Goal: Use online tool/utility: Utilize a website feature to perform a specific function

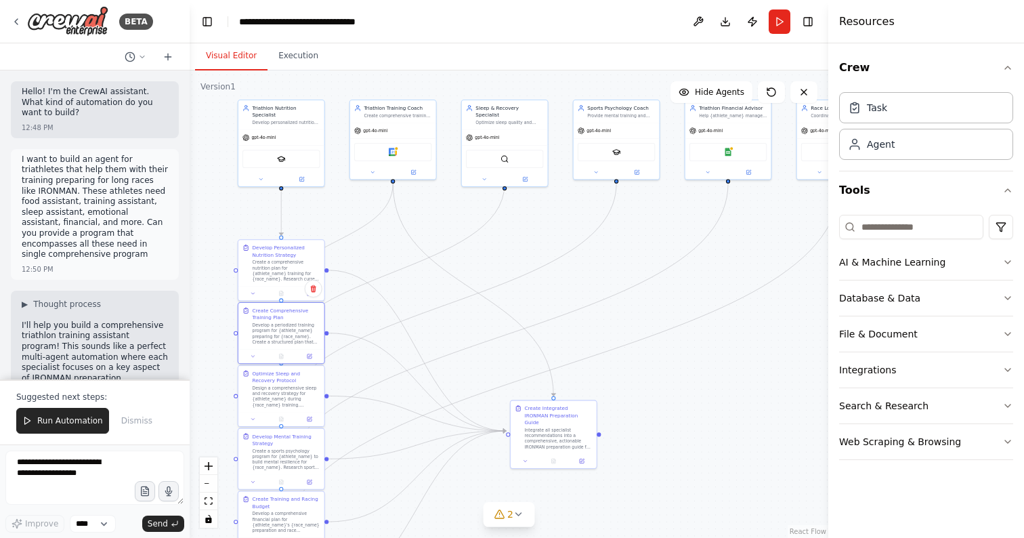
scroll to position [3319, 0]
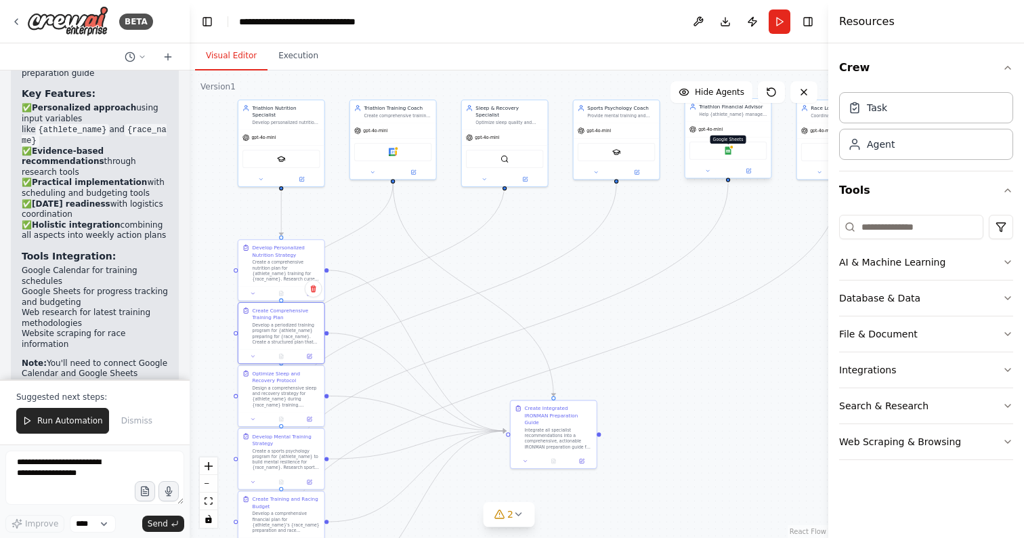
click at [728, 152] on img at bounding box center [728, 150] width 8 height 8
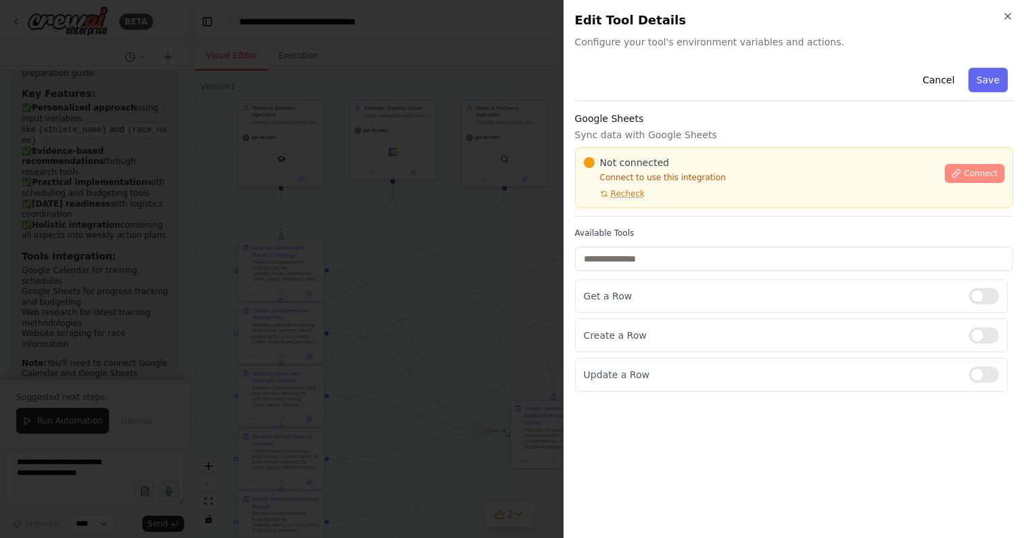
click at [971, 170] on span "Connect" at bounding box center [980, 173] width 34 height 11
click at [654, 163] on span "Not connected" at bounding box center [634, 163] width 69 height 14
click at [422, 253] on div at bounding box center [512, 269] width 1024 height 538
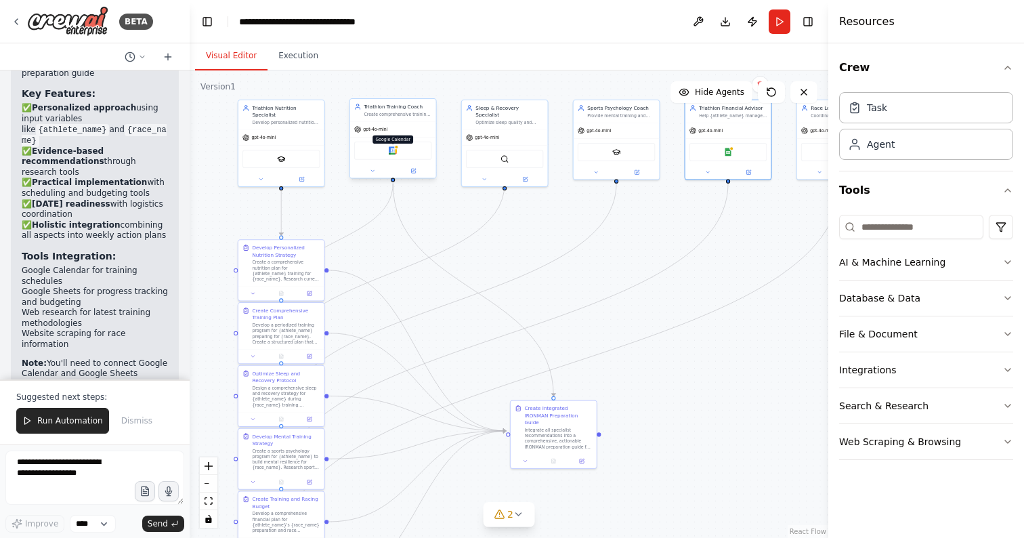
click at [395, 150] on img at bounding box center [393, 150] width 8 height 8
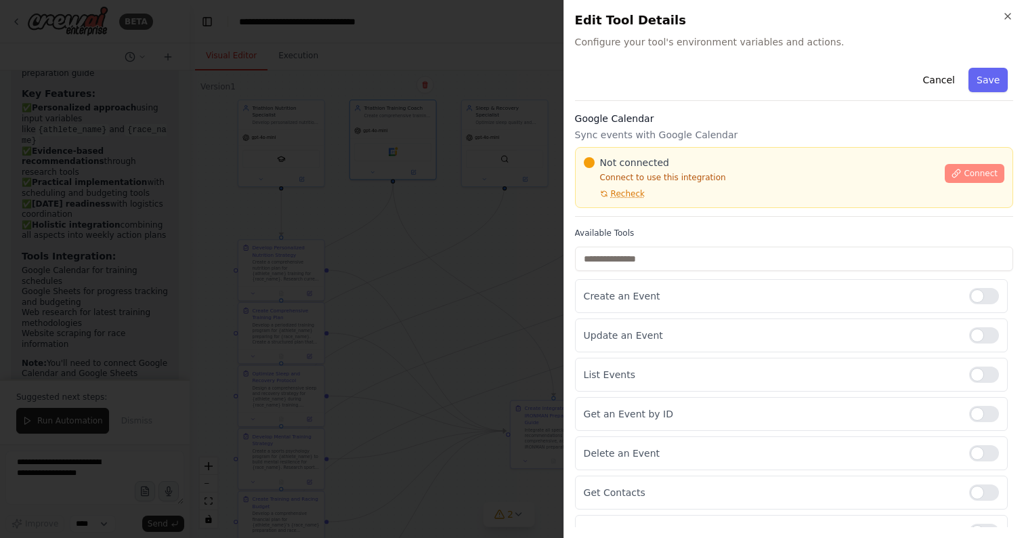
click at [980, 176] on span "Connect" at bounding box center [980, 173] width 34 height 11
click at [967, 172] on span "Connect" at bounding box center [980, 173] width 34 height 11
click at [664, 151] on div "Not connected Connect to use this integration Recheck Connect" at bounding box center [794, 177] width 438 height 61
click at [640, 158] on span "Not connected" at bounding box center [634, 163] width 69 height 14
click at [387, 204] on div at bounding box center [512, 269] width 1024 height 538
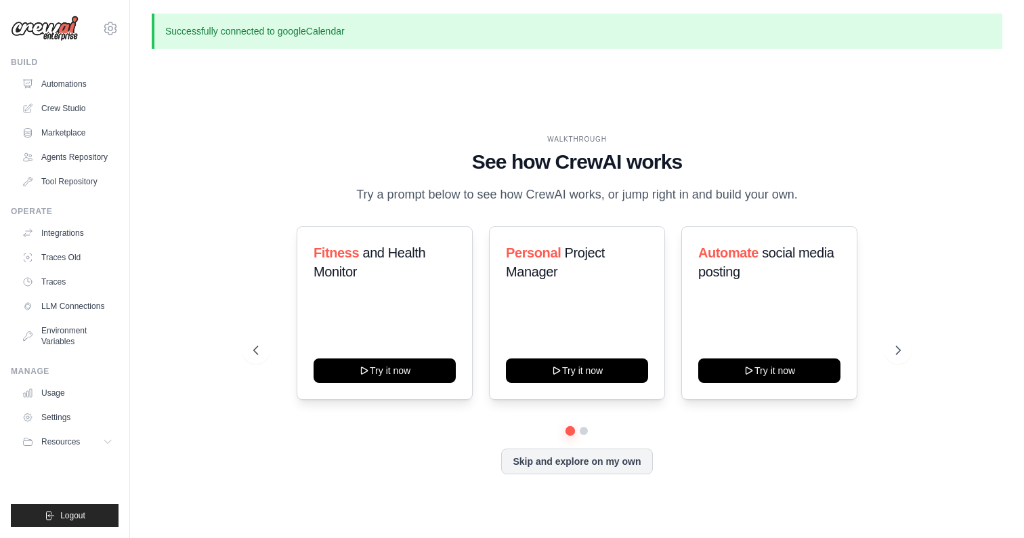
click at [241, 28] on p "Successfully connected to googleCalendar" at bounding box center [577, 31] width 850 height 35
click at [150, 342] on div "Successfully connected to googleCalendar WALKTHROUGH See how CrewAI works Try a…" at bounding box center [577, 292] width 894 height 556
click at [251, 353] on icon at bounding box center [255, 350] width 14 height 14
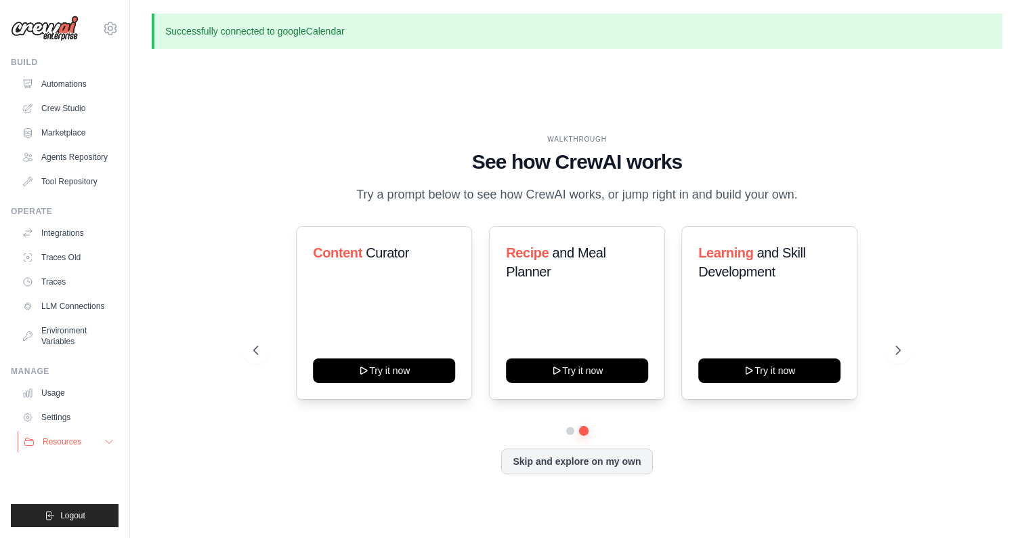
click at [60, 446] on span "Resources" at bounding box center [62, 441] width 39 height 11
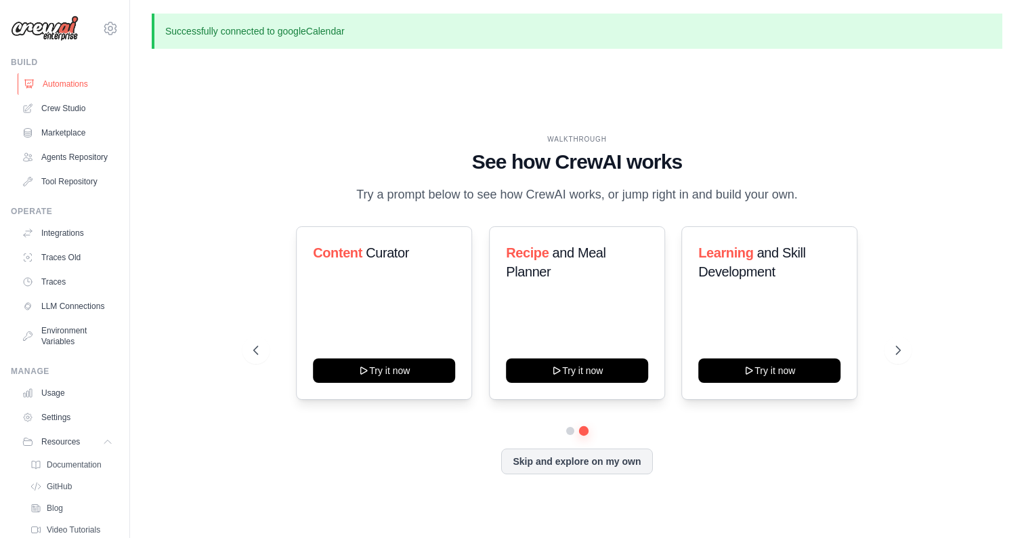
click at [73, 90] on link "Automations" at bounding box center [69, 84] width 102 height 22
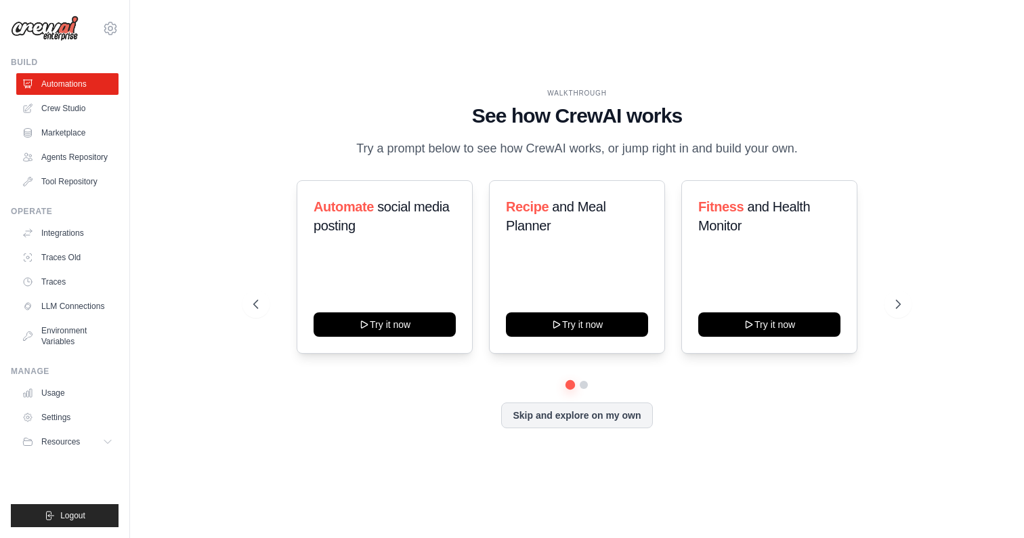
click at [120, 22] on div "dfzuluaga@gmail.com Settings Build Automations" at bounding box center [65, 269] width 130 height 538
click at [108, 27] on icon at bounding box center [110, 28] width 16 height 16
click at [158, 45] on div "dfzuluaga@gmail.com" at bounding box center [166, 52] width 107 height 14
click at [158, 51] on div "dfzuluaga@gmail.com" at bounding box center [166, 52] width 107 height 14
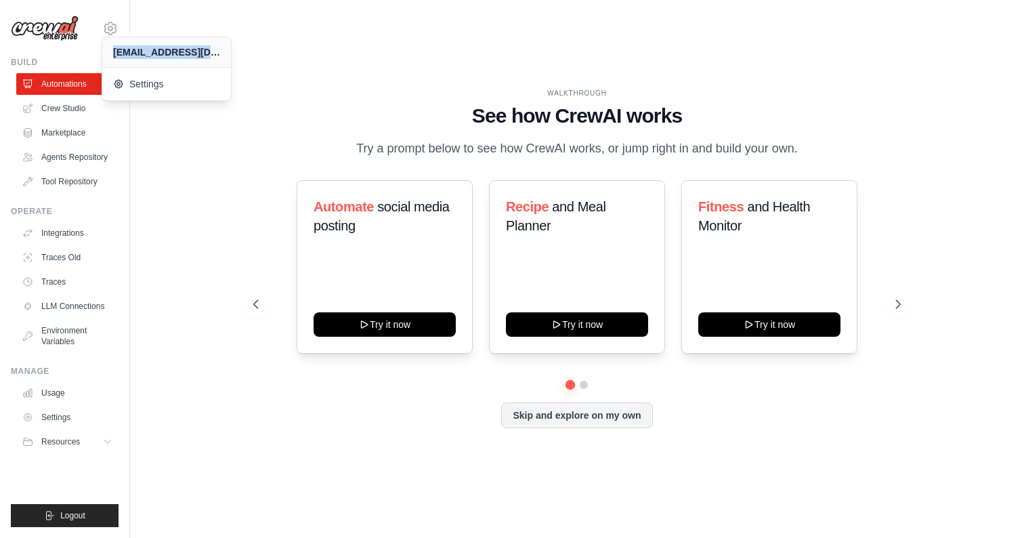
click at [158, 51] on div "dfzuluaga@gmail.com" at bounding box center [166, 52] width 107 height 14
click at [316, 45] on div "WALKTHROUGH See how CrewAI works Try a prompt below to see how CrewAI works, or…" at bounding box center [577, 269] width 850 height 510
click at [559, 93] on div "WALKTHROUGH" at bounding box center [577, 93] width 648 height 10
drag, startPoint x: 559, startPoint y: 93, endPoint x: 751, endPoint y: 507, distance: 456.5
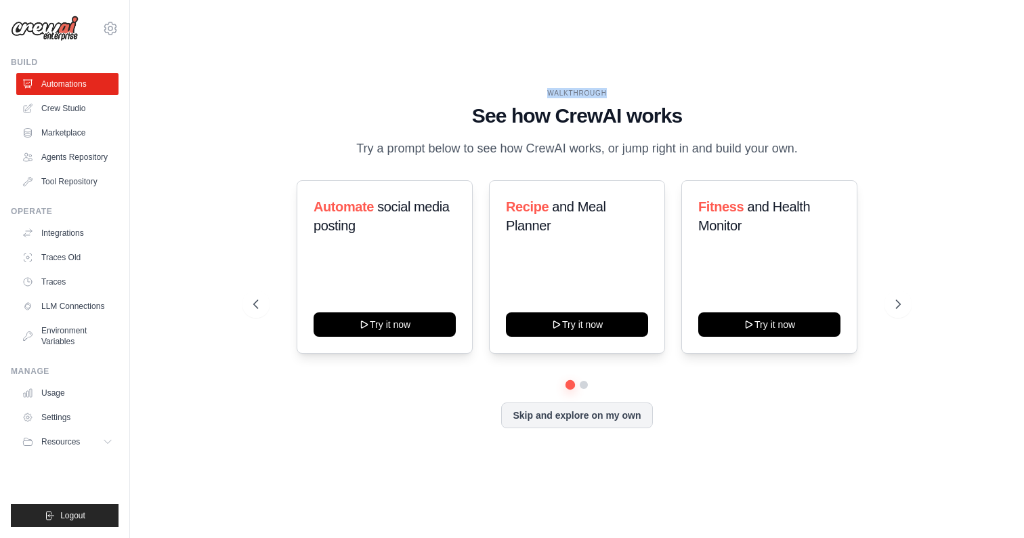
click at [762, 528] on main "WALKTHROUGH See how CrewAI works Try a prompt below to see how CrewAI works, or…" at bounding box center [577, 269] width 894 height 538
click at [751, 443] on div "WALKTHROUGH See how CrewAI works Try a prompt below to see how CrewAI works, or…" at bounding box center [577, 269] width 680 height 362
click at [582, 385] on button at bounding box center [583, 384] width 11 height 11
click at [568, 383] on button at bounding box center [570, 384] width 10 height 10
click at [56, 106] on link "Crew Studio" at bounding box center [69, 108] width 102 height 22
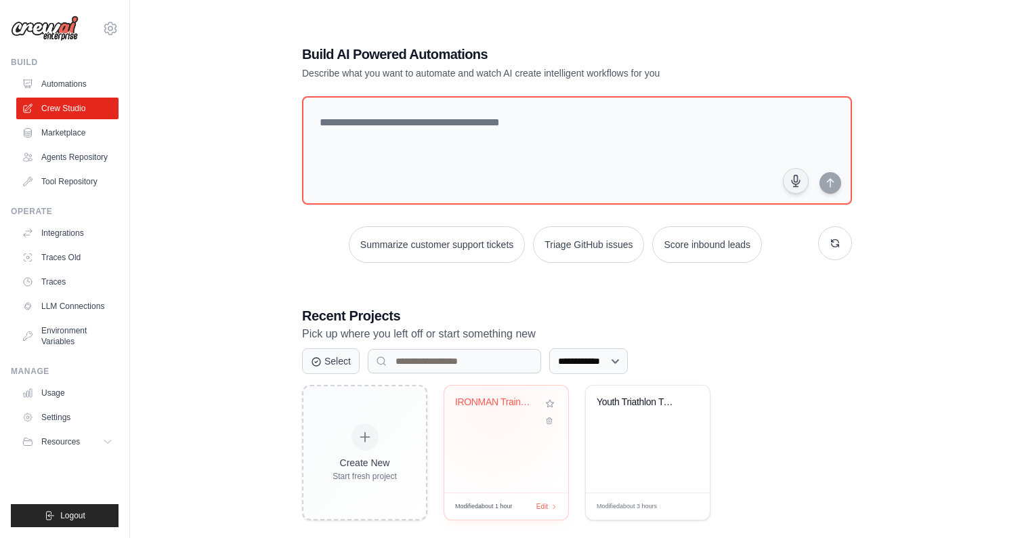
click at [494, 406] on div "IRONMAN Training Assistant Program" at bounding box center [496, 405] width 82 height 18
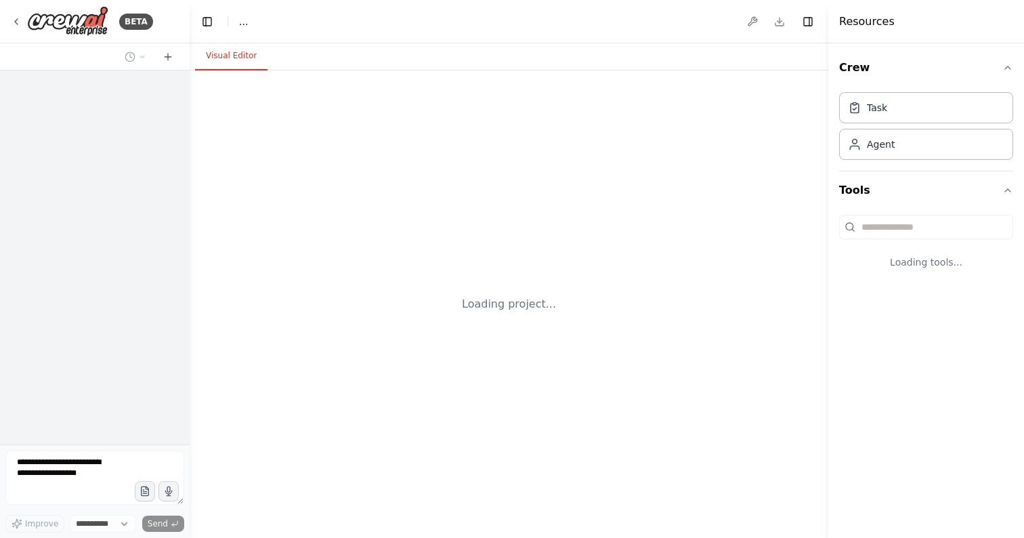
select select "****"
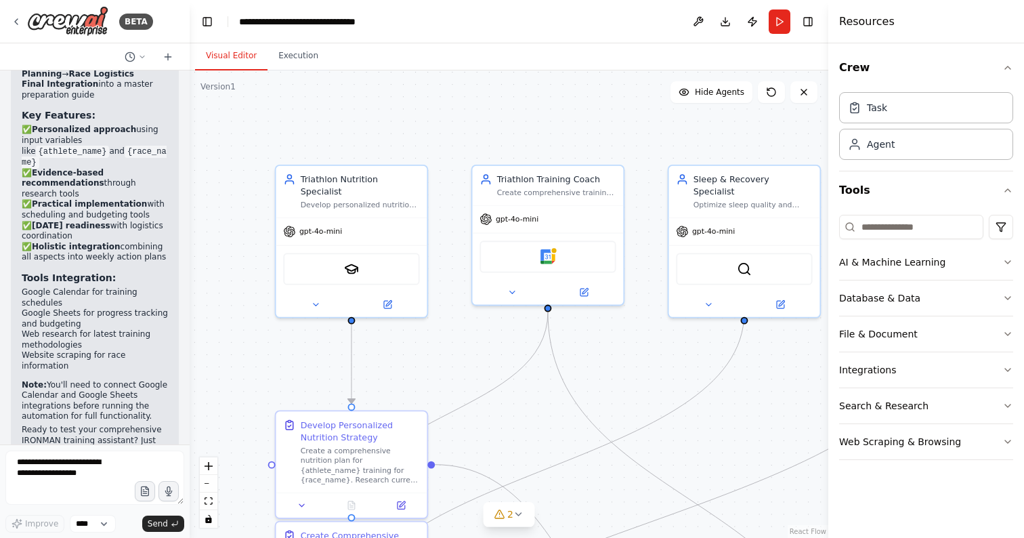
scroll to position [3254, 0]
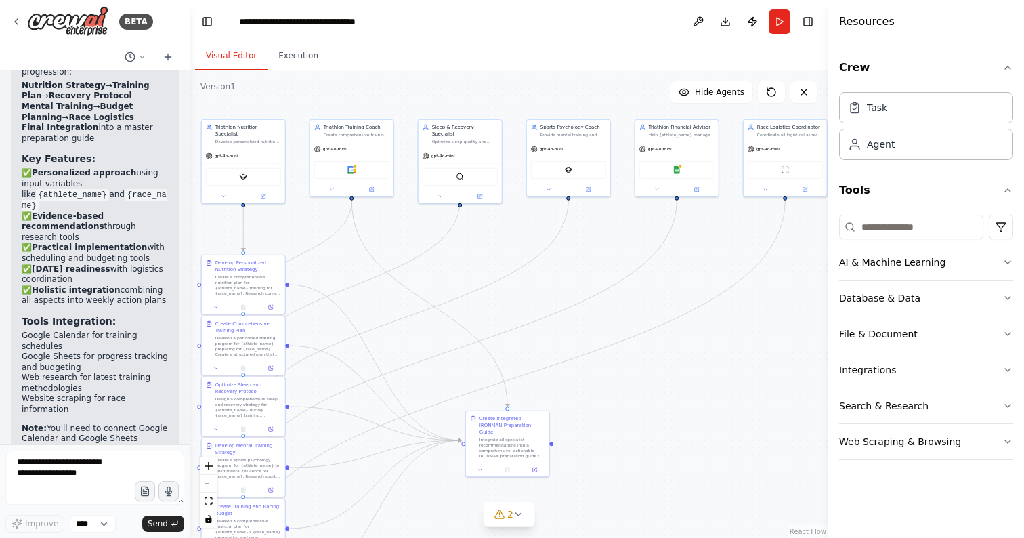
drag, startPoint x: 497, startPoint y: 406, endPoint x: 335, endPoint y: 250, distance: 225.0
click at [335, 250] on div ".deletable-edge-delete-btn { width: 20px; height: 20px; border: 0px solid #ffff…" at bounding box center [509, 303] width 638 height 467
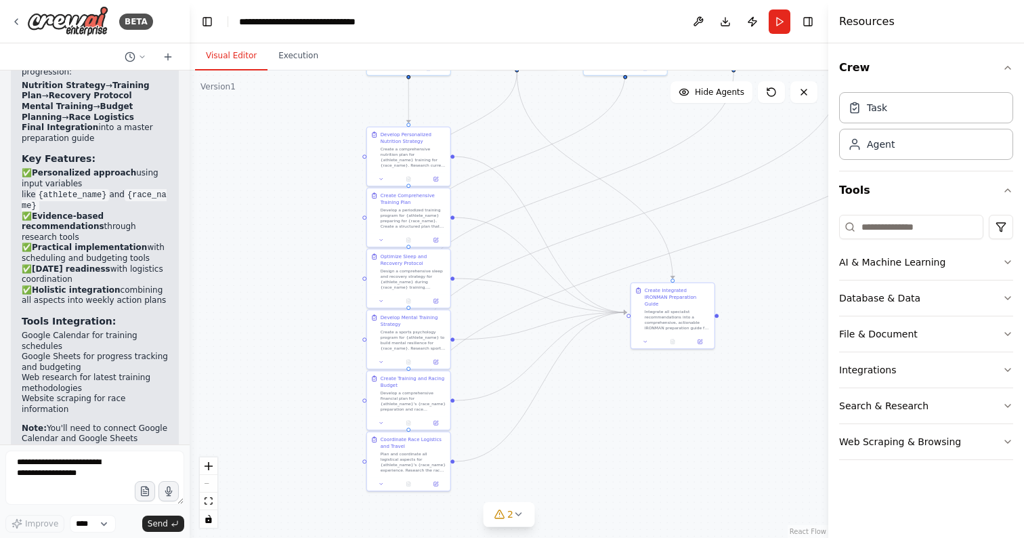
drag, startPoint x: 575, startPoint y: 374, endPoint x: 741, endPoint y: 246, distance: 208.9
click at [741, 246] on div ".deletable-edge-delete-btn { width: 20px; height: 20px; border: 0px solid #ffff…" at bounding box center [509, 303] width 638 height 467
click at [775, 24] on button "Run" at bounding box center [779, 21] width 22 height 24
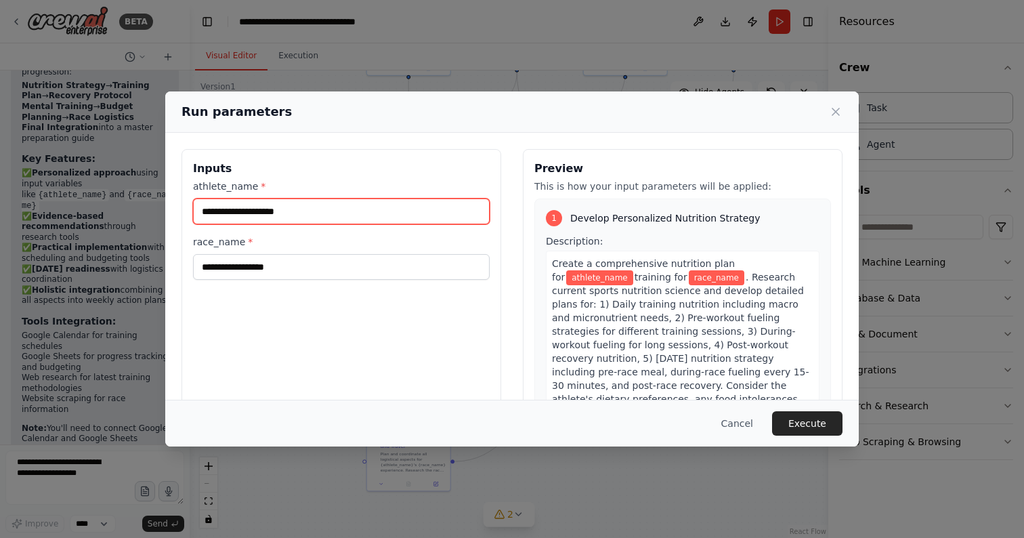
click at [301, 211] on input "athlete_name *" at bounding box center [341, 211] width 297 height 26
type input "*****"
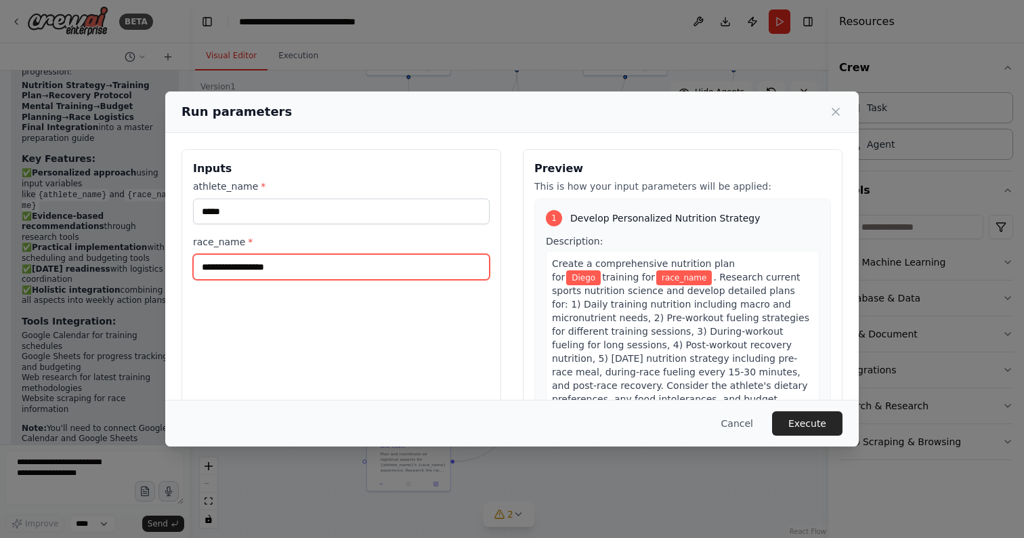
click at [291, 268] on input "race_name *" at bounding box center [341, 267] width 297 height 26
type input "**********"
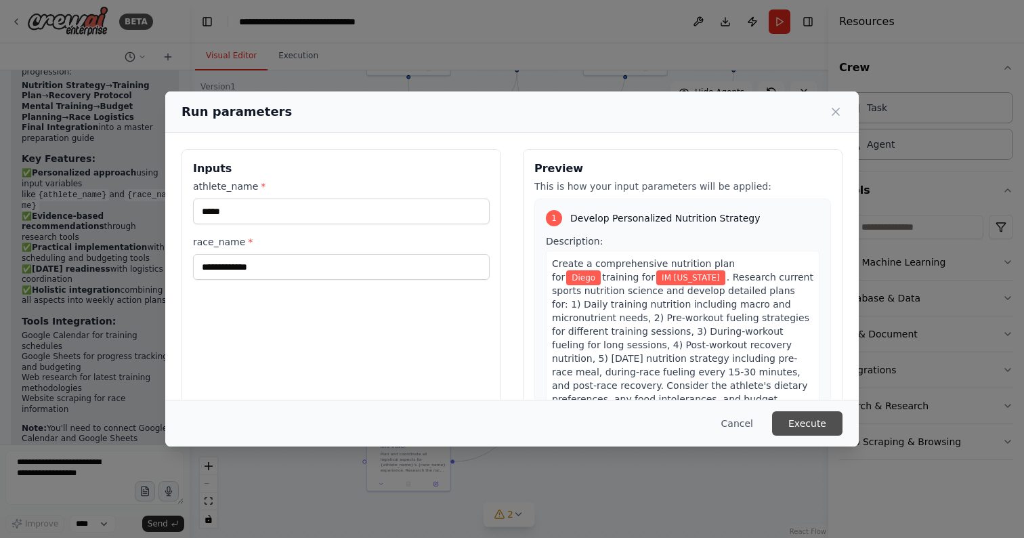
click at [812, 424] on button "Execute" at bounding box center [807, 423] width 70 height 24
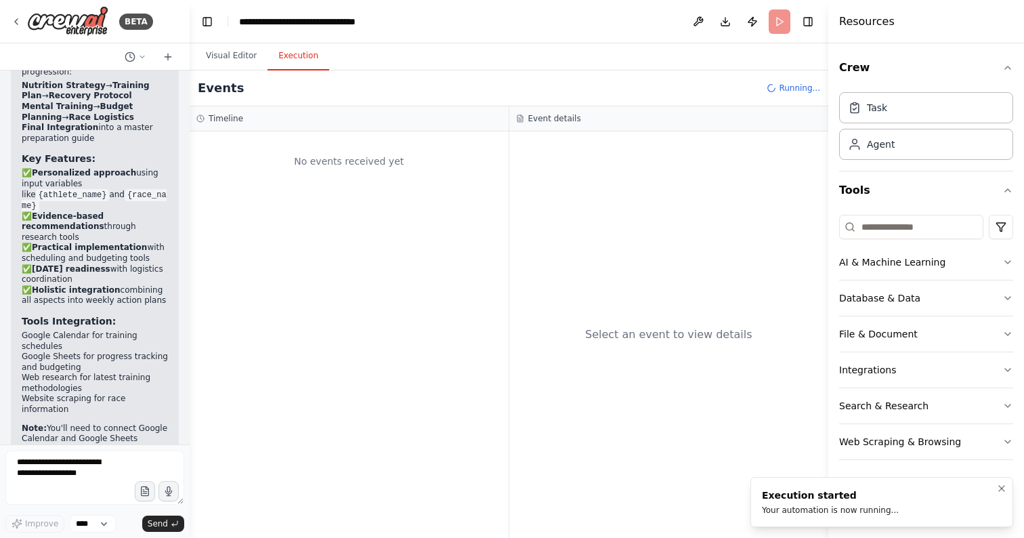
click at [789, 498] on div "Execution started" at bounding box center [830, 495] width 137 height 14
drag, startPoint x: 789, startPoint y: 498, endPoint x: 793, endPoint y: 513, distance: 15.6
click at [793, 513] on div "Execution started Your automation is now running..." at bounding box center [830, 501] width 137 height 27
click at [793, 513] on div "Your automation is now running..." at bounding box center [830, 509] width 137 height 11
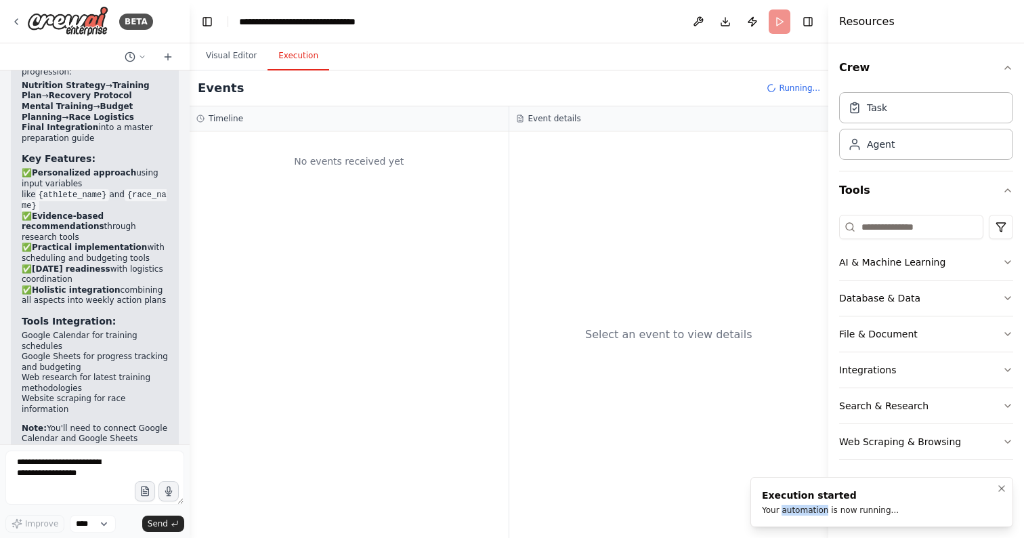
click at [793, 513] on div "Your automation is now running..." at bounding box center [830, 509] width 137 height 11
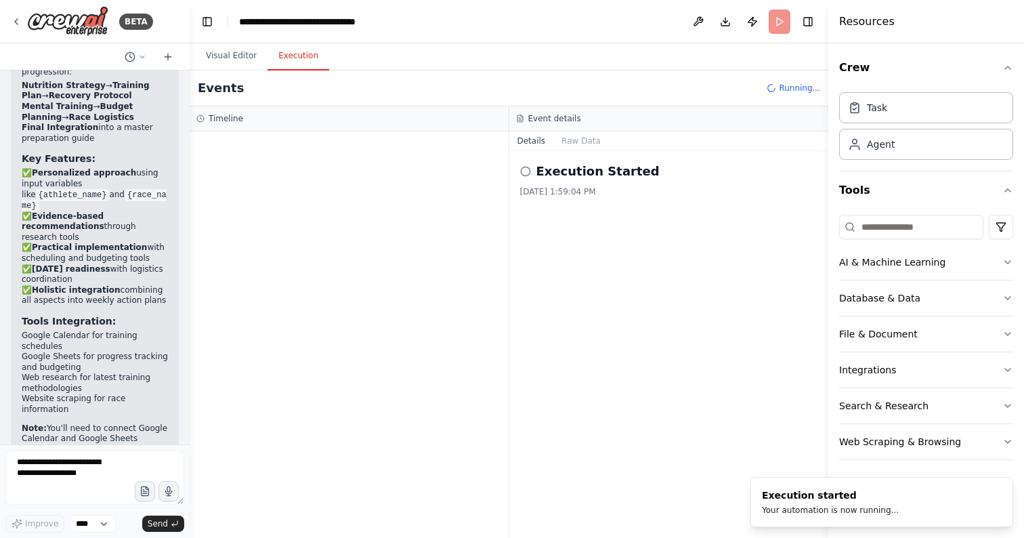
click at [513, 274] on div "Execution Started [DATE] 1:59:04 PM" at bounding box center [669, 344] width 320 height 387
click at [548, 170] on h2 "Execution Started" at bounding box center [597, 171] width 123 height 19
click at [525, 171] on icon at bounding box center [525, 171] width 11 height 11
click at [567, 172] on h2 "Execution Started" at bounding box center [597, 171] width 123 height 19
click at [588, 141] on button "Raw Data" at bounding box center [581, 140] width 56 height 19
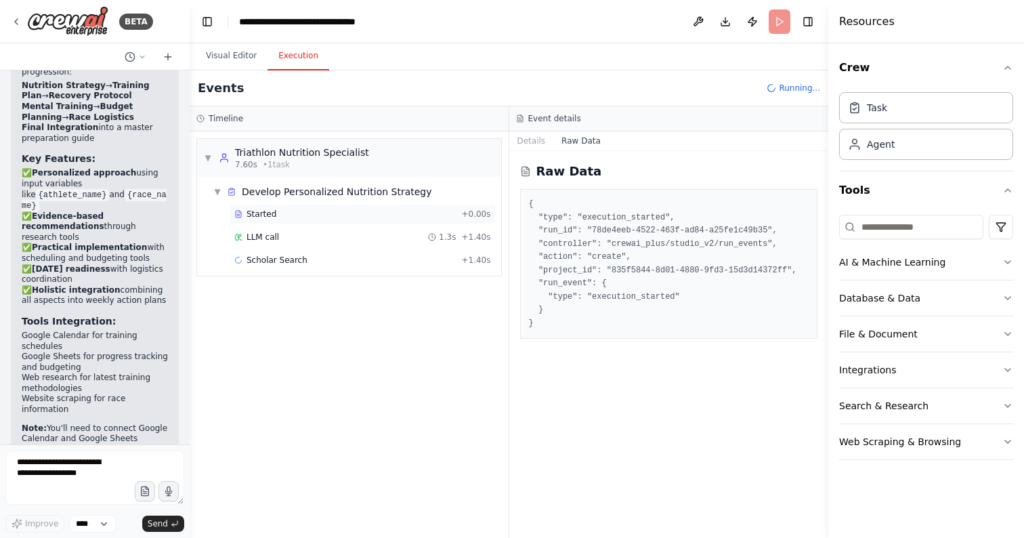
click at [271, 213] on span "Started" at bounding box center [261, 214] width 30 height 11
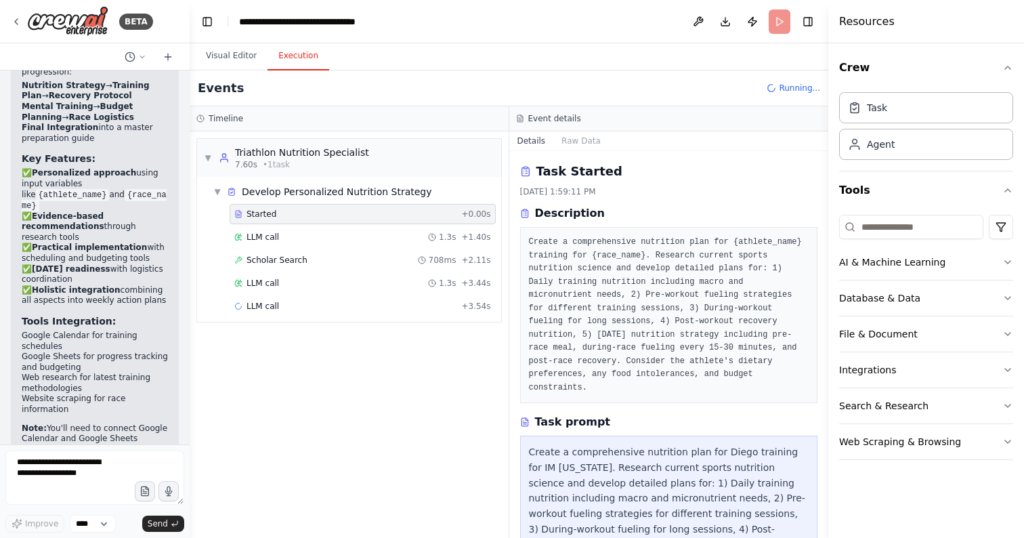
click at [538, 257] on pre "Create a comprehensive nutrition plan for {athlete_name} training for {race_nam…" at bounding box center [669, 315] width 280 height 158
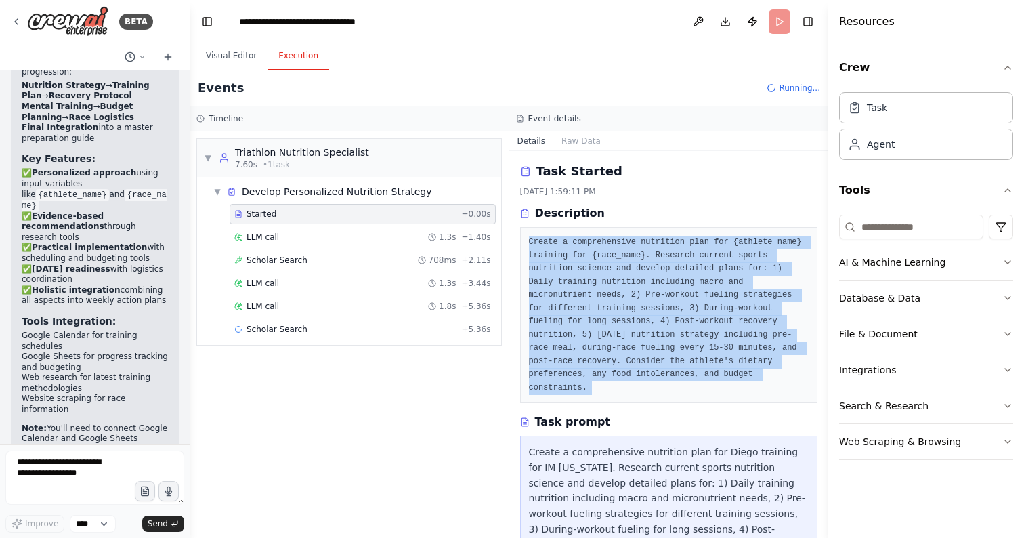
drag, startPoint x: 538, startPoint y: 257, endPoint x: 611, endPoint y: 380, distance: 142.7
click at [611, 380] on pre "Create a comprehensive nutrition plan for {athlete_name} training for {race_nam…" at bounding box center [669, 315] width 280 height 158
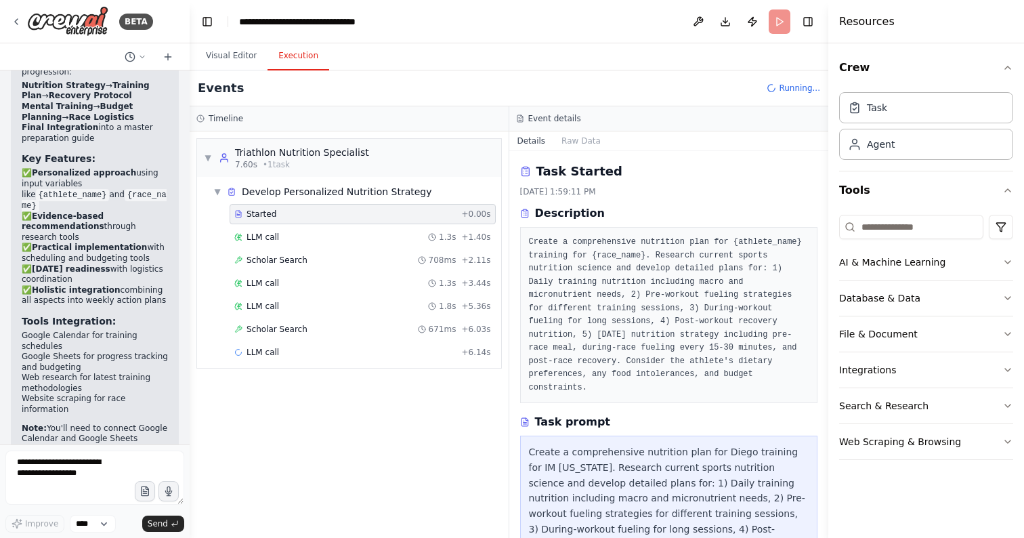
click at [583, 422] on h3 "Task prompt" at bounding box center [573, 422] width 76 height 16
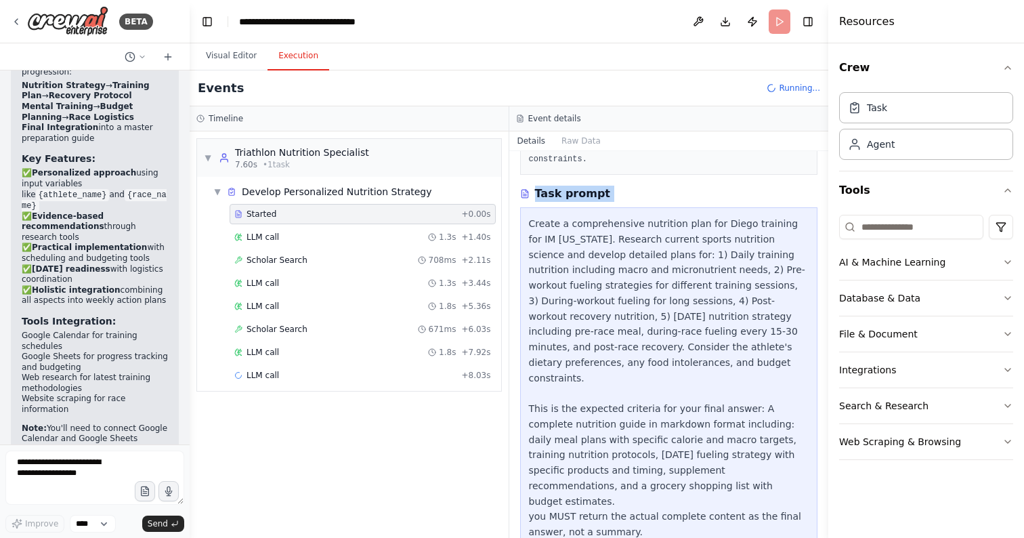
scroll to position [230, 0]
click at [297, 236] on div "LLM call 1.3s + 1.40s" at bounding box center [362, 237] width 257 height 11
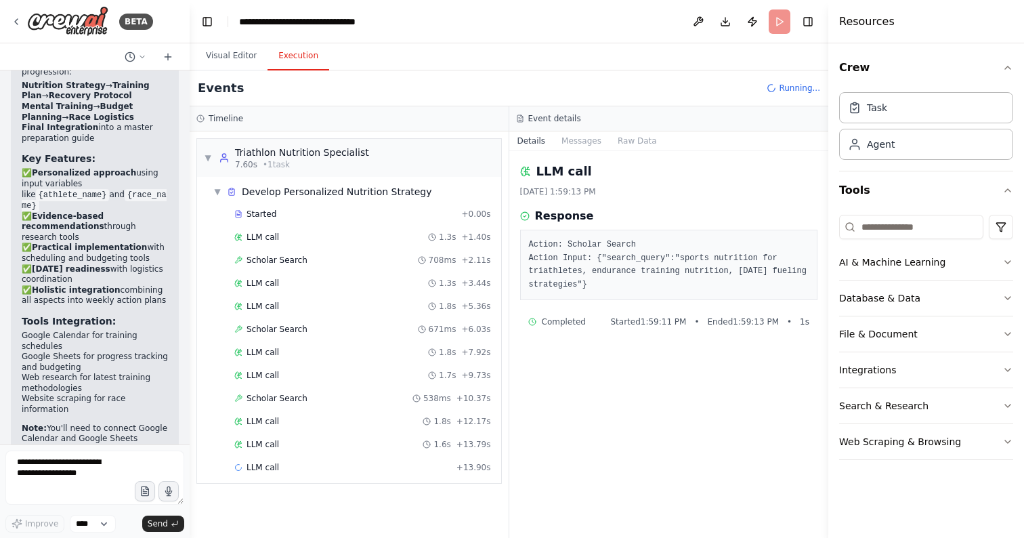
click at [565, 276] on pre "Action: Scholar Search Action Input: {"search_query":"sports nutrition for tria…" at bounding box center [669, 264] width 280 height 53
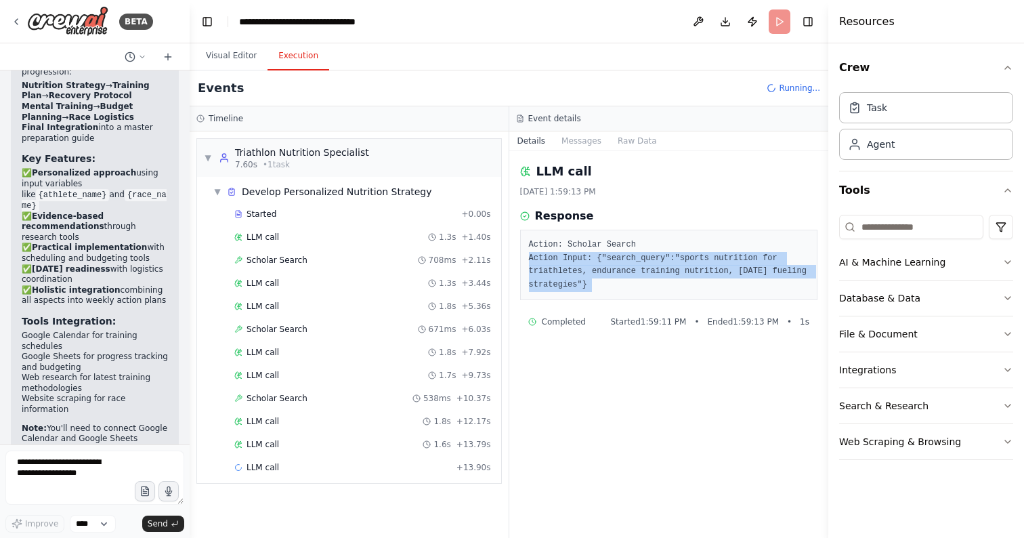
click at [565, 276] on pre "Action: Scholar Search Action Input: {"search_query":"sports nutrition for tria…" at bounding box center [669, 264] width 280 height 53
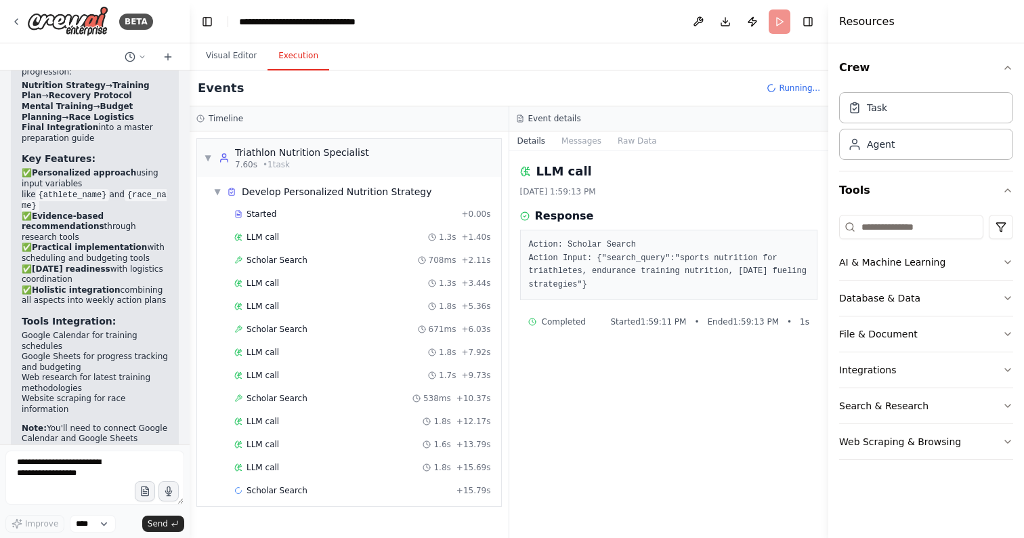
click at [557, 278] on pre "Action: Scholar Search Action Input: {"search_query":"sports nutrition for tria…" at bounding box center [669, 264] width 280 height 53
click at [293, 237] on div "LLM call 1.3s + 1.40s" at bounding box center [362, 237] width 257 height 11
click at [292, 262] on span "Scholar Search" at bounding box center [276, 260] width 61 height 11
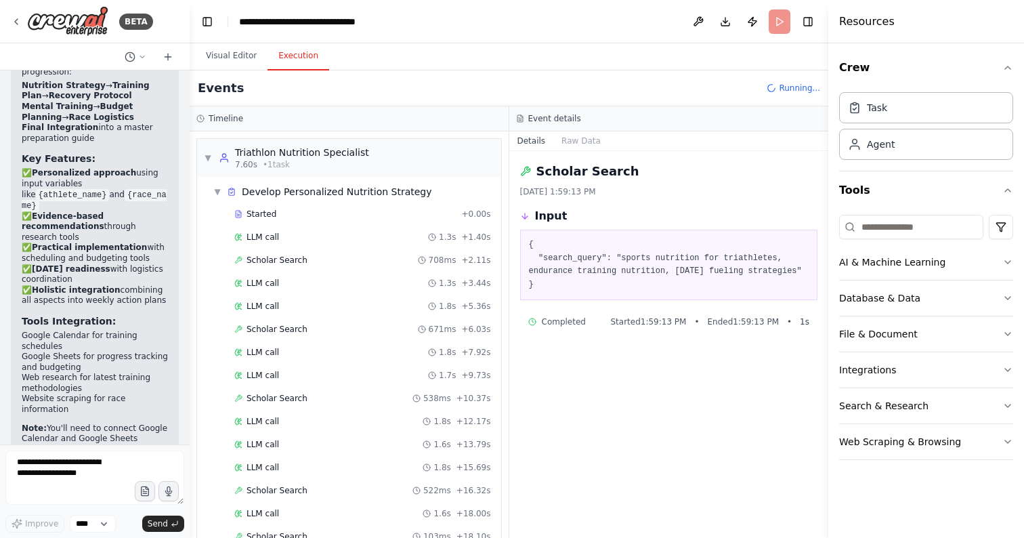
drag, startPoint x: 591, startPoint y: 294, endPoint x: 536, endPoint y: 135, distance: 168.5
click at [536, 135] on div "Details Raw Data Scholar Search [DATE] 1:59:13 PM Input { "search_query": "spor…" at bounding box center [669, 334] width 320 height 406
click at [577, 144] on button "Raw Data" at bounding box center [581, 140] width 56 height 19
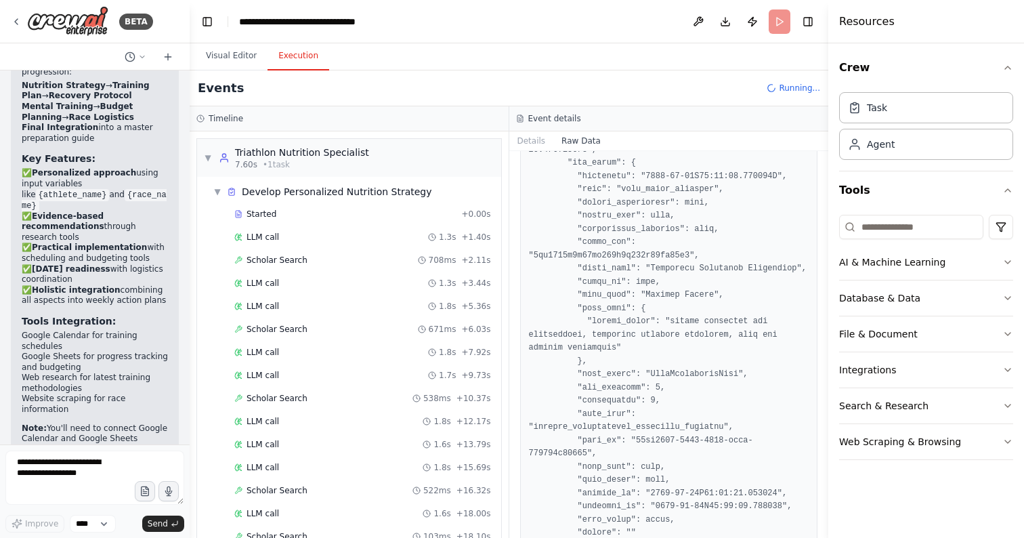
scroll to position [2227, 0]
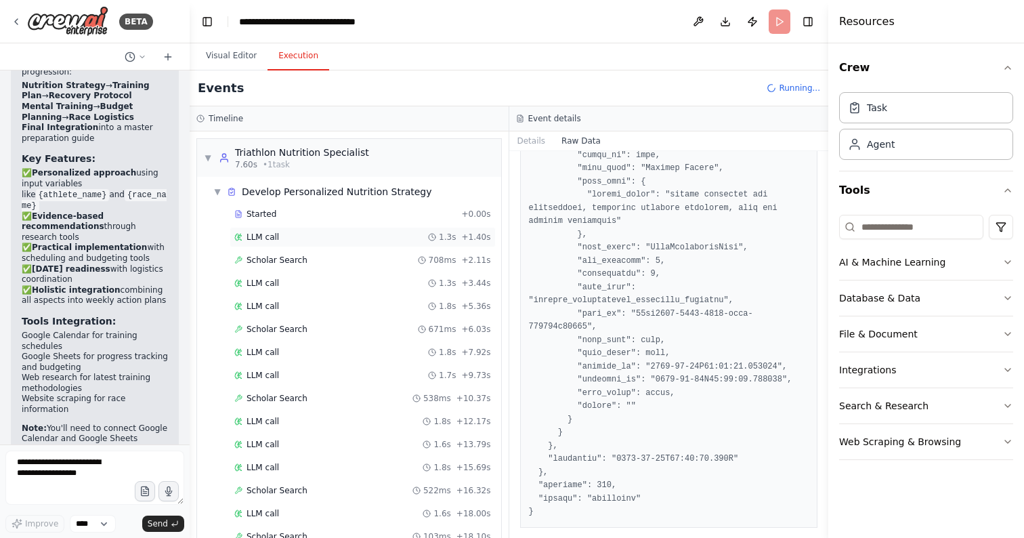
click at [267, 238] on span "LLM call" at bounding box center [262, 237] width 32 height 11
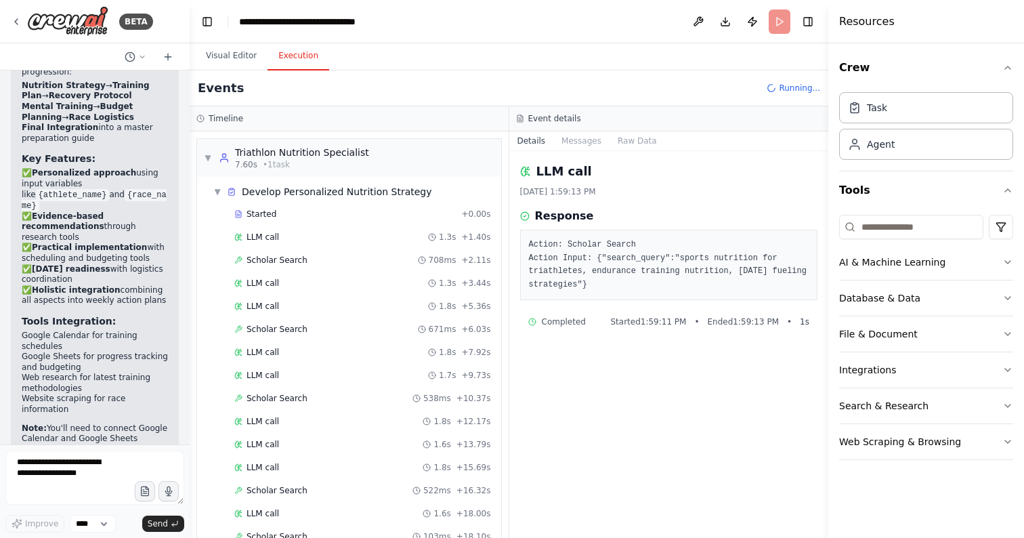
drag, startPoint x: 635, startPoint y: 287, endPoint x: 527, endPoint y: 154, distance: 170.9
click at [527, 154] on div "LLM call [DATE] 1:59:13 PM Response Action: Scholar Search Action Input: {"sear…" at bounding box center [669, 344] width 320 height 387
click at [577, 83] on div "Events Running..." at bounding box center [509, 88] width 638 height 36
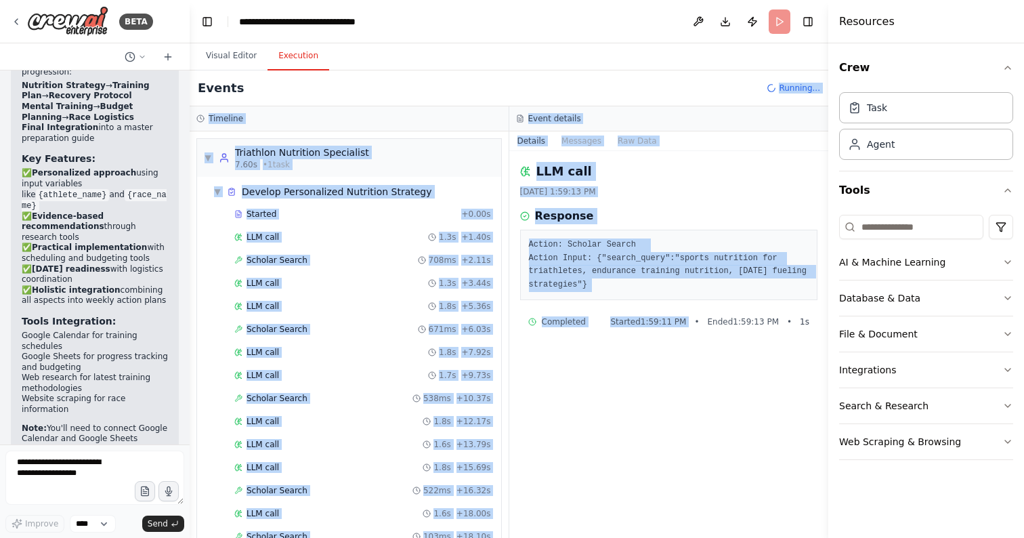
drag, startPoint x: 577, startPoint y: 83, endPoint x: 670, endPoint y: 343, distance: 276.4
click at [670, 343] on div "Events Running... Timeline ▼ Triathlon Nutrition Specialist 7.60s • 1 task ▼ De…" at bounding box center [509, 303] width 638 height 467
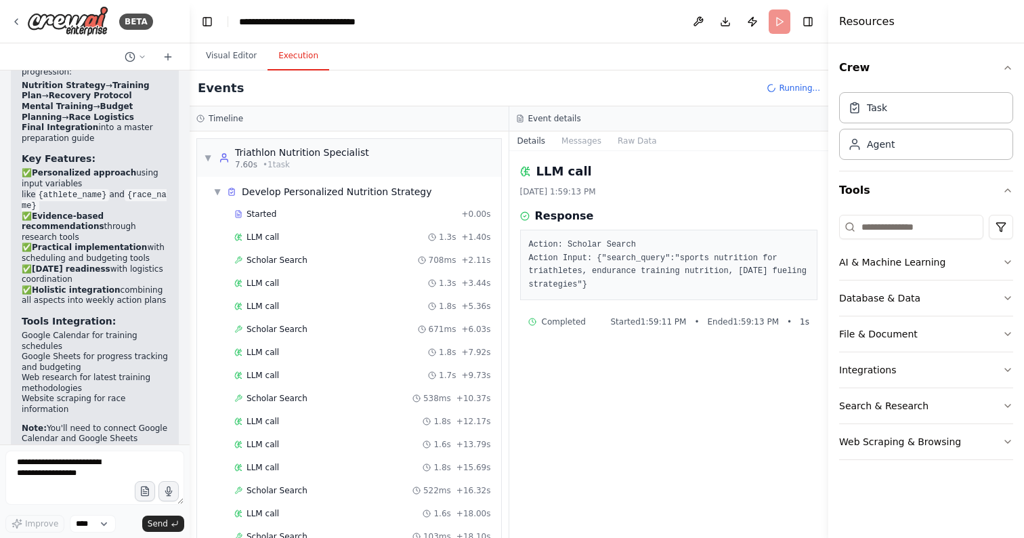
click at [669, 351] on div "LLM call [DATE] 1:59:13 PM Response Action: Scholar Search Action Input: {"sear…" at bounding box center [669, 344] width 320 height 387
click at [267, 257] on span "Scholar Search" at bounding box center [276, 260] width 61 height 11
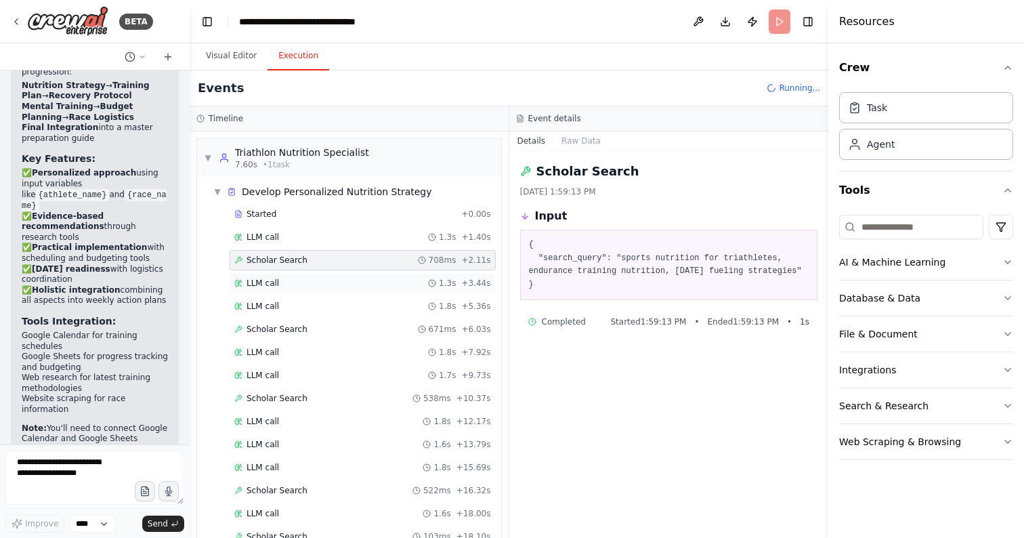
click at [255, 283] on span "LLM call" at bounding box center [262, 283] width 32 height 11
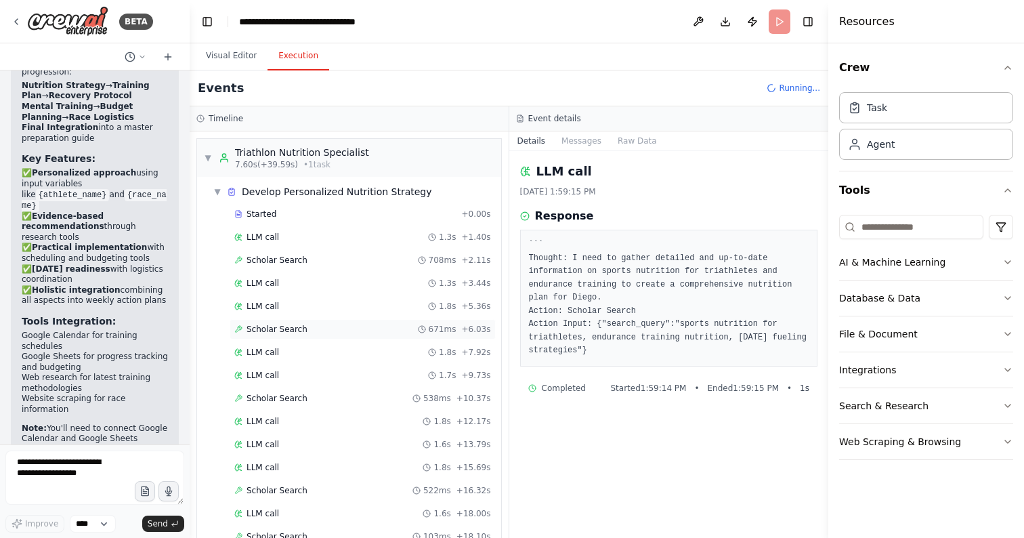
click at [280, 328] on span "Scholar Search" at bounding box center [276, 329] width 61 height 11
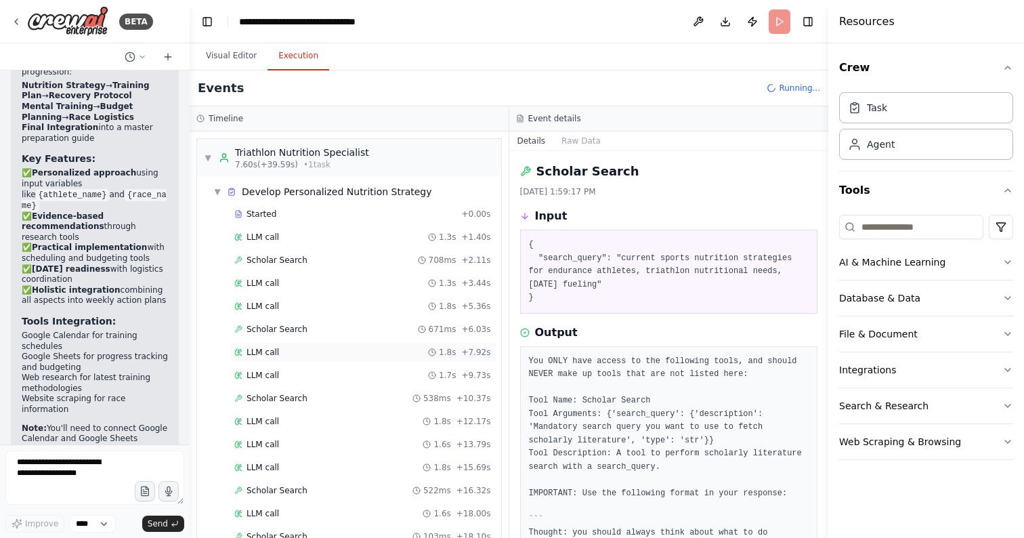
click at [267, 345] on div "LLM call 1.8s + 7.92s" at bounding box center [363, 352] width 266 height 20
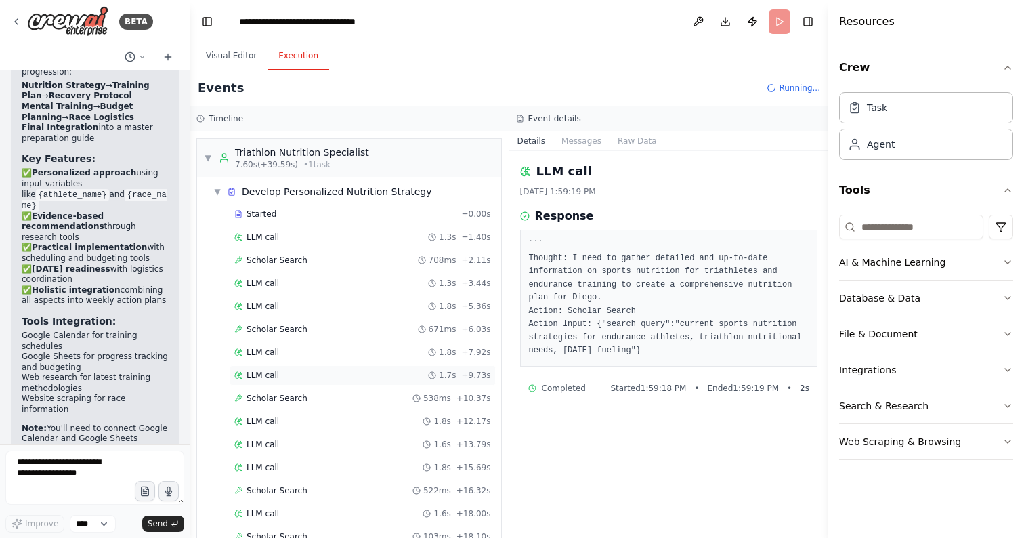
click at [271, 374] on span "LLM call" at bounding box center [262, 375] width 32 height 11
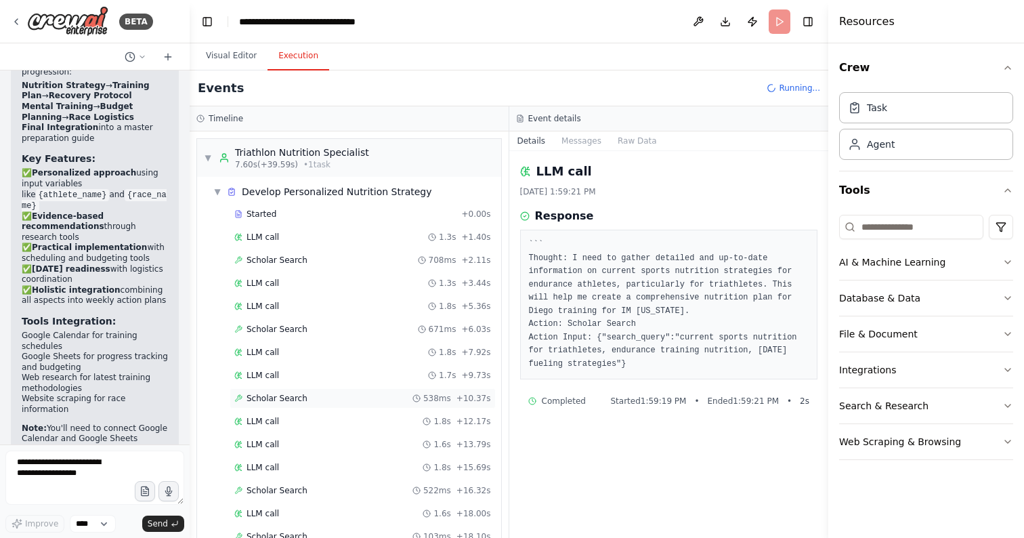
click at [271, 389] on div "Scholar Search 538ms + 10.37s" at bounding box center [363, 398] width 266 height 20
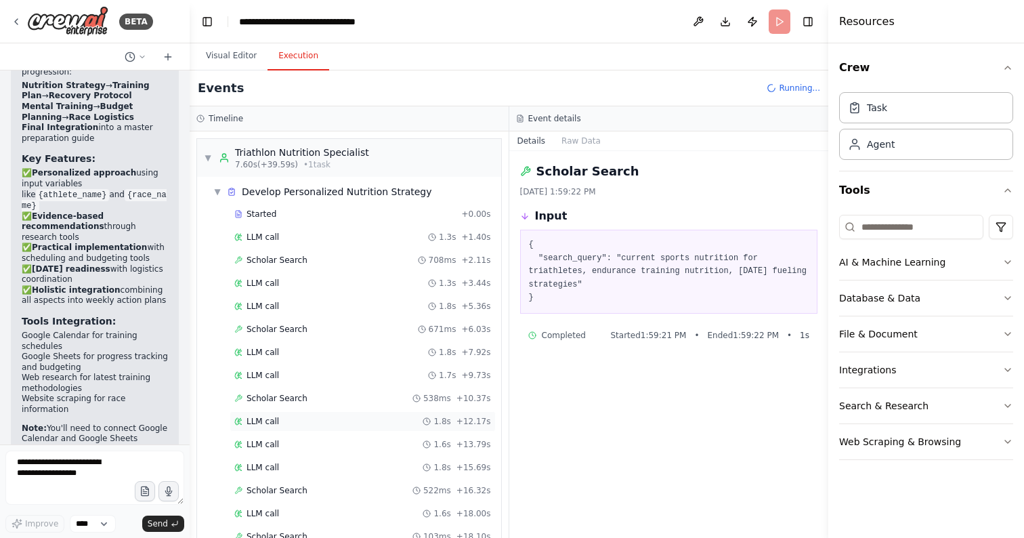
click at [270, 424] on span "LLM call" at bounding box center [262, 421] width 32 height 11
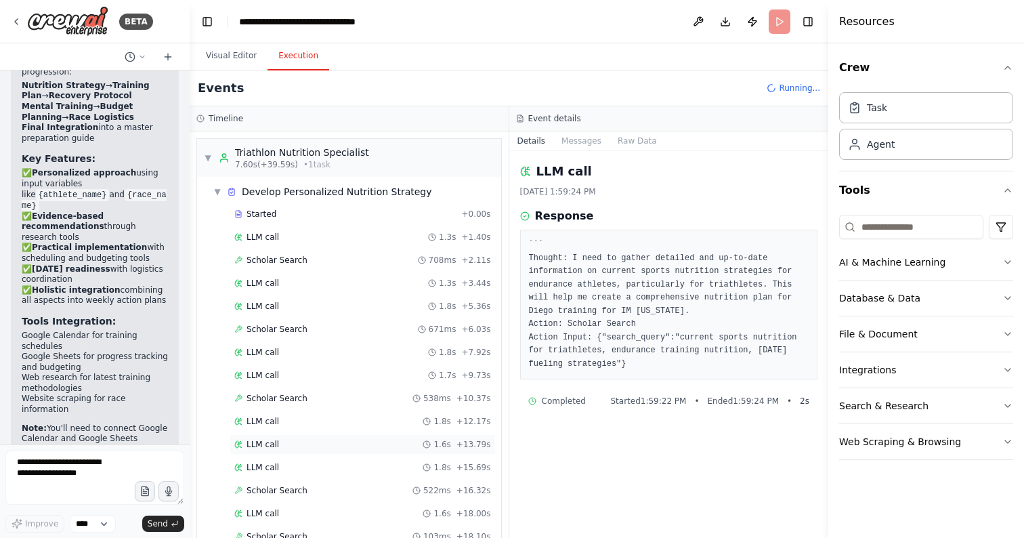
click at [269, 446] on span "LLM call" at bounding box center [262, 444] width 32 height 11
click at [269, 468] on span "LLM call" at bounding box center [262, 467] width 32 height 11
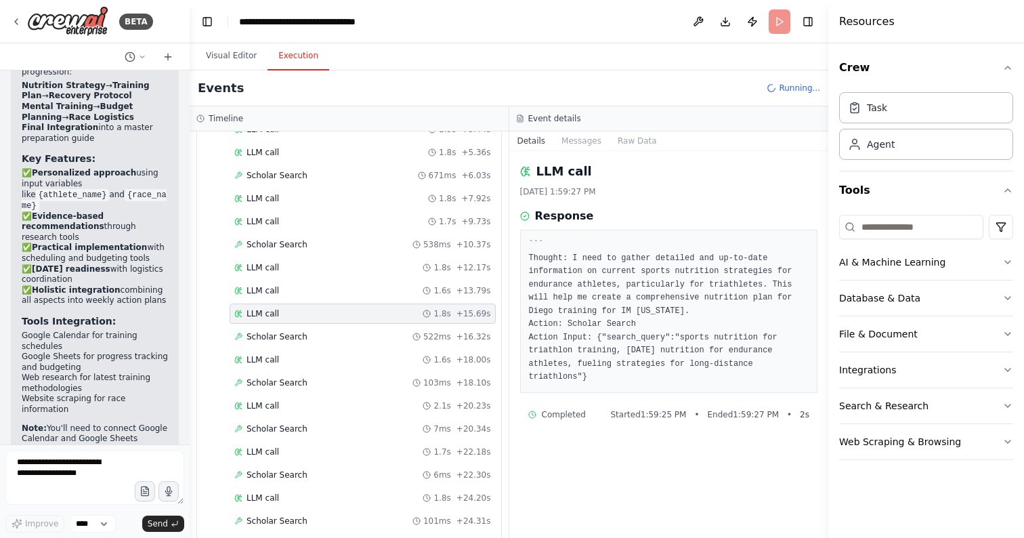
scroll to position [194, 0]
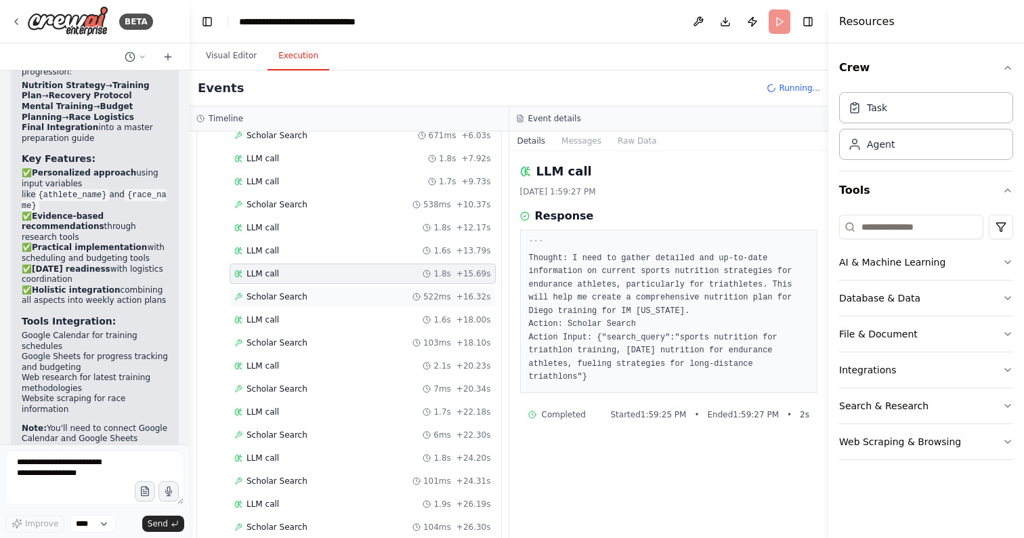
click at [289, 291] on span "Scholar Search" at bounding box center [276, 296] width 61 height 11
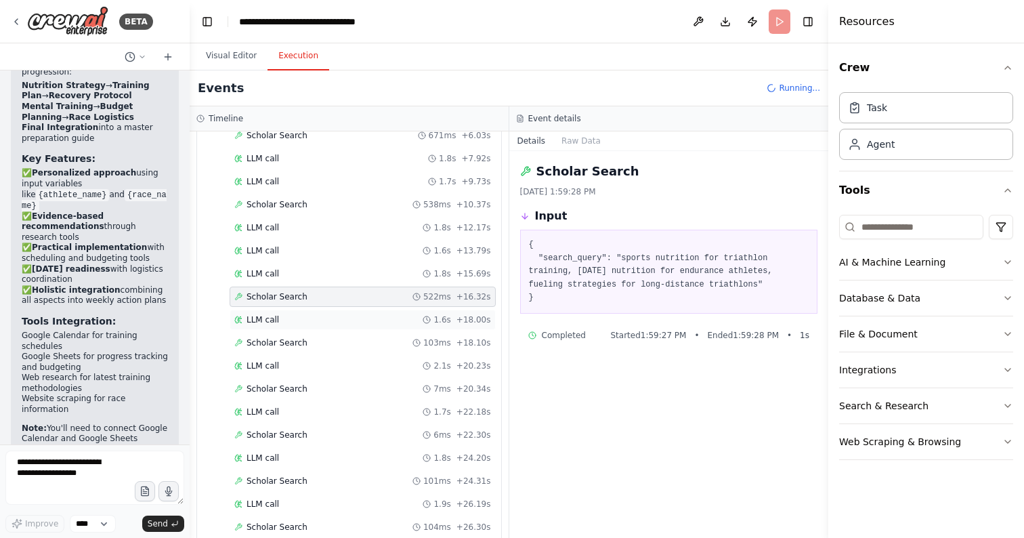
click at [279, 323] on div "LLM call 1.6s + 18.00s" at bounding box center [362, 319] width 257 height 11
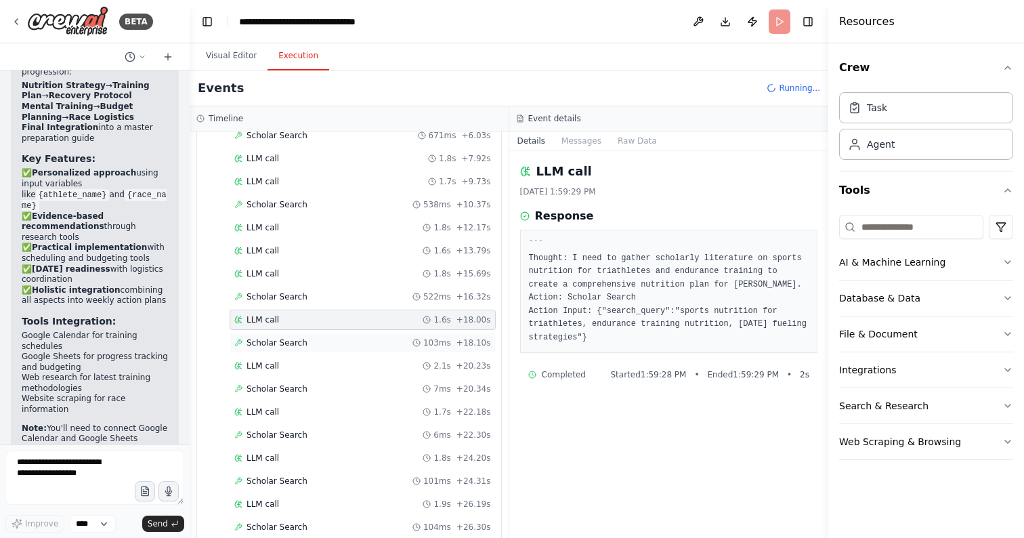
click at [277, 343] on span "Scholar Search" at bounding box center [276, 342] width 61 height 11
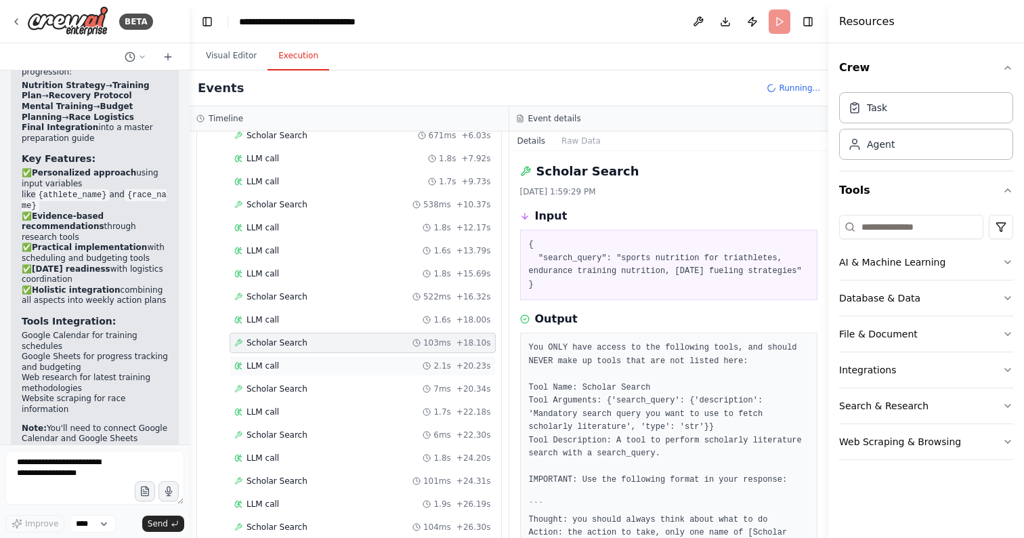
click at [265, 366] on span "LLM call" at bounding box center [262, 365] width 32 height 11
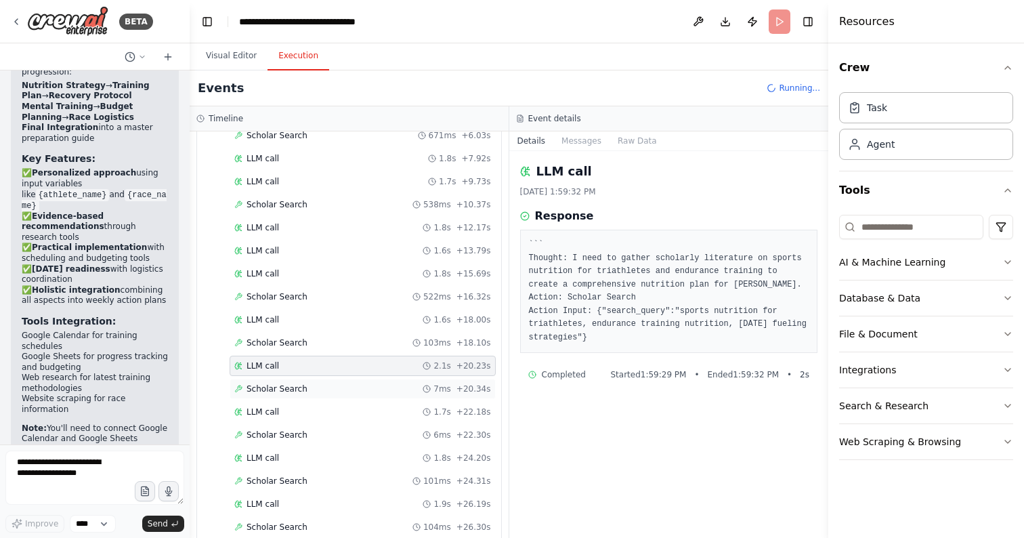
click at [267, 387] on span "Scholar Search" at bounding box center [276, 388] width 61 height 11
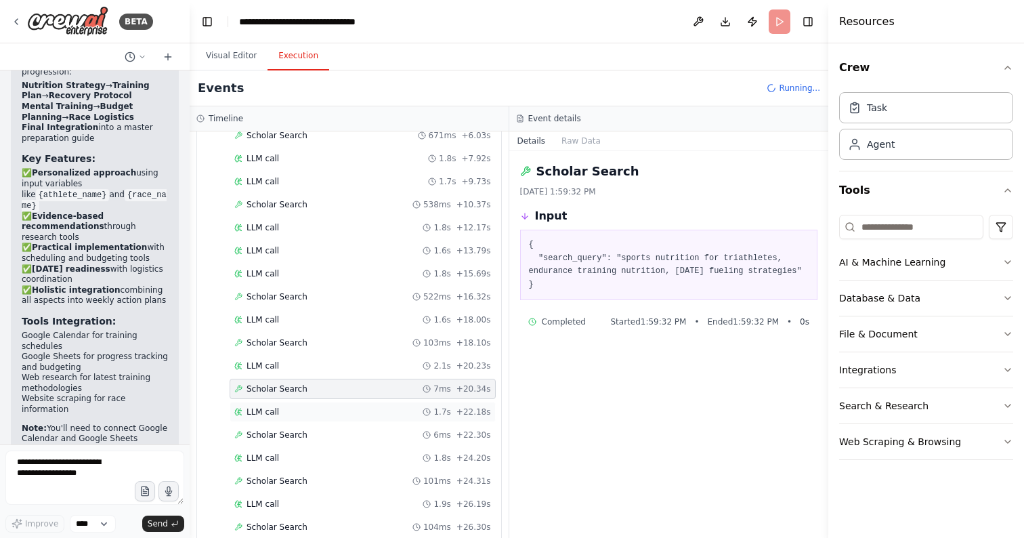
click at [265, 409] on span "LLM call" at bounding box center [262, 411] width 32 height 11
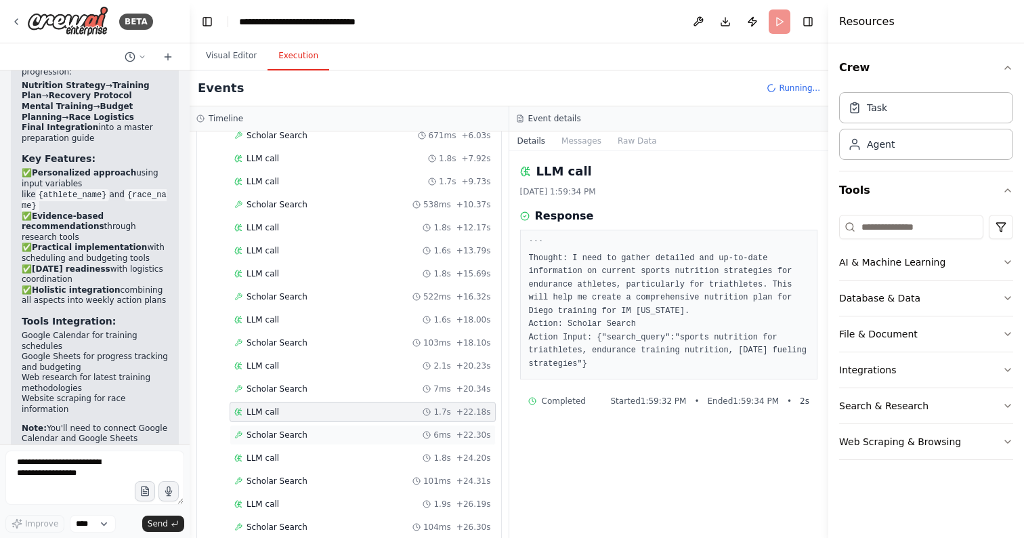
click at [271, 443] on div "Scholar Search 6ms + 22.30s" at bounding box center [363, 434] width 266 height 20
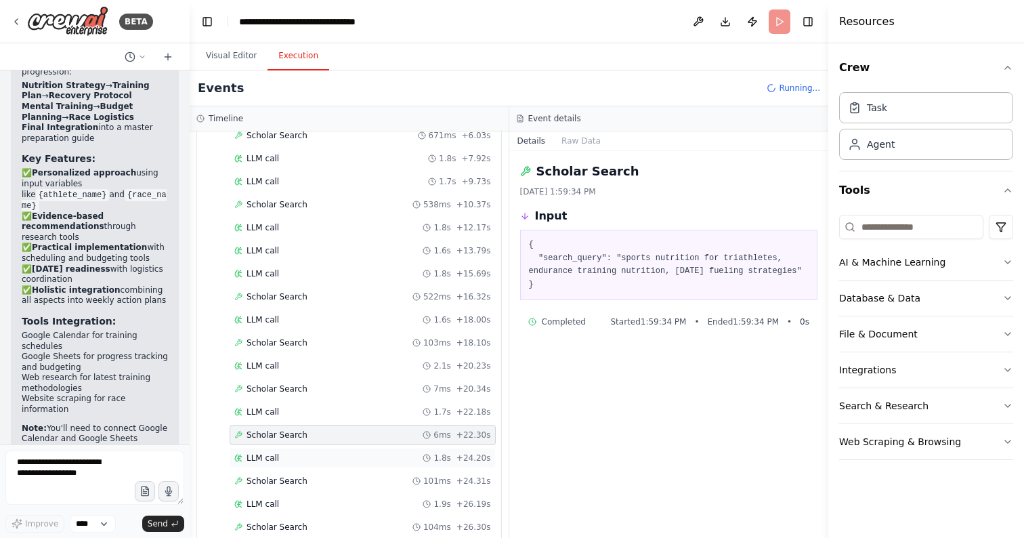
click at [272, 460] on span "LLM call" at bounding box center [262, 457] width 32 height 11
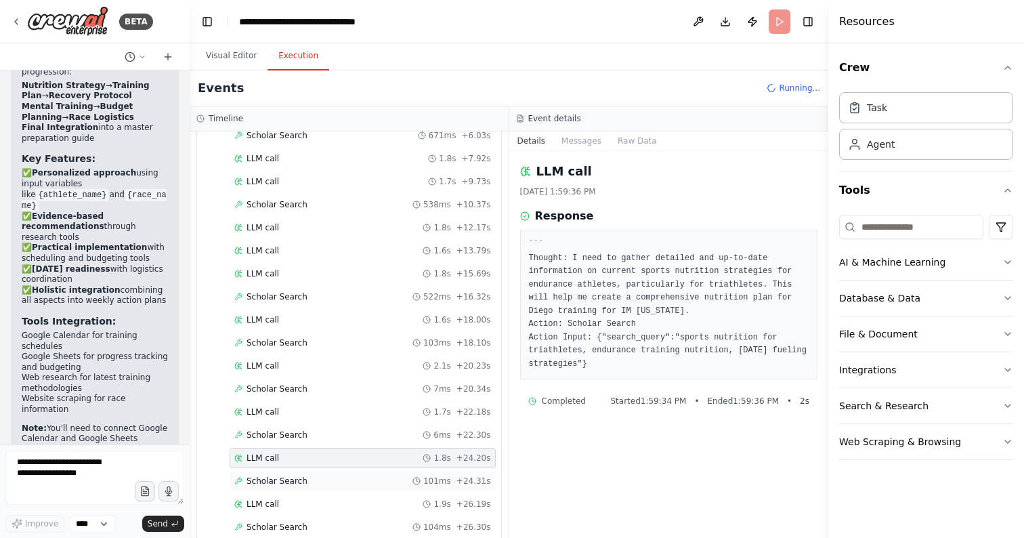
click at [276, 479] on span "Scholar Search" at bounding box center [276, 480] width 61 height 11
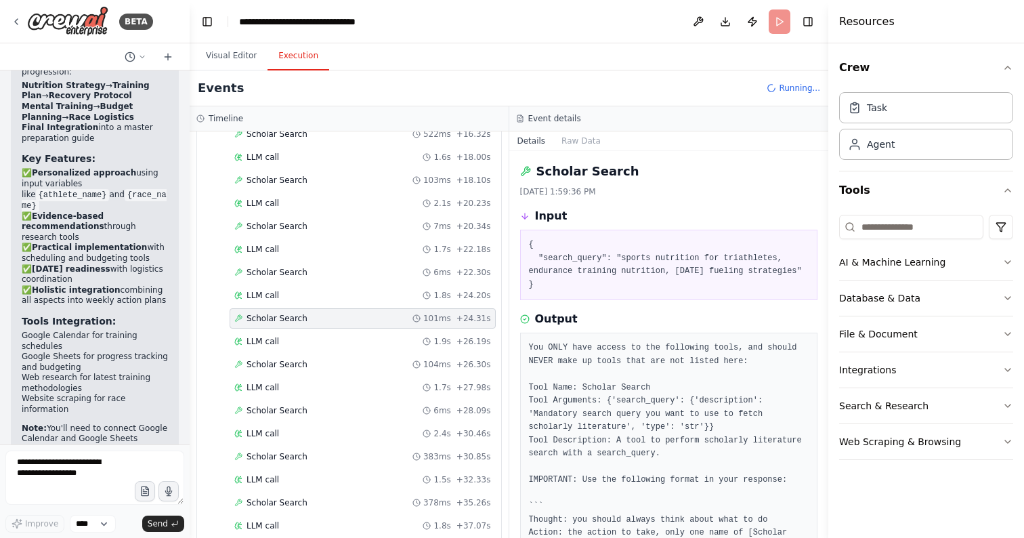
scroll to position [366, 0]
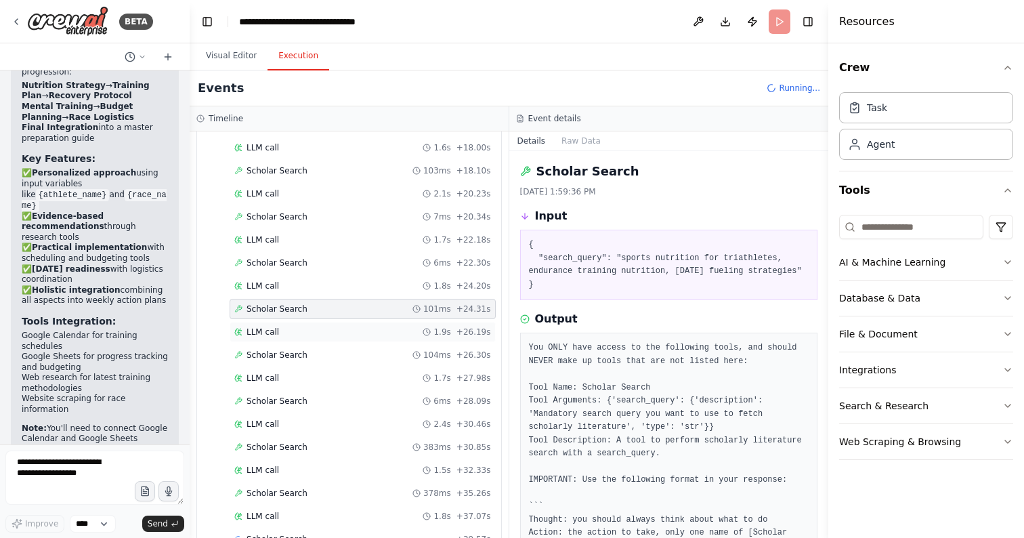
click at [251, 337] on div "LLM call 1.9s + 26.19s" at bounding box center [363, 332] width 266 height 20
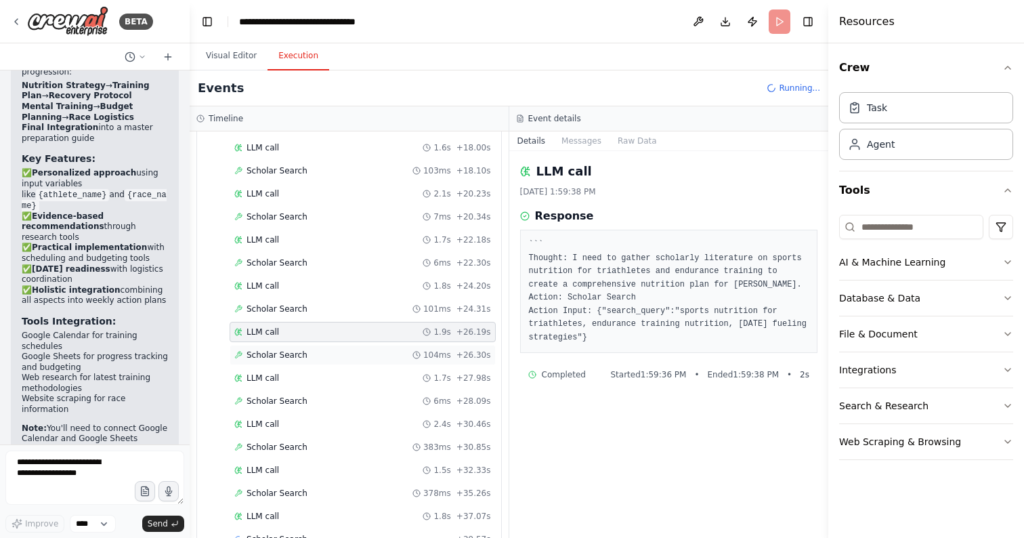
click at [274, 351] on span "Scholar Search" at bounding box center [276, 354] width 61 height 11
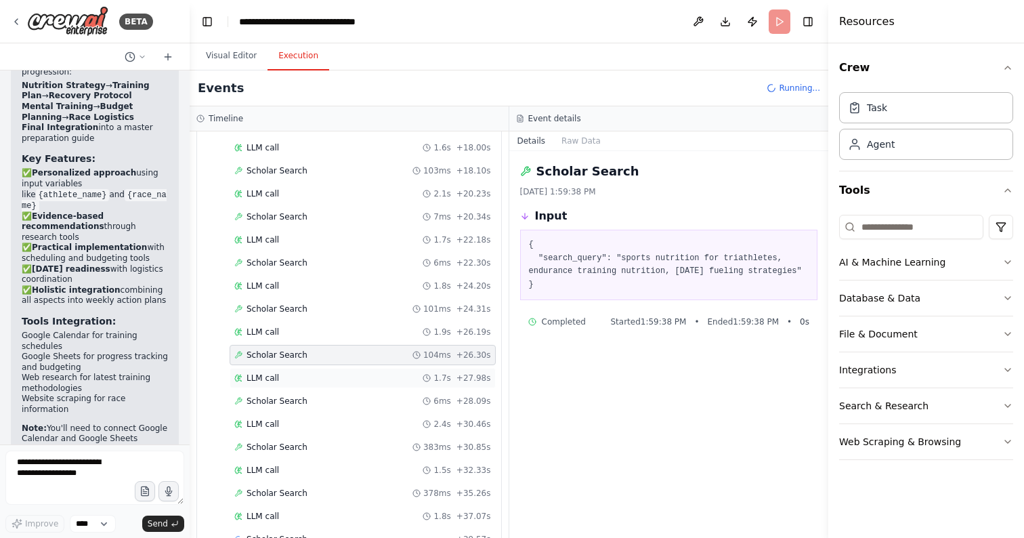
click at [274, 368] on div "LLM call 1.7s + 27.98s" at bounding box center [363, 378] width 266 height 20
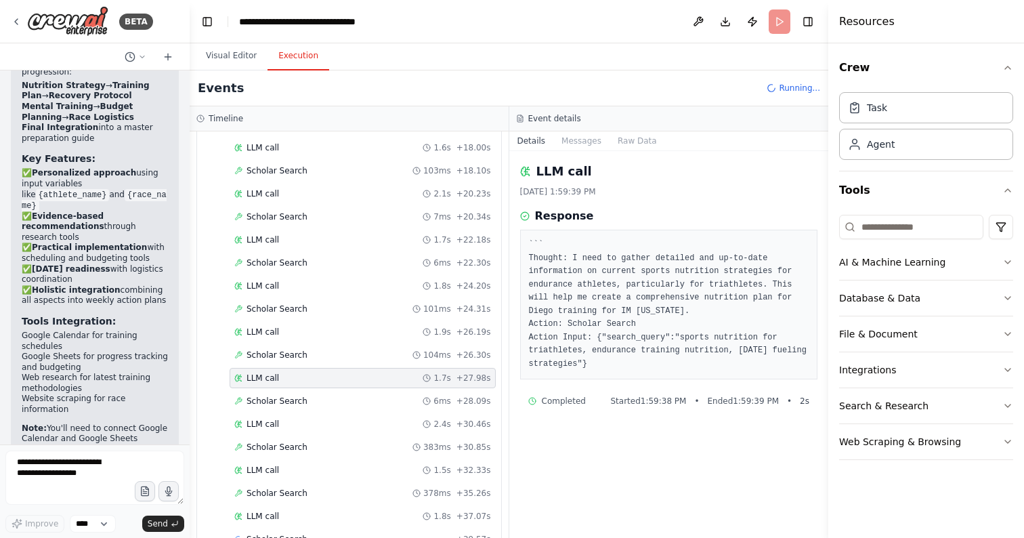
click at [278, 411] on div "Started + 0.00s LLM call 1.3s + 1.40s Scholar Search 708ms + 2.11s LLM call 1.3…" at bounding box center [354, 402] width 293 height 1128
click at [284, 401] on span "Scholar Search" at bounding box center [276, 400] width 61 height 11
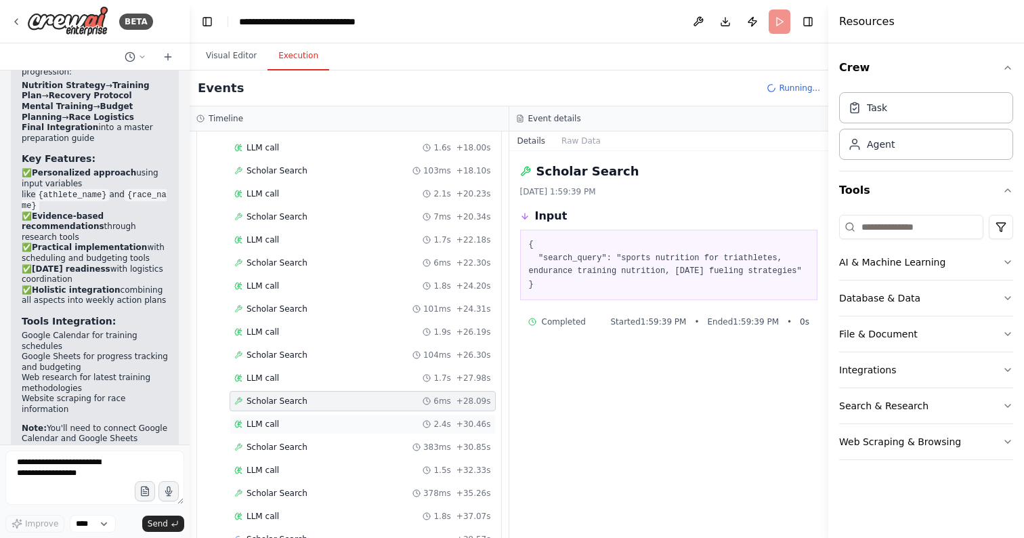
click at [269, 424] on span "LLM call" at bounding box center [262, 423] width 32 height 11
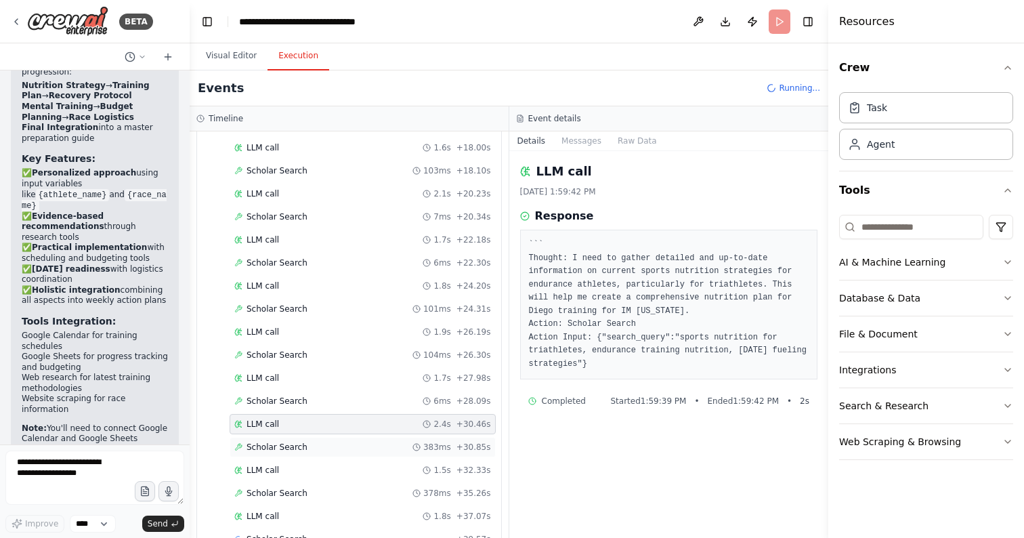
click at [269, 445] on span "Scholar Search" at bounding box center [276, 446] width 61 height 11
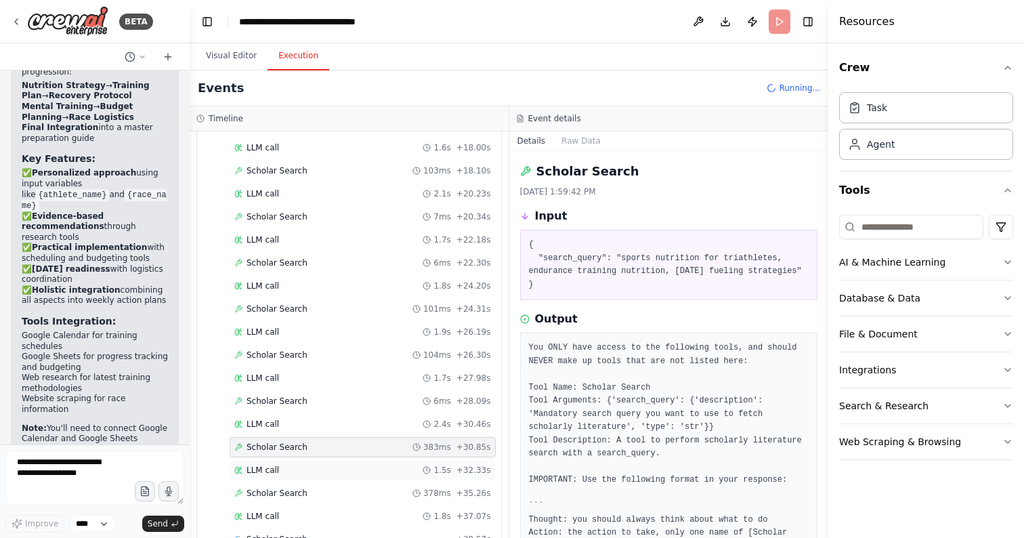
click at [264, 470] on span "LLM call" at bounding box center [262, 469] width 32 height 11
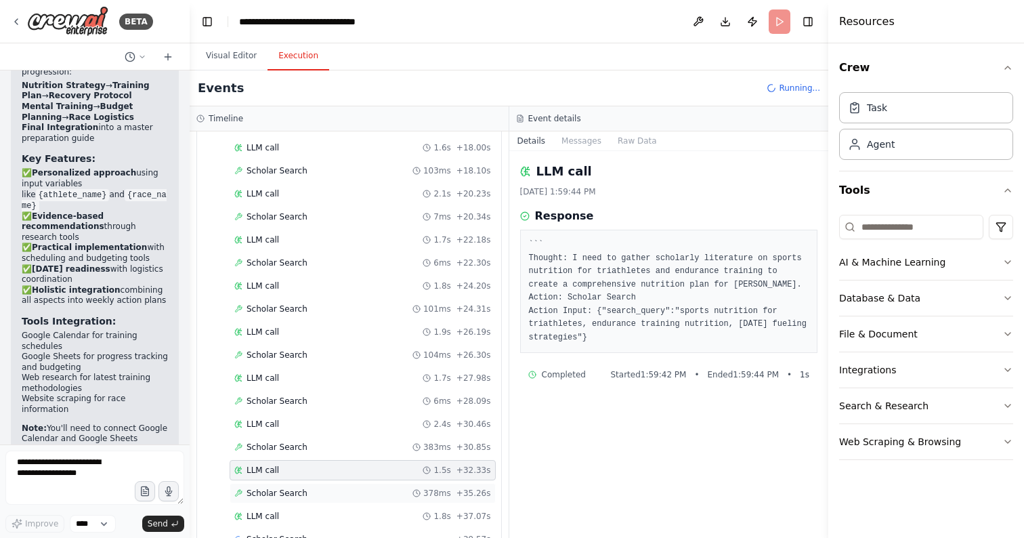
click at [278, 498] on div "Scholar Search 378ms + 35.26s" at bounding box center [363, 493] width 266 height 20
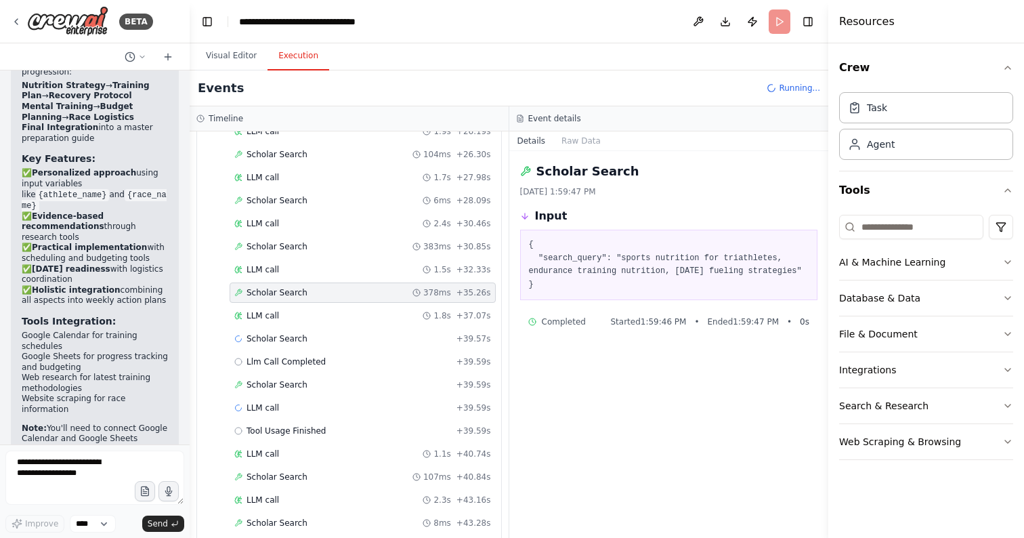
scroll to position [575, 0]
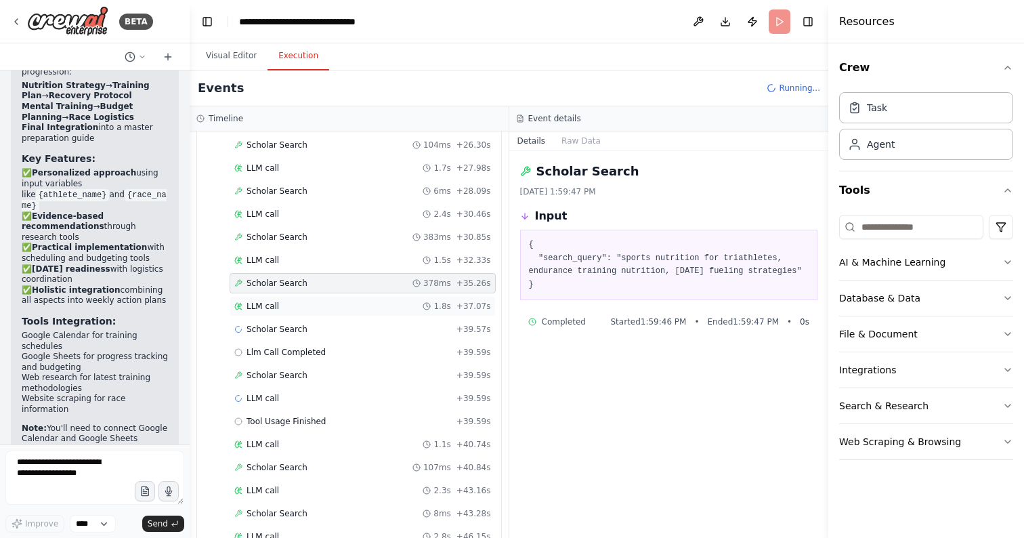
click at [263, 303] on span "LLM call" at bounding box center [262, 306] width 32 height 11
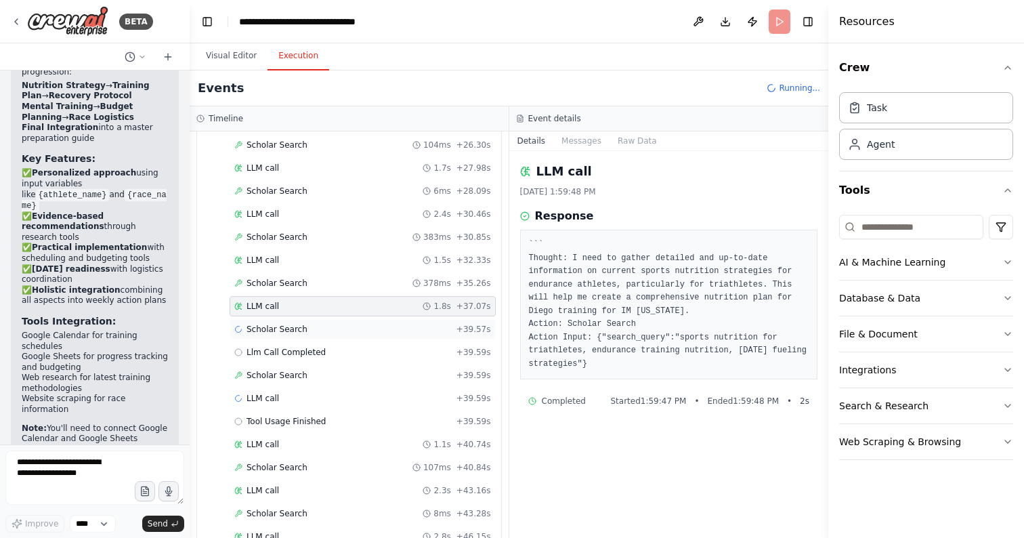
click at [285, 324] on span "Scholar Search" at bounding box center [276, 329] width 61 height 11
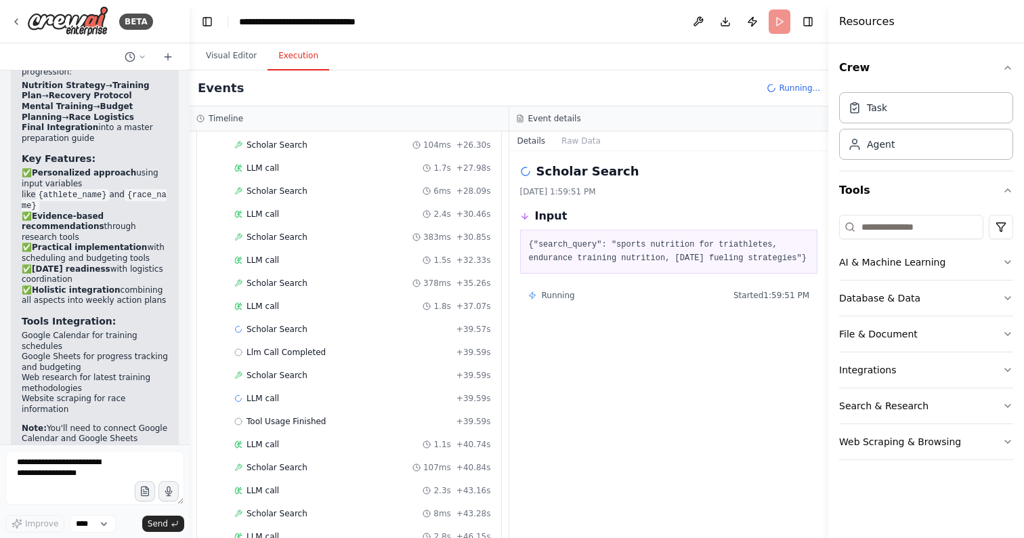
click at [624, 265] on pre "{"search_query": "sports nutrition for triathletes, endurance training nutritio…" at bounding box center [669, 251] width 280 height 26
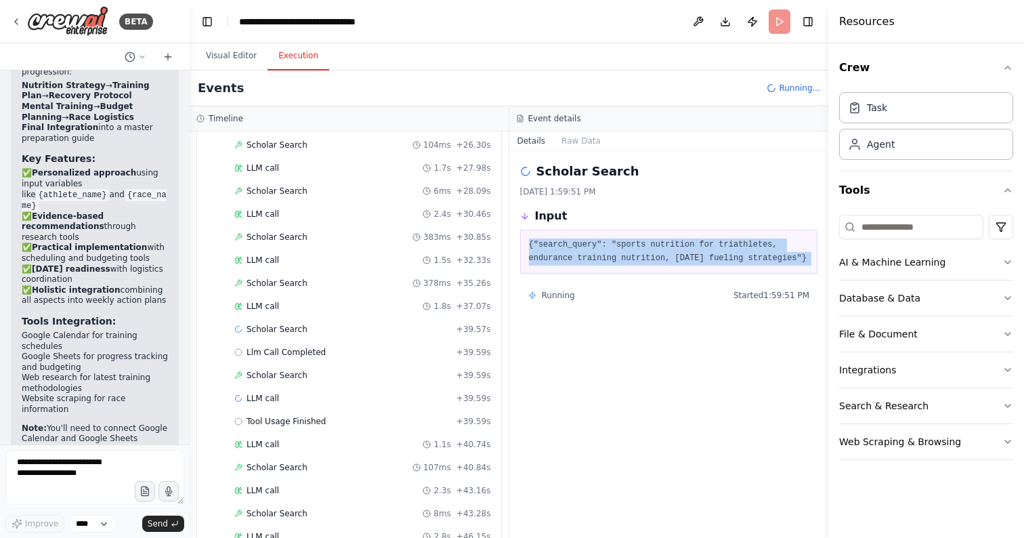
click at [624, 265] on pre "{"search_query": "sports nutrition for triathletes, endurance training nutritio…" at bounding box center [669, 251] width 280 height 26
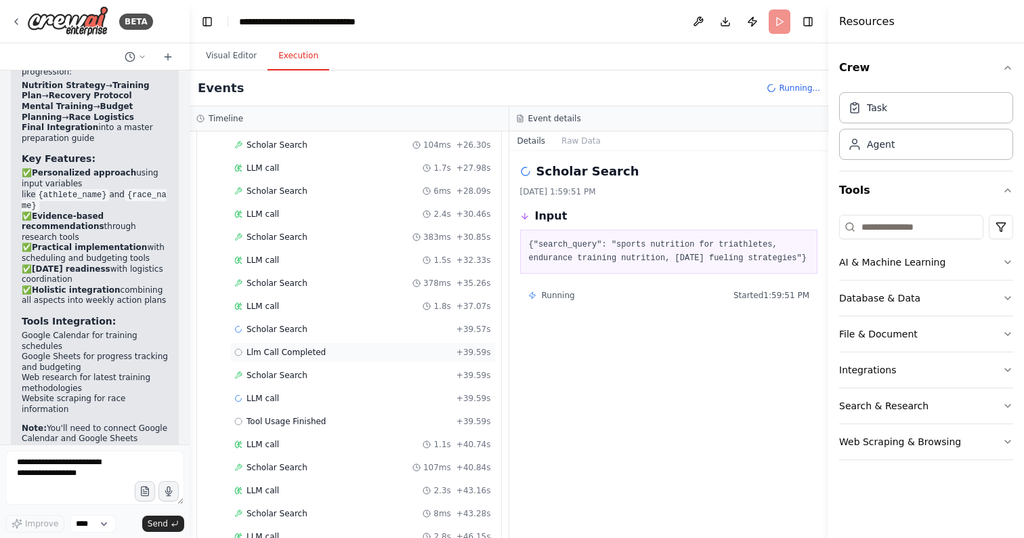
click at [284, 349] on span "Llm Call Completed" at bounding box center [285, 352] width 79 height 11
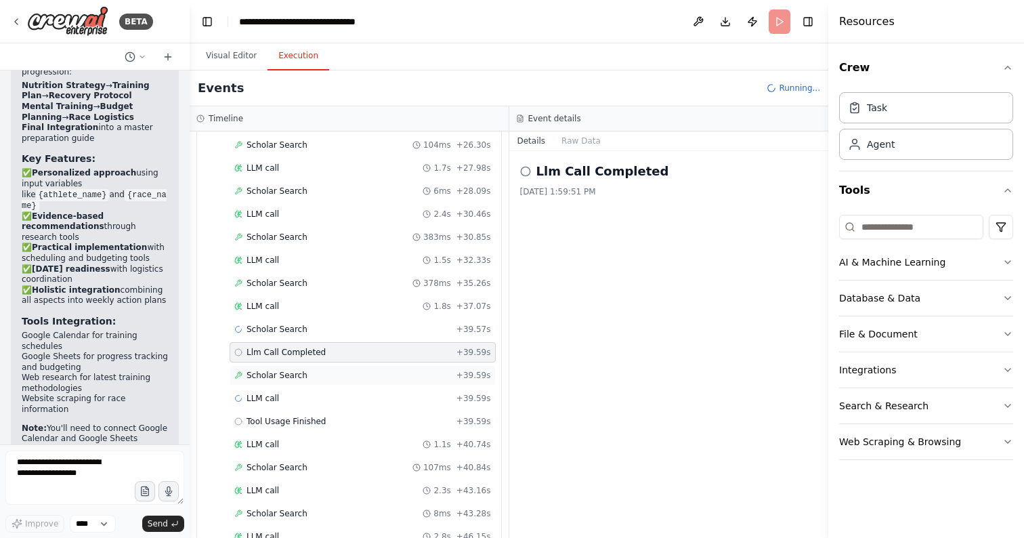
click at [284, 373] on span "Scholar Search" at bounding box center [276, 375] width 61 height 11
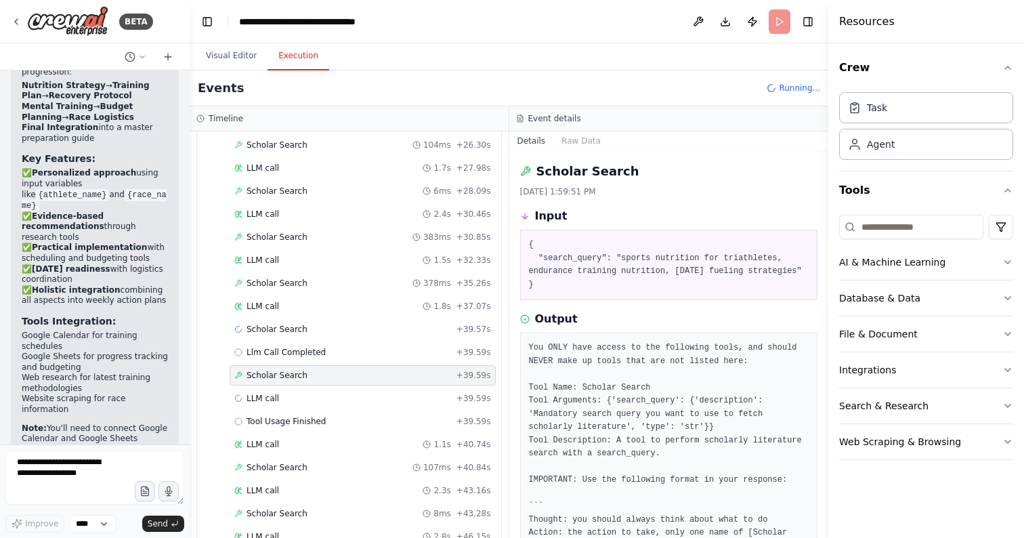
click at [646, 259] on pre "{ "search_query": "sports nutrition for triathletes, endurance training nutriti…" at bounding box center [669, 264] width 280 height 53
click at [617, 403] on pre "You ONLY have access to the following tools, and should NEVER make up tools tha…" at bounding box center [669, 539] width 280 height 396
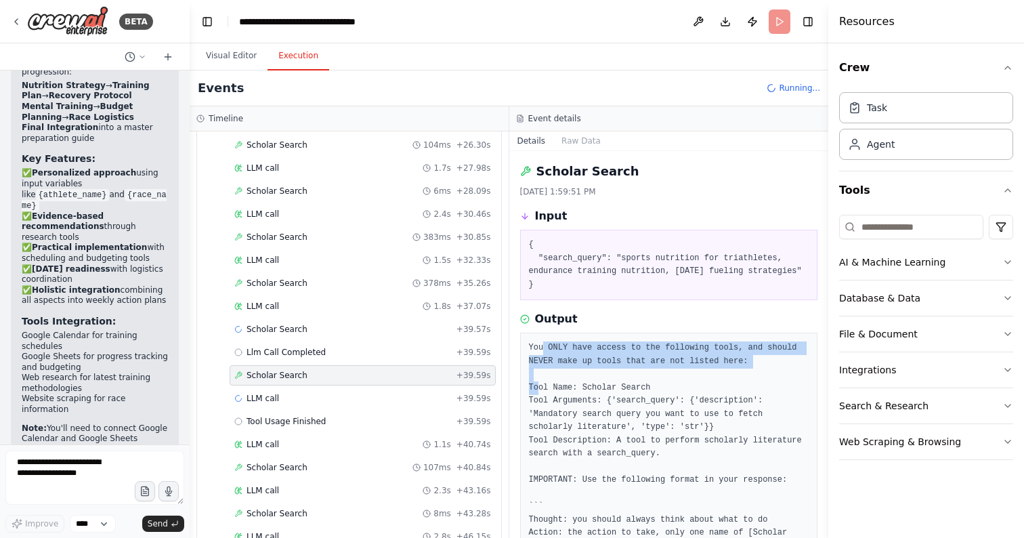
click at [617, 403] on pre "You ONLY have access to the following tools, and should NEVER make up tools tha…" at bounding box center [669, 539] width 280 height 396
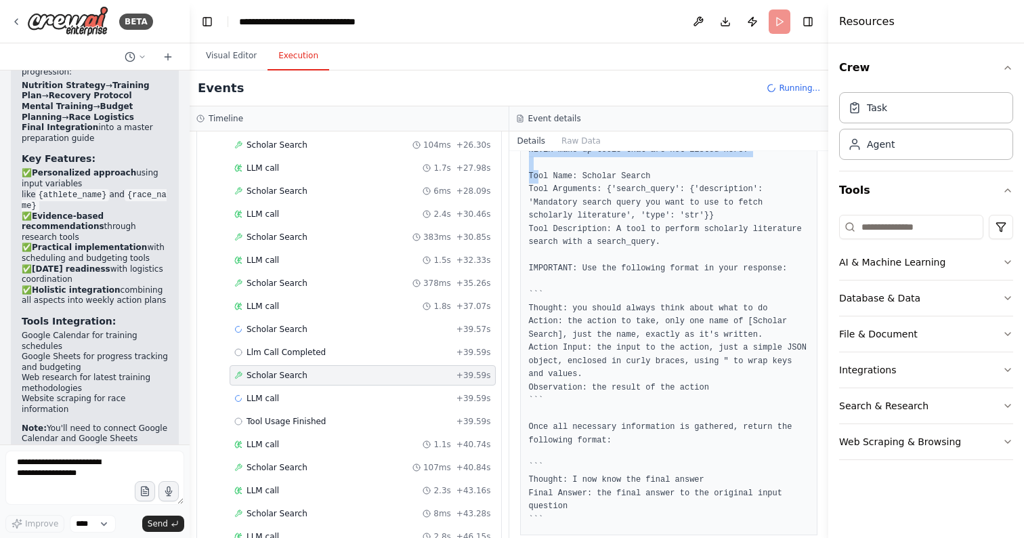
scroll to position [211, 0]
click at [596, 227] on pre "You ONLY have access to the following tools, and should NEVER make up tools tha…" at bounding box center [669, 329] width 280 height 396
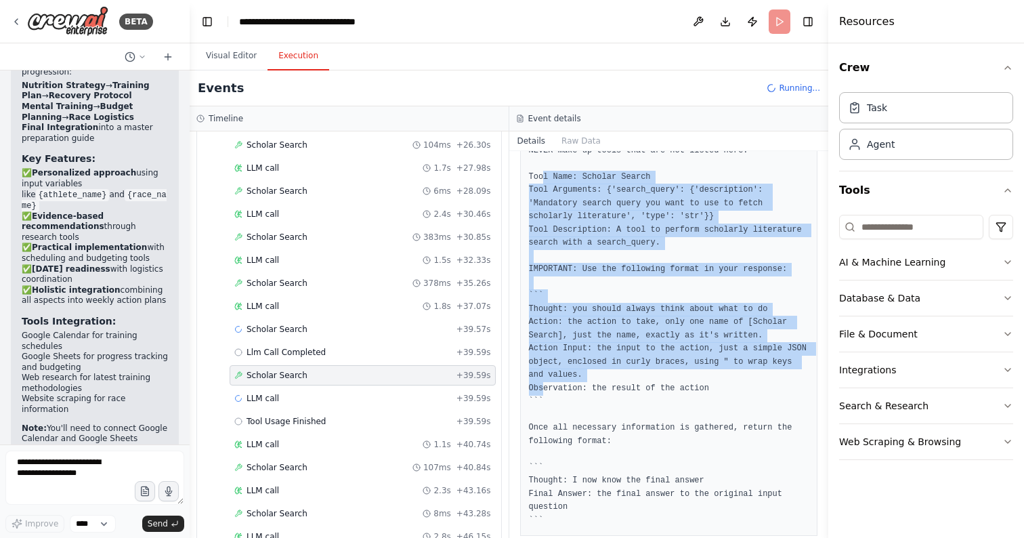
drag, startPoint x: 596, startPoint y: 227, endPoint x: 676, endPoint y: 425, distance: 213.6
click at [676, 426] on pre "You ONLY have access to the following tools, and should NEVER make up tools tha…" at bounding box center [669, 329] width 280 height 396
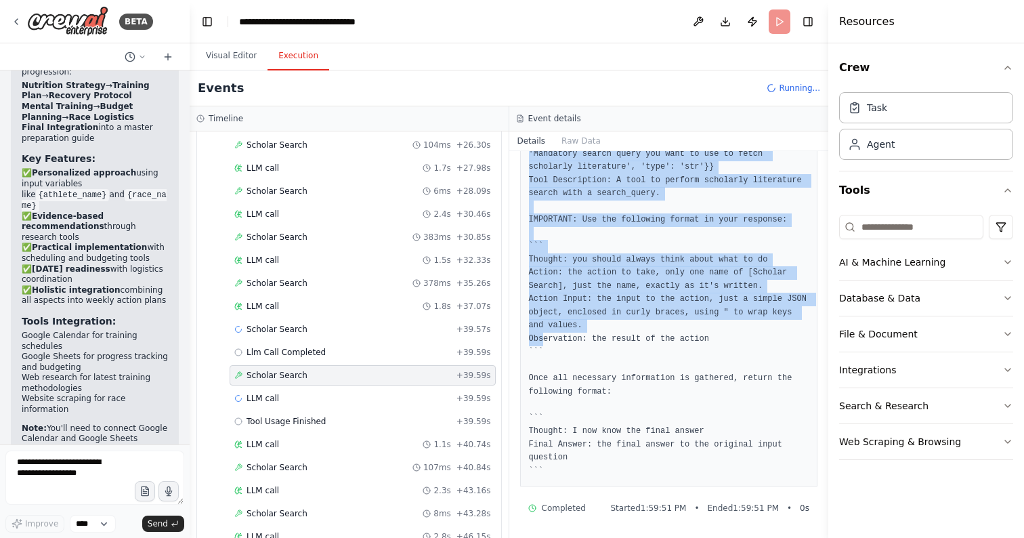
scroll to position [313, 0]
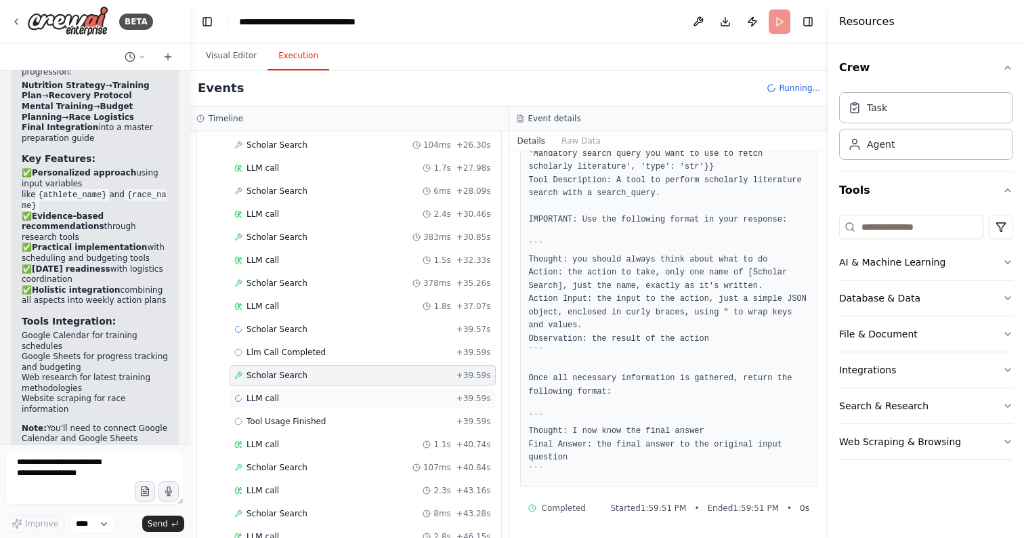
click at [278, 396] on span "LLM call" at bounding box center [262, 398] width 32 height 11
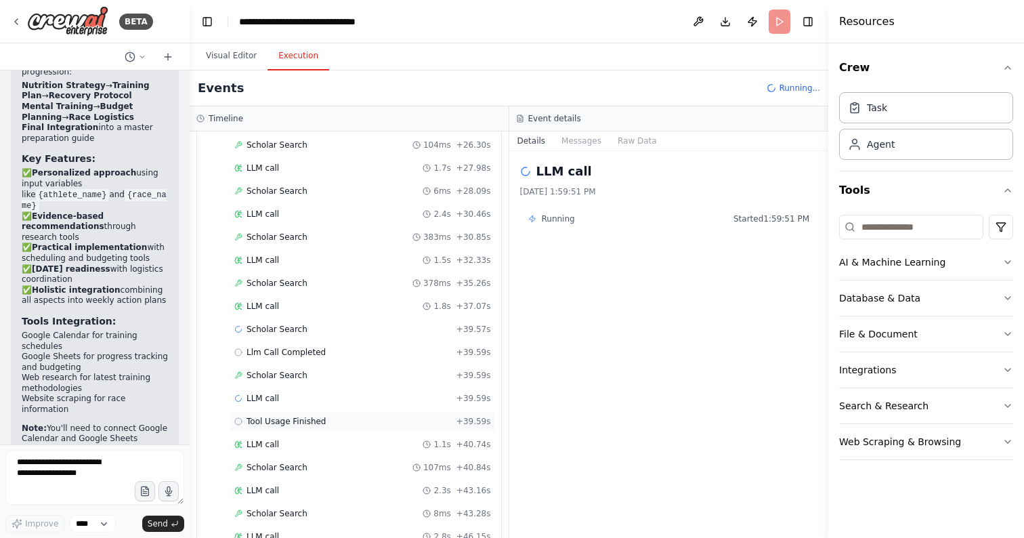
click at [297, 422] on span "Tool Usage Finished" at bounding box center [286, 421] width 80 height 11
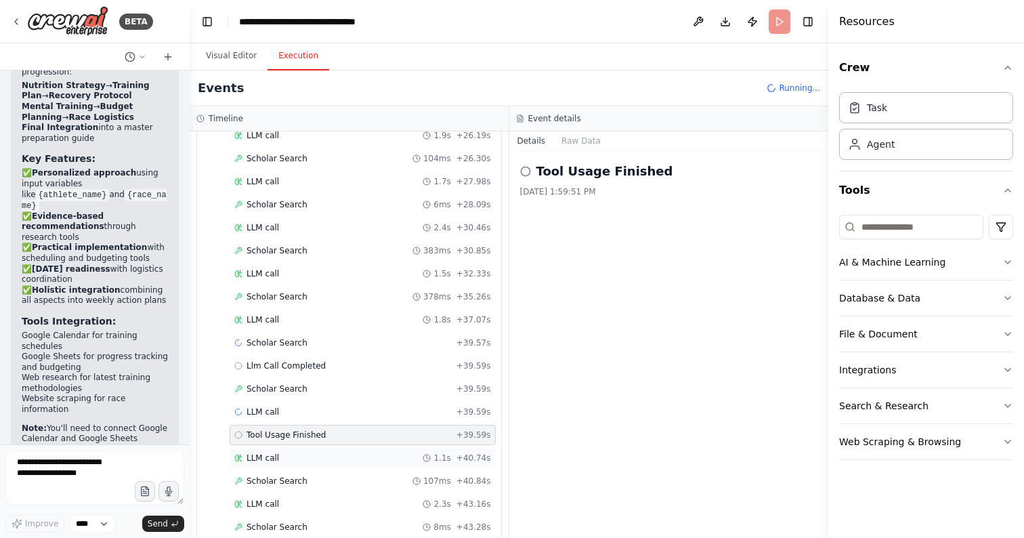
click at [263, 452] on span "LLM call" at bounding box center [262, 457] width 32 height 11
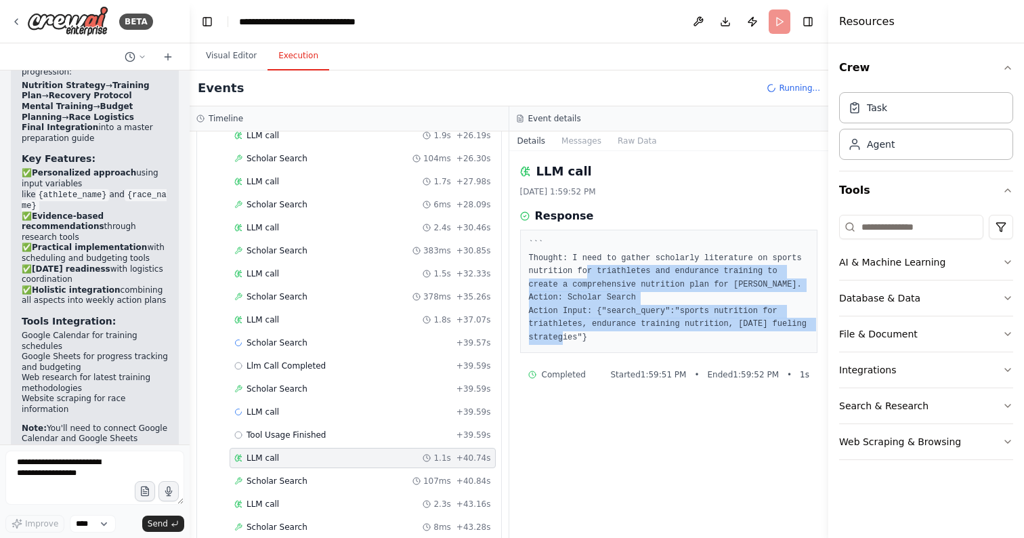
drag, startPoint x: 586, startPoint y: 271, endPoint x: 632, endPoint y: 337, distance: 81.1
click at [632, 338] on pre "``` Thought: I need to gather scholarly literature on sports nutrition for tria…" at bounding box center [669, 291] width 280 height 106
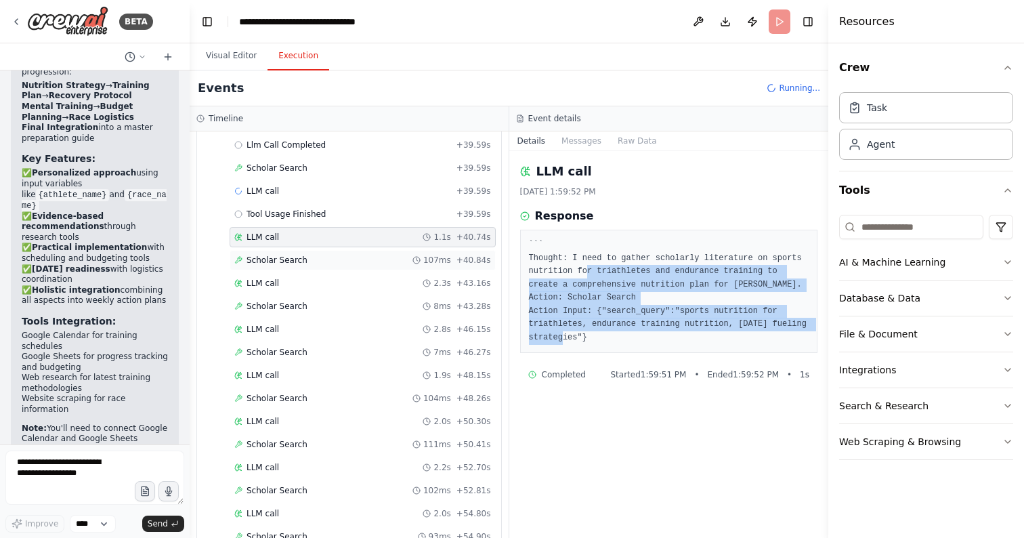
scroll to position [777, 0]
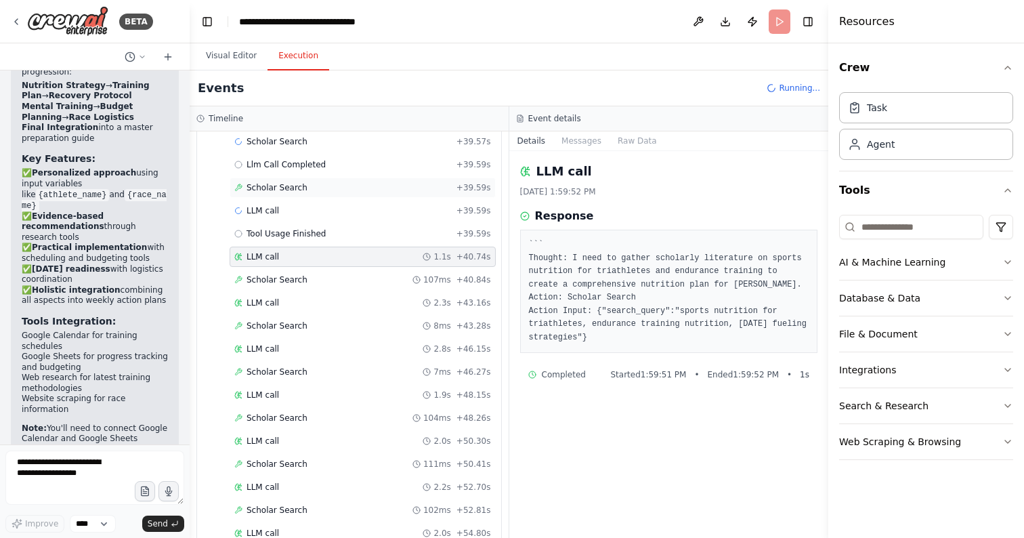
click at [276, 182] on span "Scholar Search" at bounding box center [276, 187] width 61 height 11
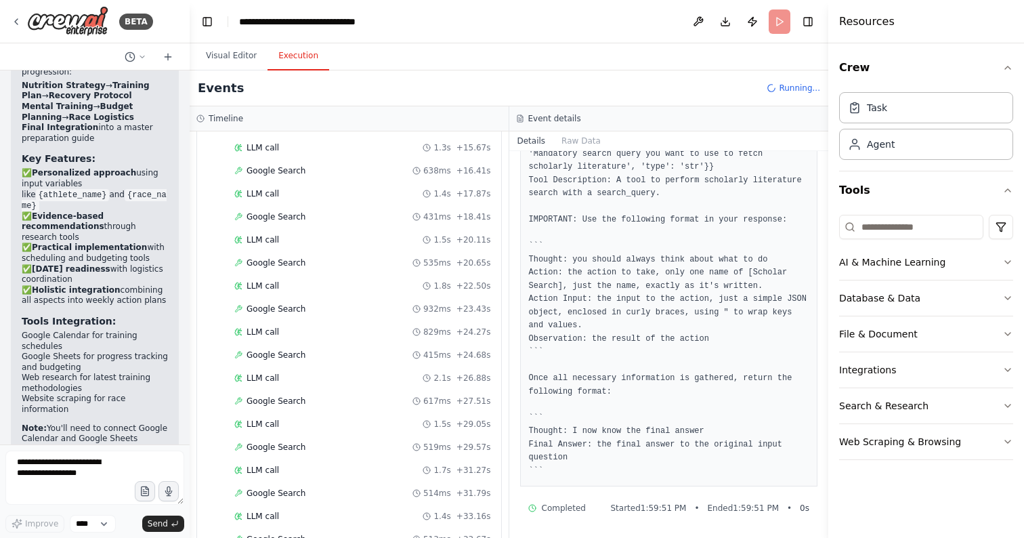
scroll to position [2256, 0]
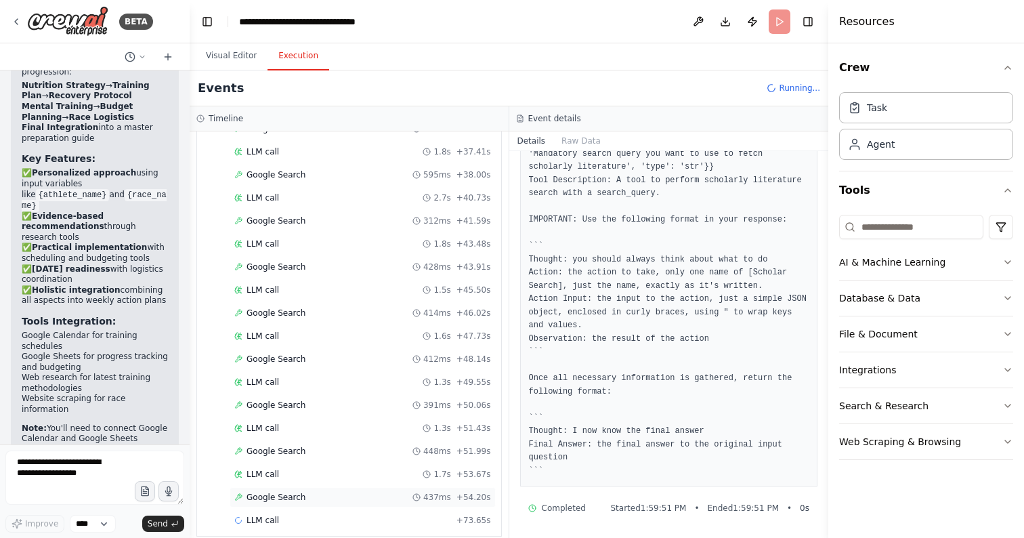
click at [287, 492] on span "Google Search" at bounding box center [275, 497] width 59 height 11
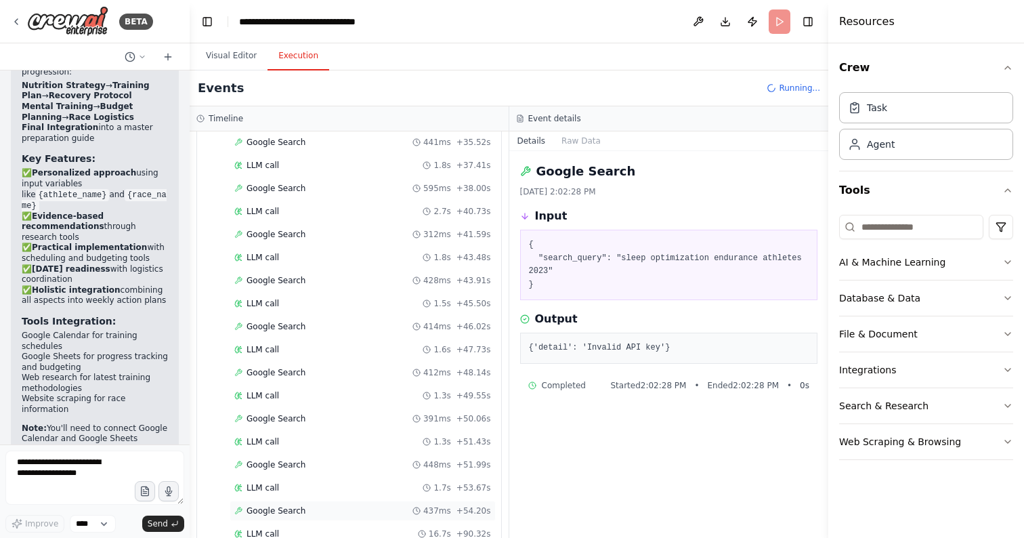
click at [271, 505] on span "Google Search" at bounding box center [275, 510] width 59 height 11
click at [268, 528] on span "LLM call" at bounding box center [262, 533] width 32 height 11
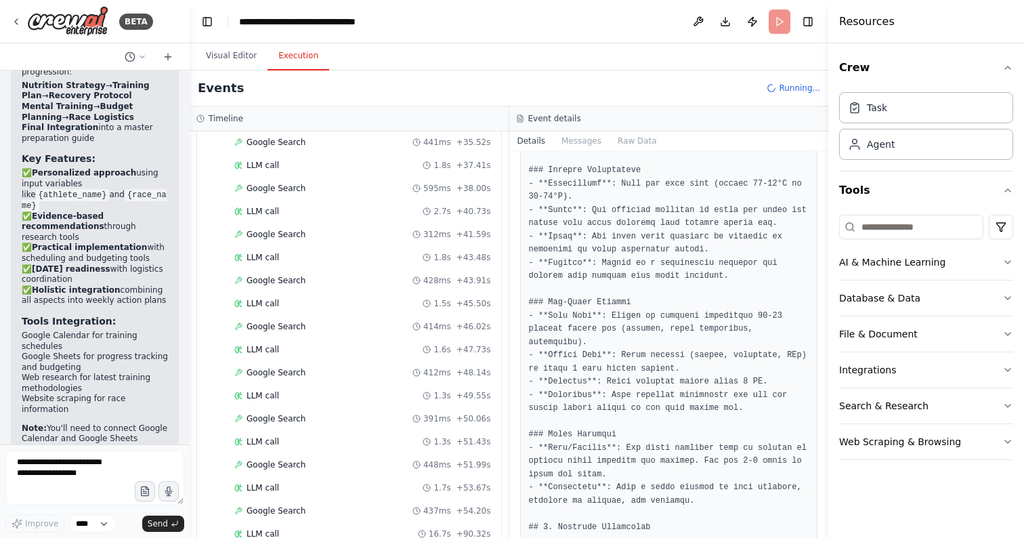
scroll to position [181, 0]
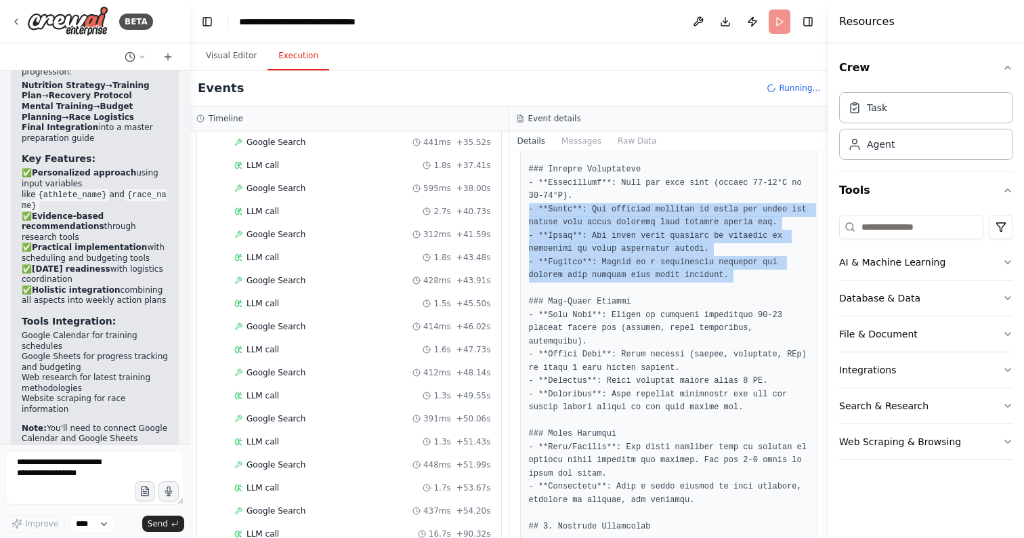
drag, startPoint x: 559, startPoint y: 207, endPoint x: 631, endPoint y: 267, distance: 93.7
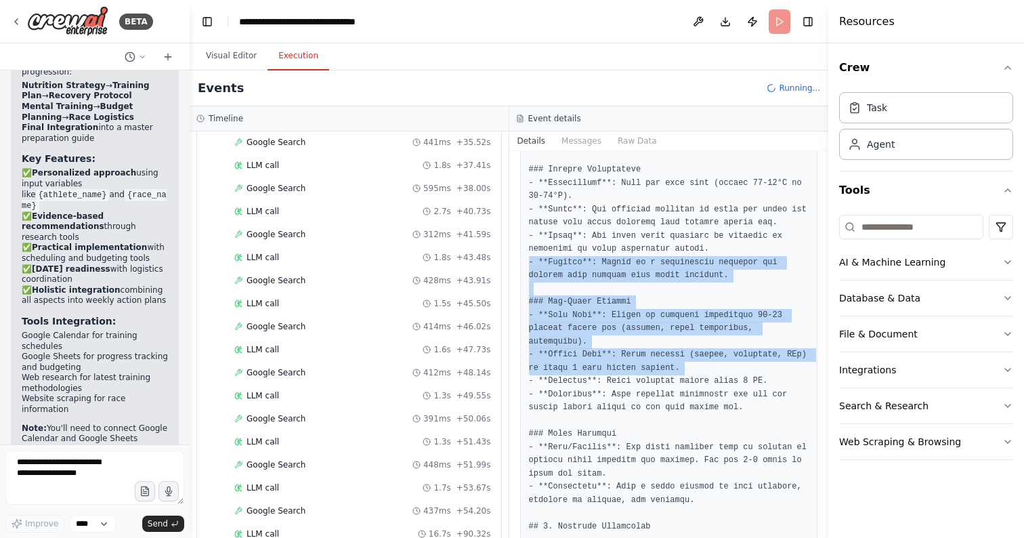
drag, startPoint x: 637, startPoint y: 267, endPoint x: 662, endPoint y: 364, distance: 99.3
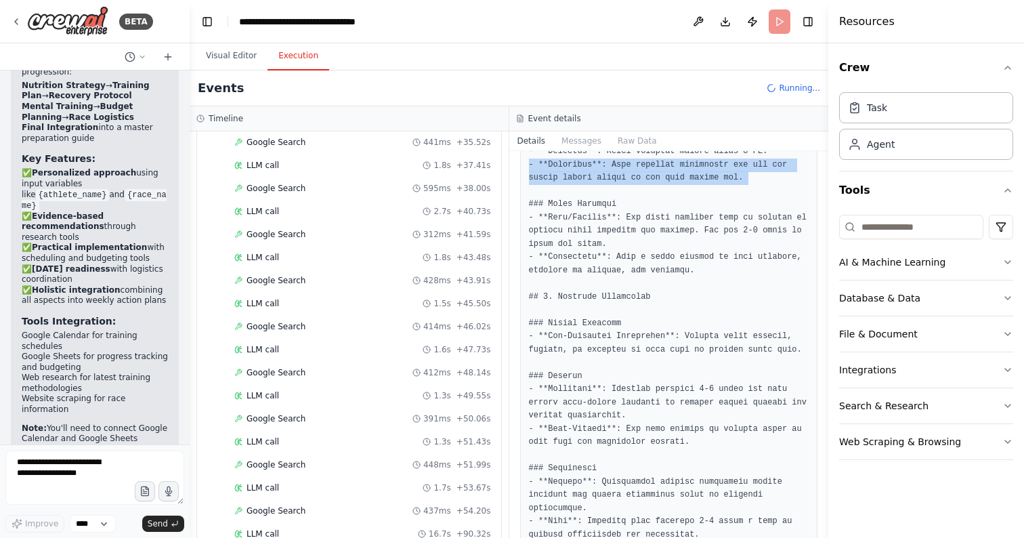
scroll to position [423, 0]
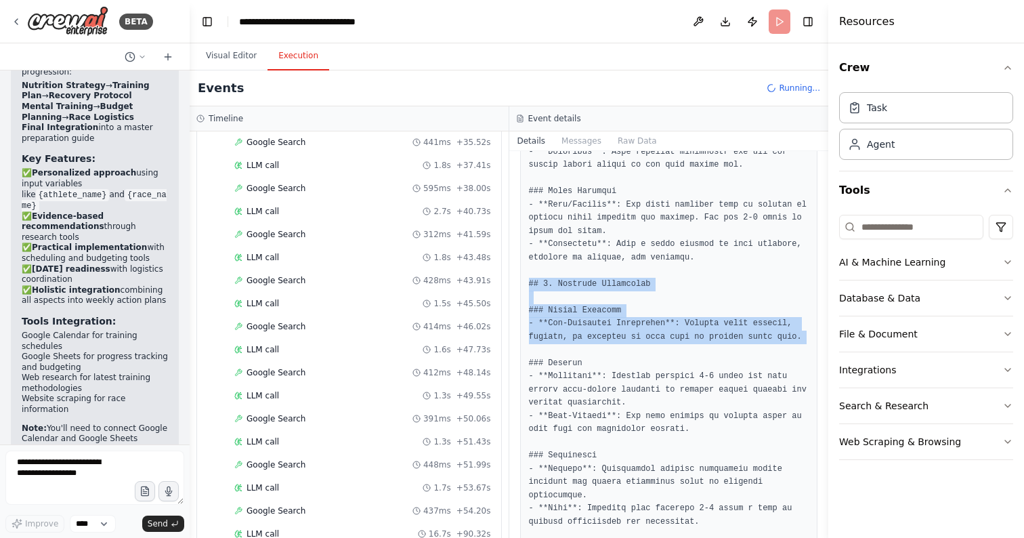
drag, startPoint x: 580, startPoint y: 284, endPoint x: 700, endPoint y: 338, distance: 132.1
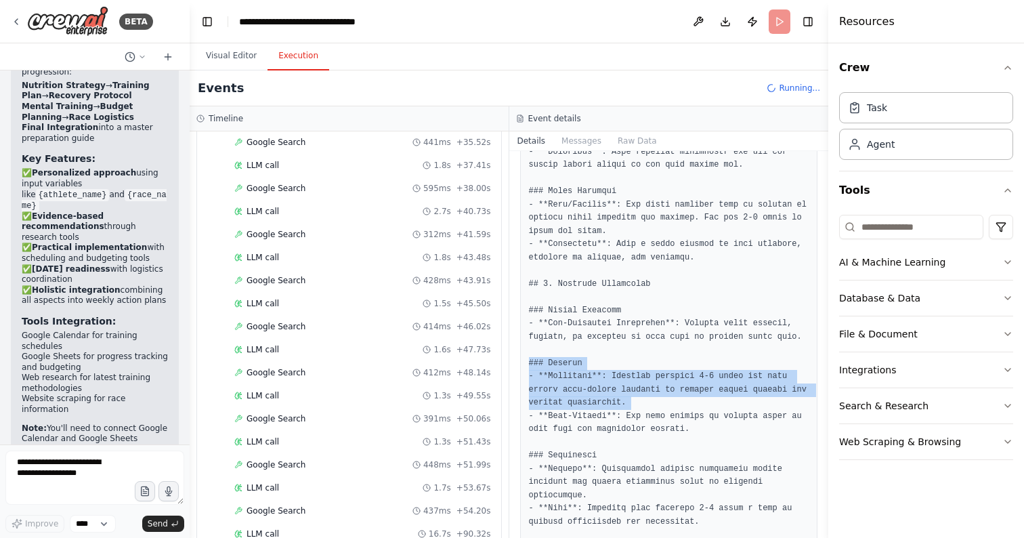
drag, startPoint x: 570, startPoint y: 360, endPoint x: 649, endPoint y: 395, distance: 85.8
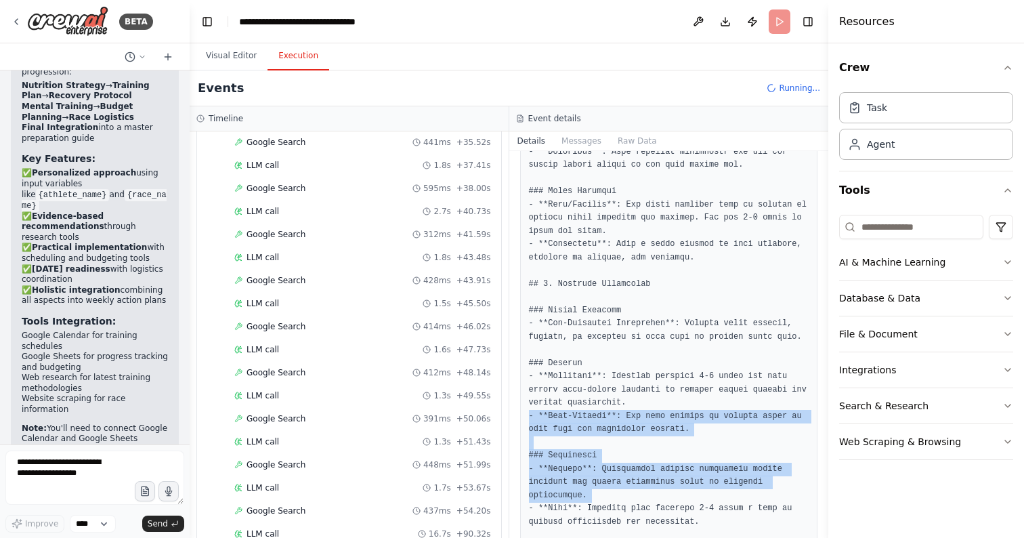
drag, startPoint x: 594, startPoint y: 414, endPoint x: 732, endPoint y: 490, distance: 157.9
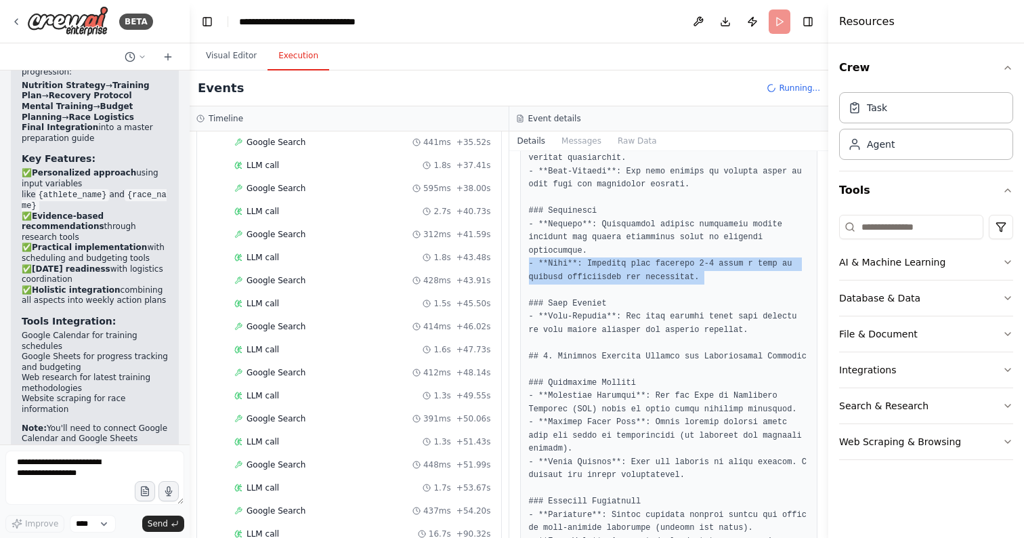
scroll to position [686, 0]
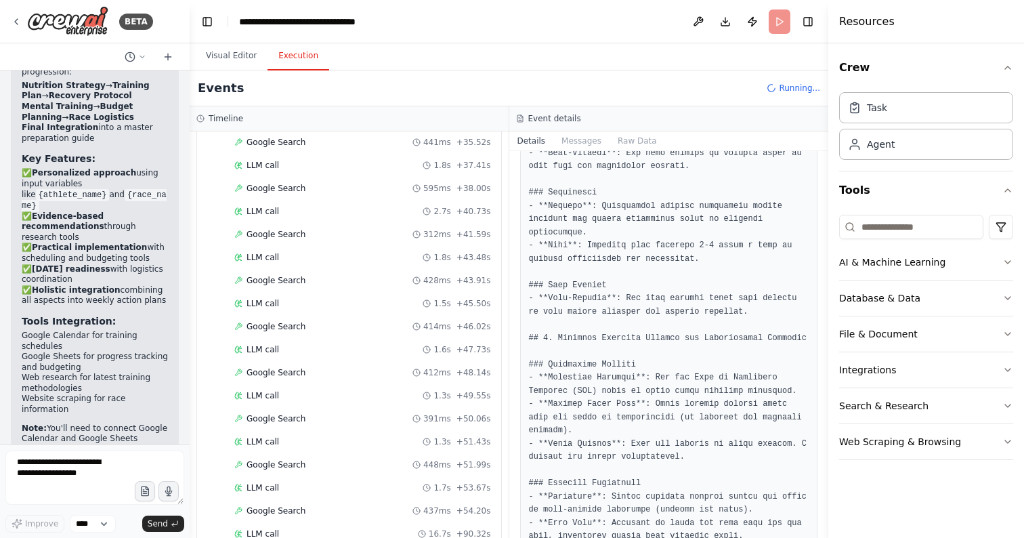
click at [561, 286] on pre at bounding box center [669, 345] width 280 height 1584
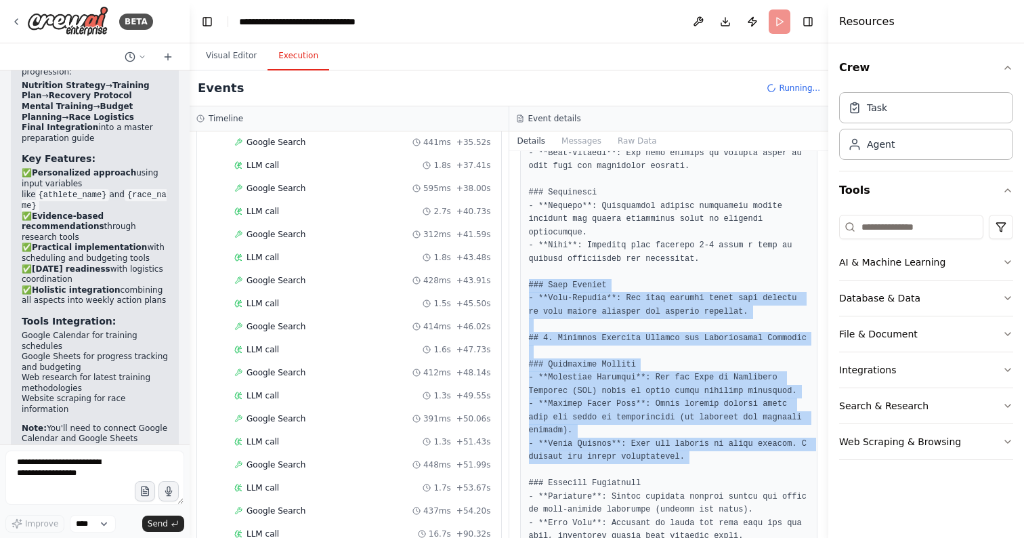
drag, startPoint x: 561, startPoint y: 286, endPoint x: 634, endPoint y: 450, distance: 179.7
click at [634, 449] on pre at bounding box center [669, 345] width 280 height 1584
click at [634, 450] on pre at bounding box center [669, 345] width 280 height 1584
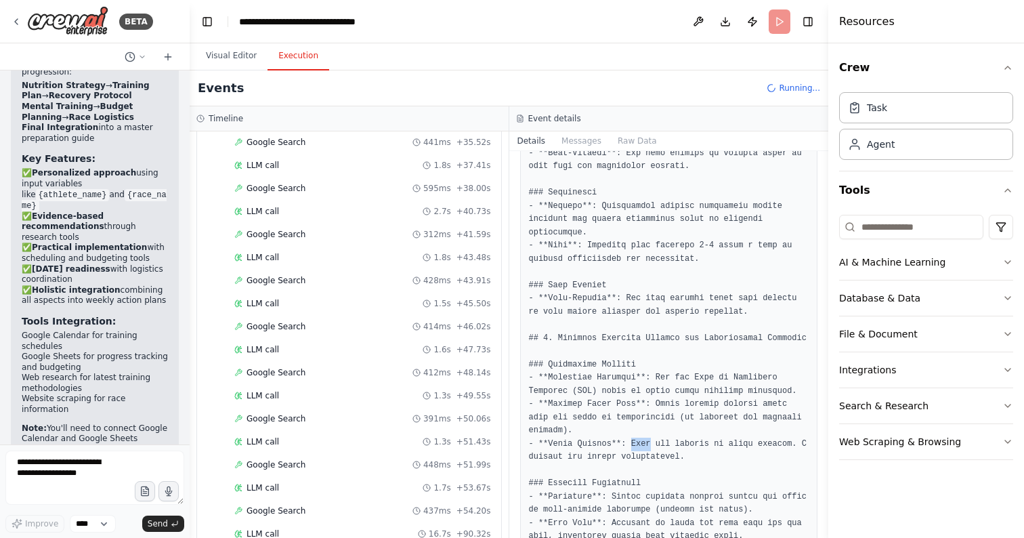
click at [634, 450] on pre at bounding box center [669, 345] width 280 height 1584
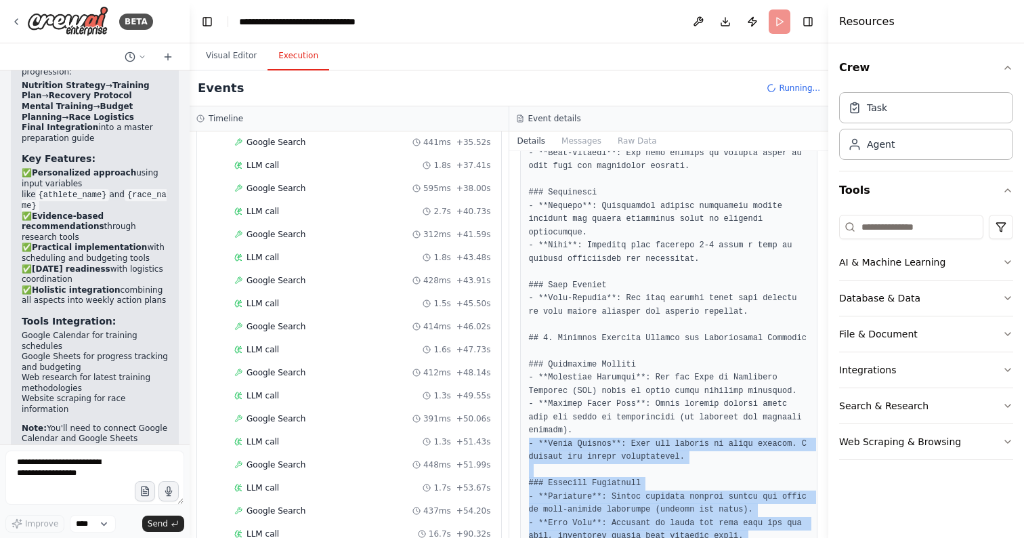
drag, startPoint x: 634, startPoint y: 450, endPoint x: 684, endPoint y: 525, distance: 90.9
click at [684, 525] on pre at bounding box center [669, 345] width 280 height 1584
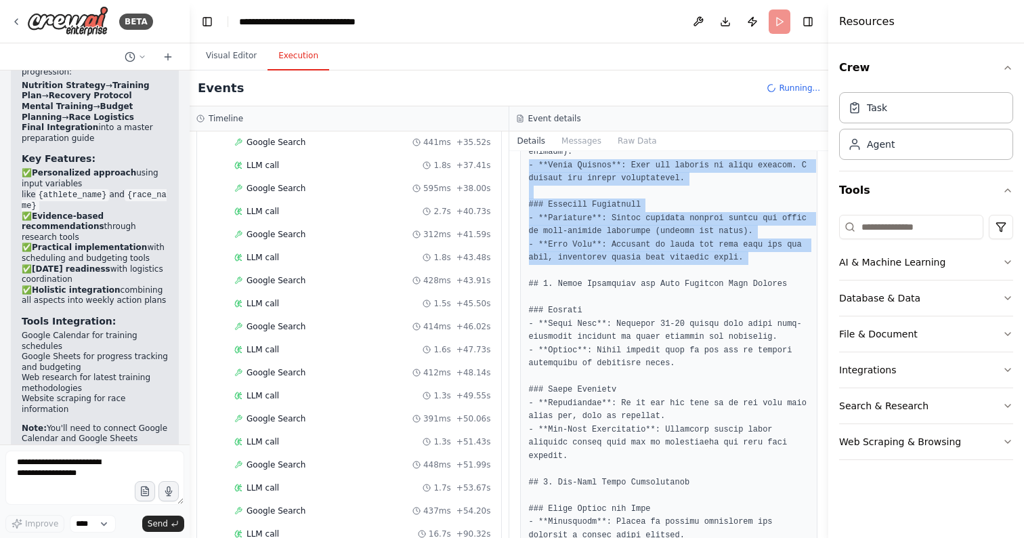
scroll to position [990, 0]
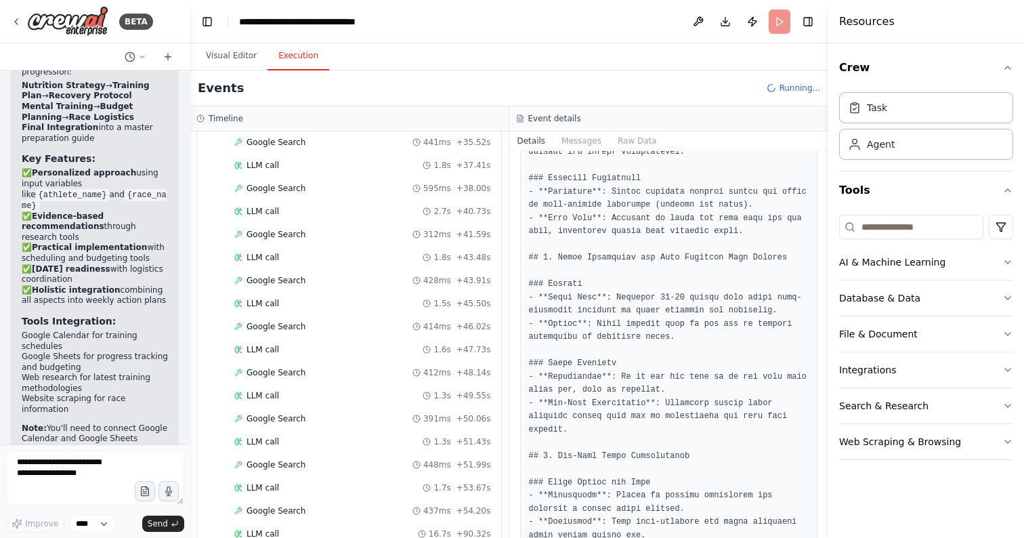
click at [570, 278] on pre at bounding box center [669, 40] width 280 height 1584
click at [592, 294] on pre at bounding box center [669, 40] width 280 height 1584
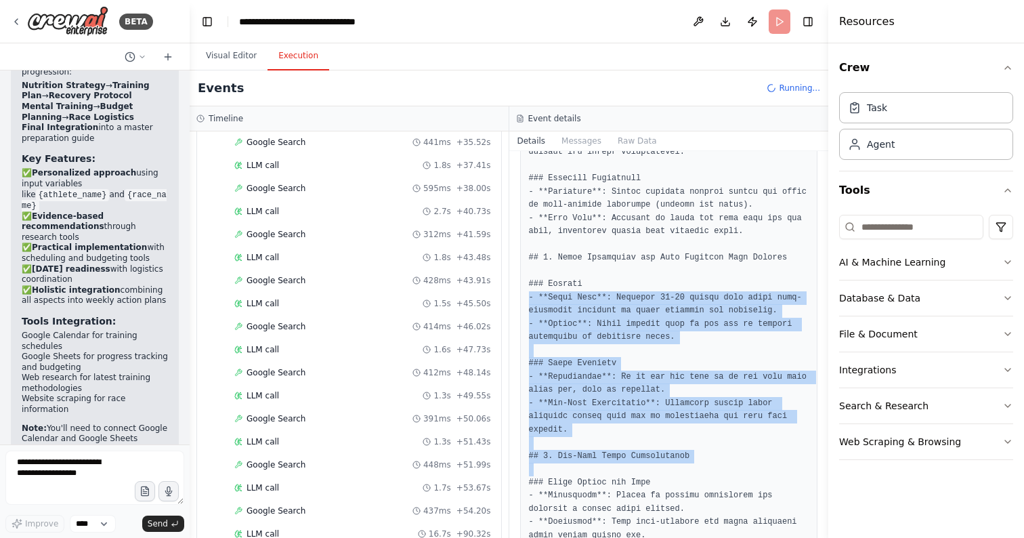
drag, startPoint x: 592, startPoint y: 294, endPoint x: 670, endPoint y: 470, distance: 191.9
click at [671, 472] on pre at bounding box center [669, 40] width 280 height 1584
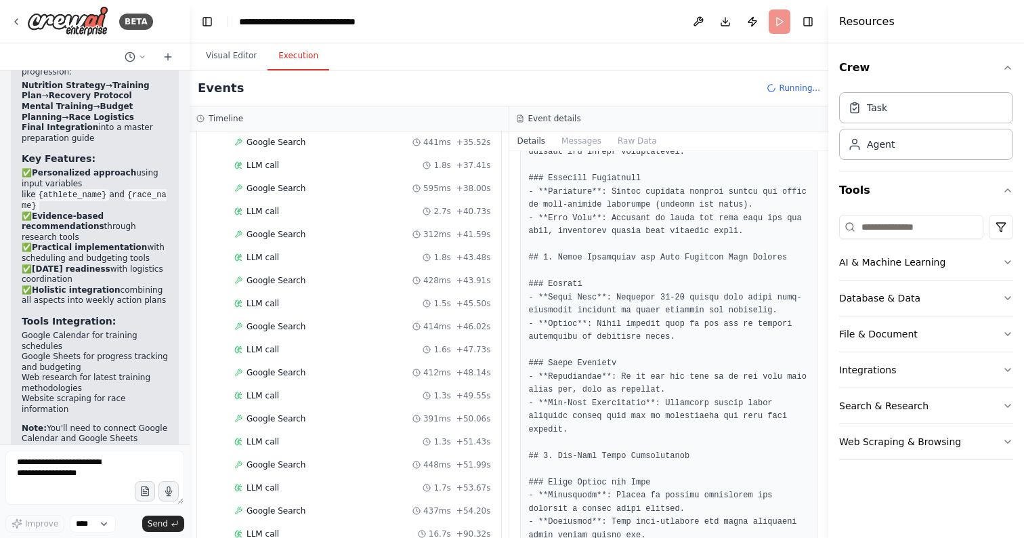
click at [660, 489] on pre at bounding box center [669, 40] width 280 height 1584
click at [660, 483] on pre at bounding box center [669, 40] width 280 height 1584
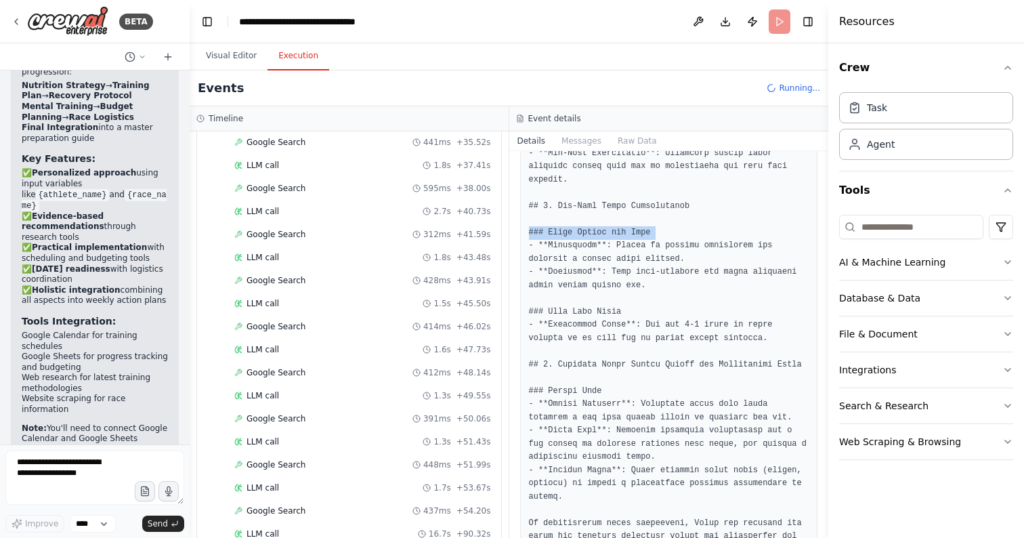
scroll to position [1261, 0]
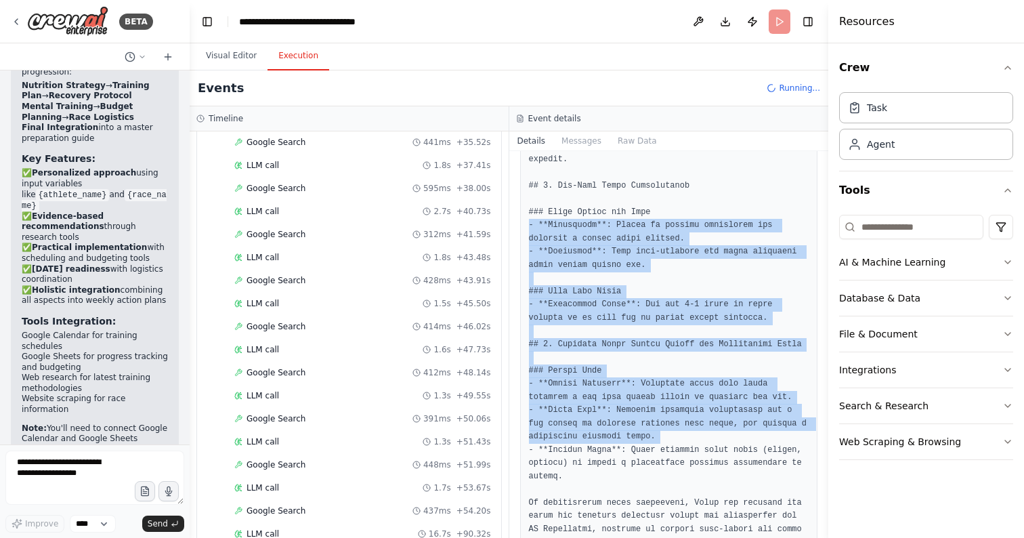
drag, startPoint x: 601, startPoint y: 228, endPoint x: 653, endPoint y: 424, distance: 203.3
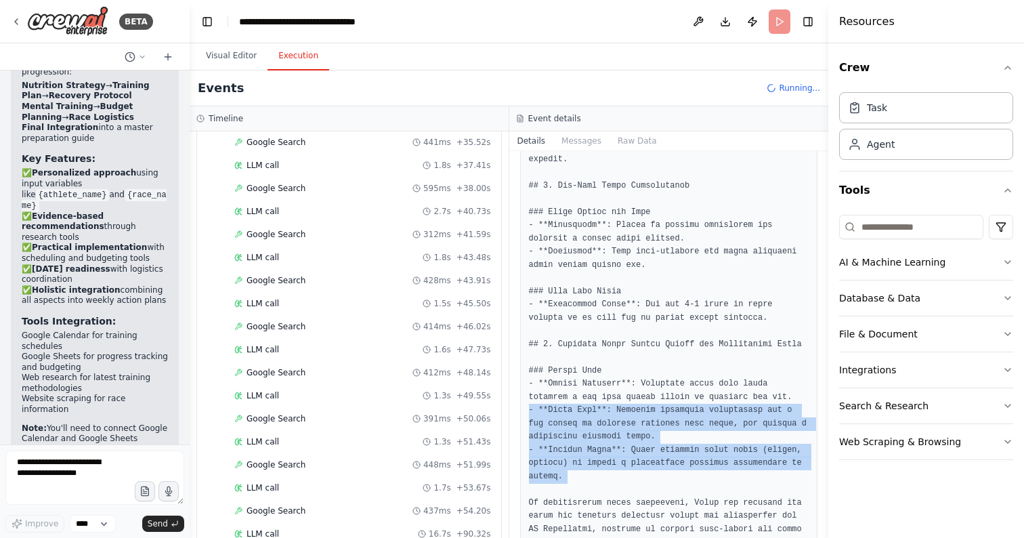
drag, startPoint x: 673, startPoint y: 420, endPoint x: 650, endPoint y: 464, distance: 49.7
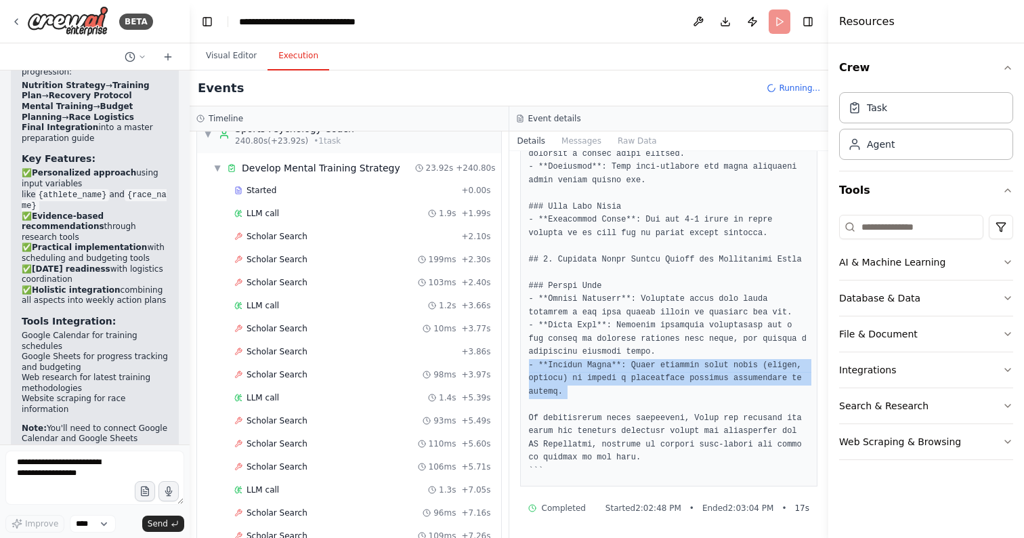
scroll to position [2657, 0]
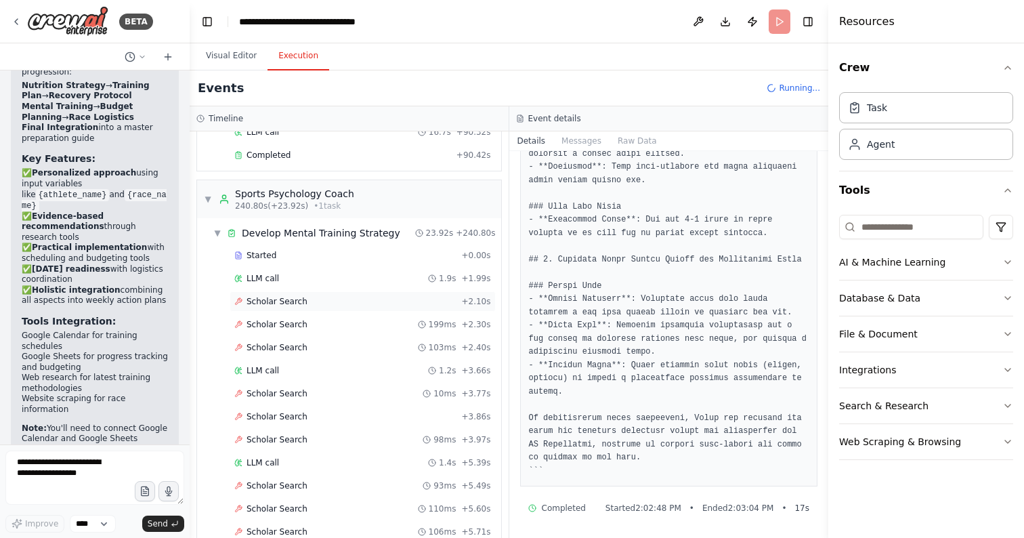
click at [279, 296] on span "Scholar Search" at bounding box center [276, 301] width 61 height 11
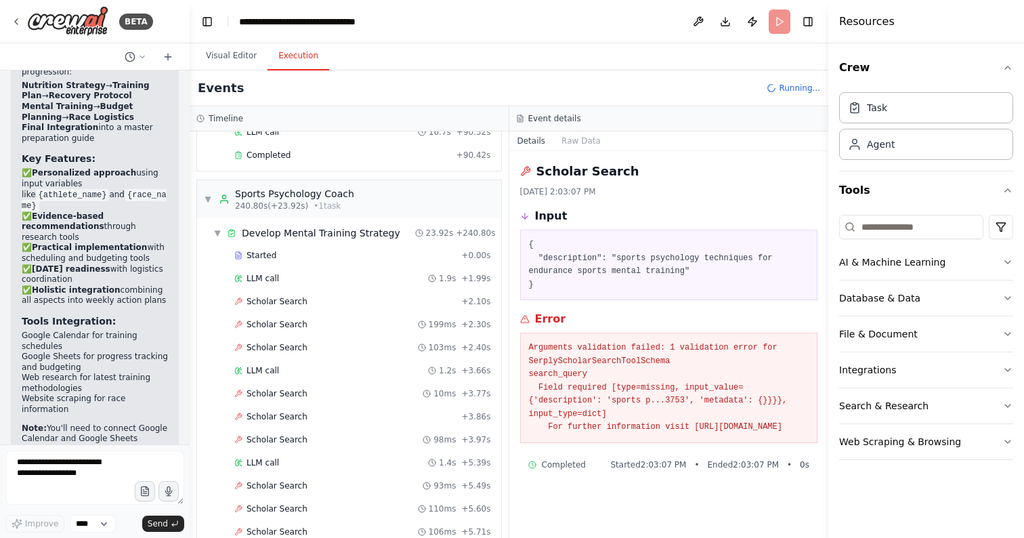
drag, startPoint x: 550, startPoint y: 349, endPoint x: 767, endPoint y: 444, distance: 236.7
click at [767, 434] on pre "Arguments validation failed: 1 validation error for SerplyScholarSearchToolSche…" at bounding box center [669, 387] width 280 height 93
click at [746, 434] on pre "Arguments validation failed: 1 validation error for SerplyScholarSearchToolSche…" at bounding box center [669, 387] width 280 height 93
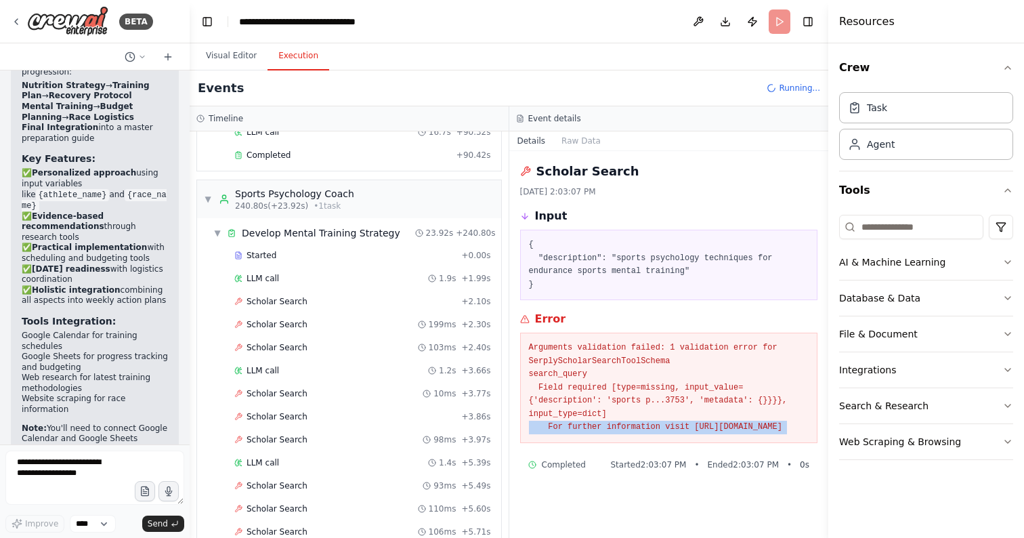
click at [746, 434] on pre "Arguments validation failed: 1 validation error for SerplyScholarSearchToolSche…" at bounding box center [669, 387] width 280 height 93
click at [282, 296] on span "Scholar Search" at bounding box center [276, 301] width 61 height 11
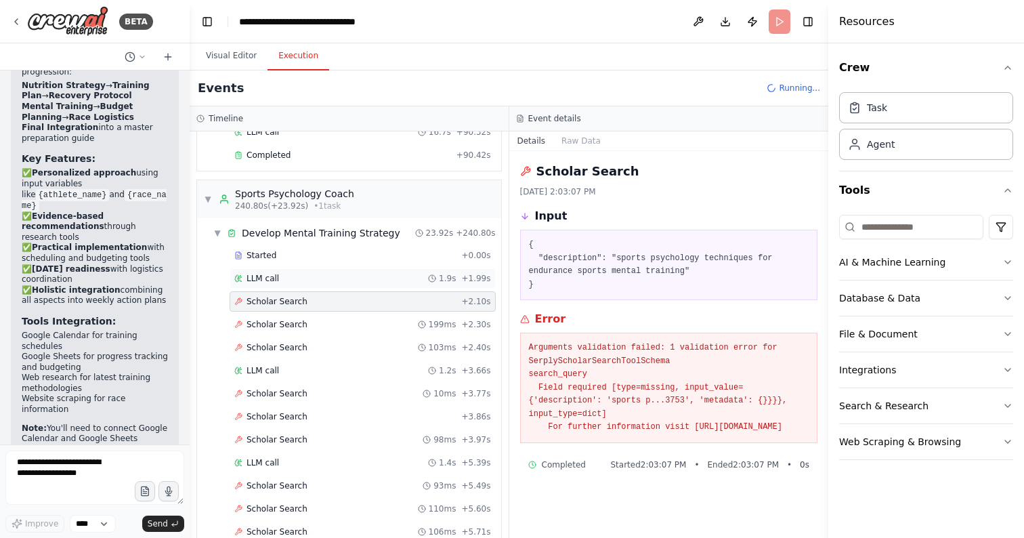
click at [280, 273] on div "LLM call 1.9s + 1.99s" at bounding box center [362, 278] width 257 height 11
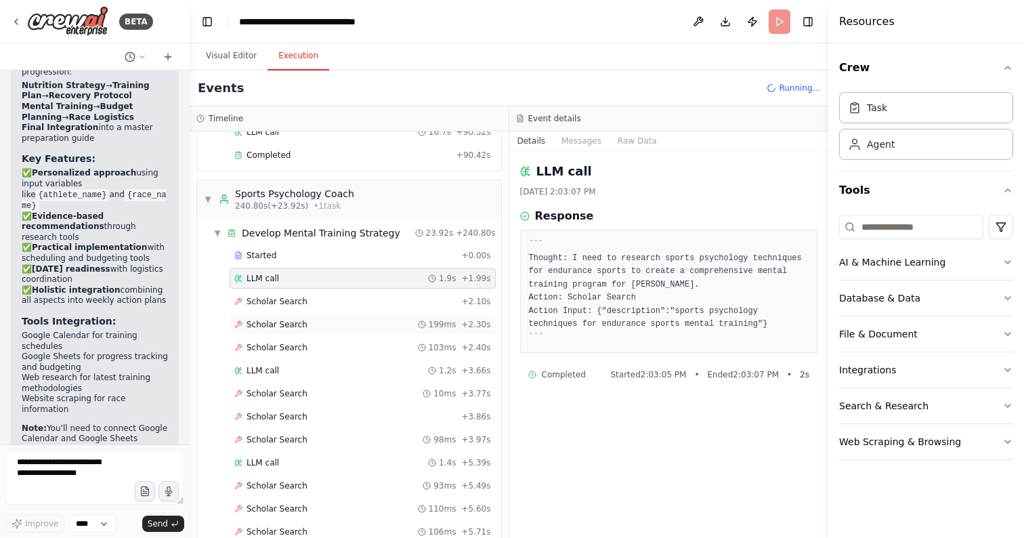
click at [280, 314] on div "Scholar Search 199ms + 2.30s" at bounding box center [363, 324] width 266 height 20
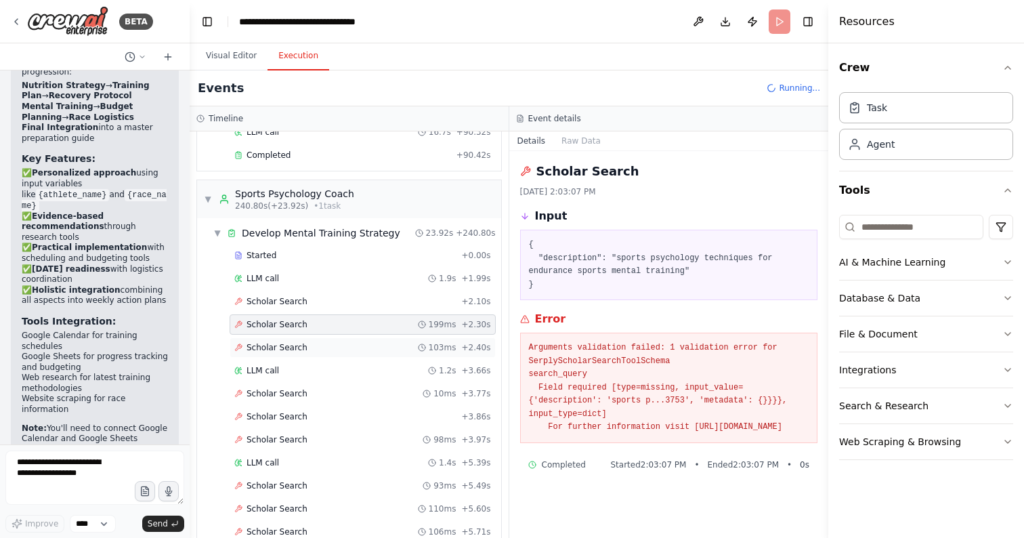
click at [283, 342] on span "Scholar Search" at bounding box center [276, 347] width 61 height 11
click at [280, 365] on div "LLM call 1.2s + 3.66s" at bounding box center [362, 370] width 257 height 11
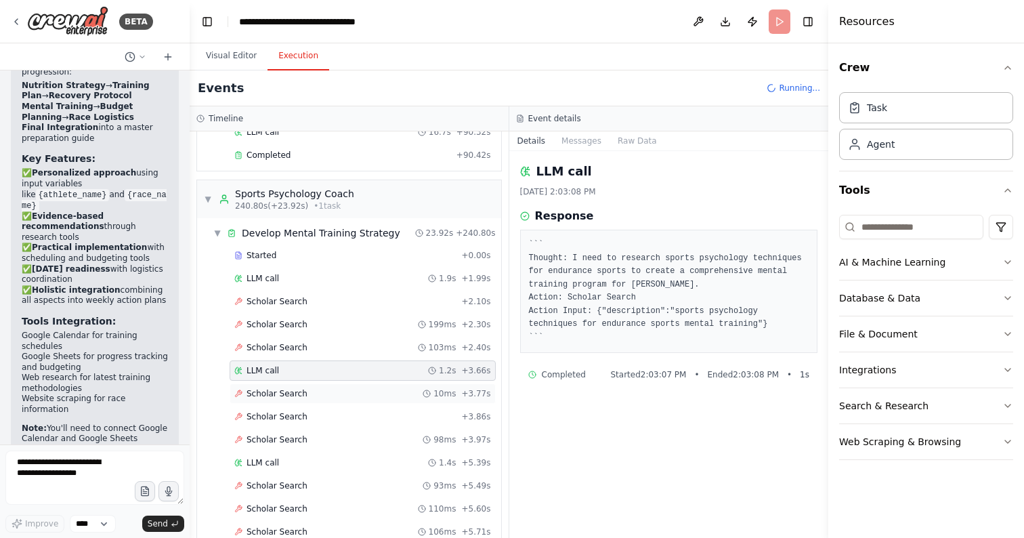
click at [294, 388] on span "Scholar Search" at bounding box center [276, 393] width 61 height 11
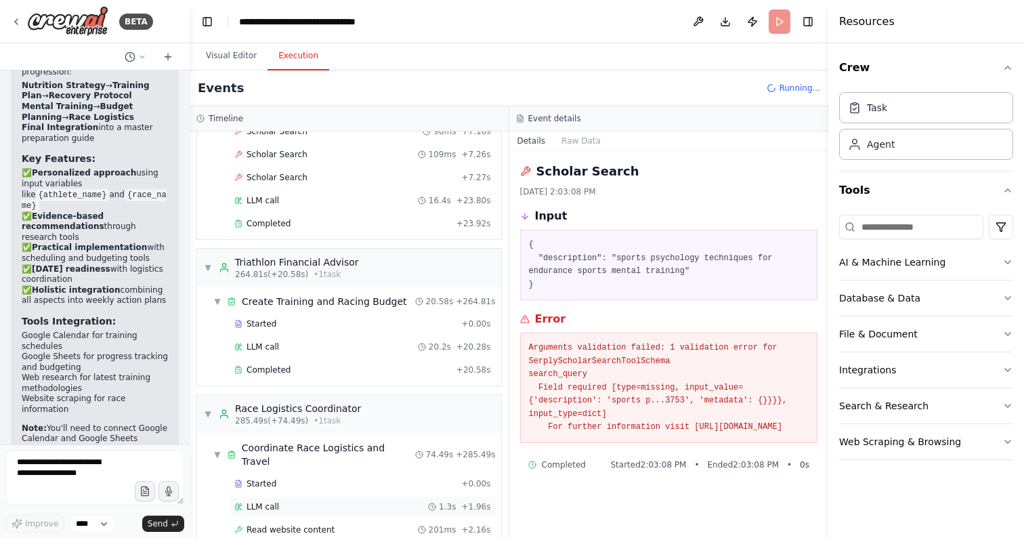
scroll to position [3186, 0]
click at [269, 320] on span "Started" at bounding box center [261, 325] width 30 height 11
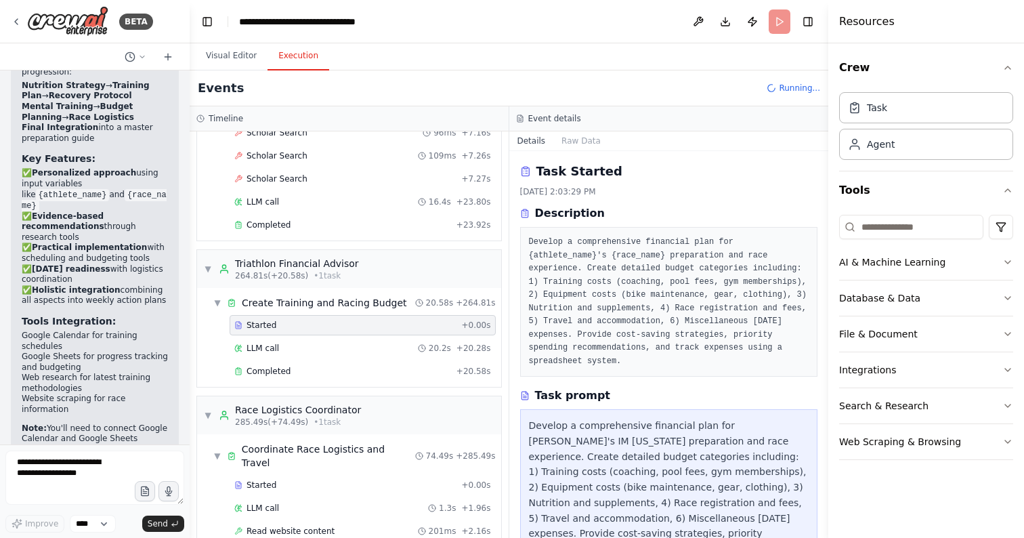
click at [603, 242] on pre "Develop a comprehensive financial plan for {athlete_name}'s {race_name} prepara…" at bounding box center [669, 302] width 280 height 132
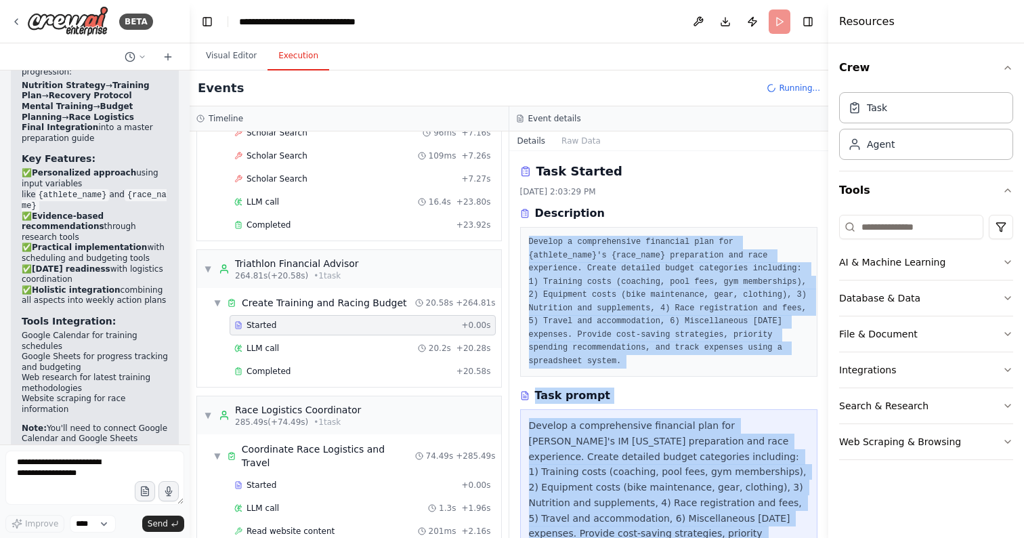
drag, startPoint x: 603, startPoint y: 242, endPoint x: 609, endPoint y: 418, distance: 175.4
click at [609, 418] on div "Task Started [DATE] 2:03:29 PM Description Develop a comprehensive financial pl…" at bounding box center [669, 344] width 320 height 387
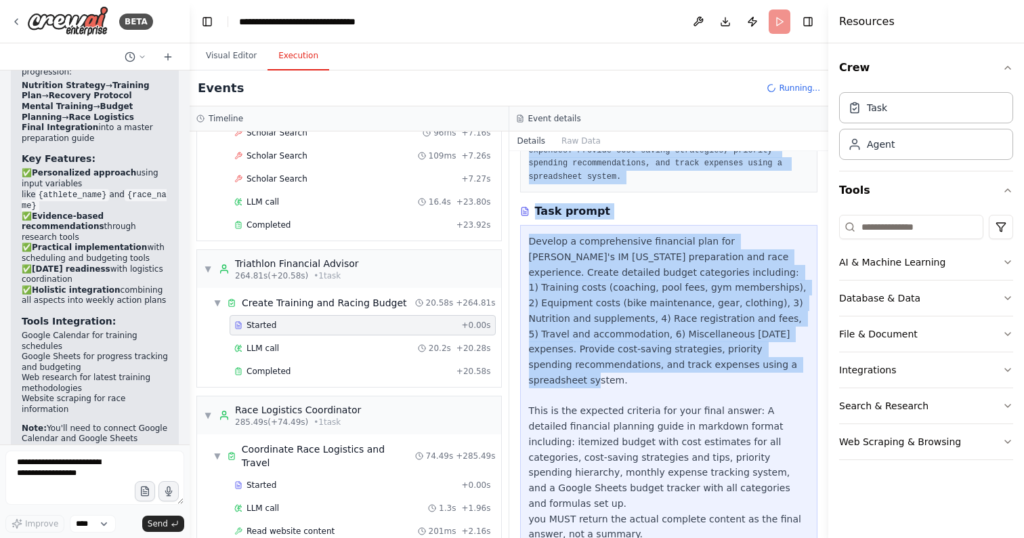
scroll to position [188, 0]
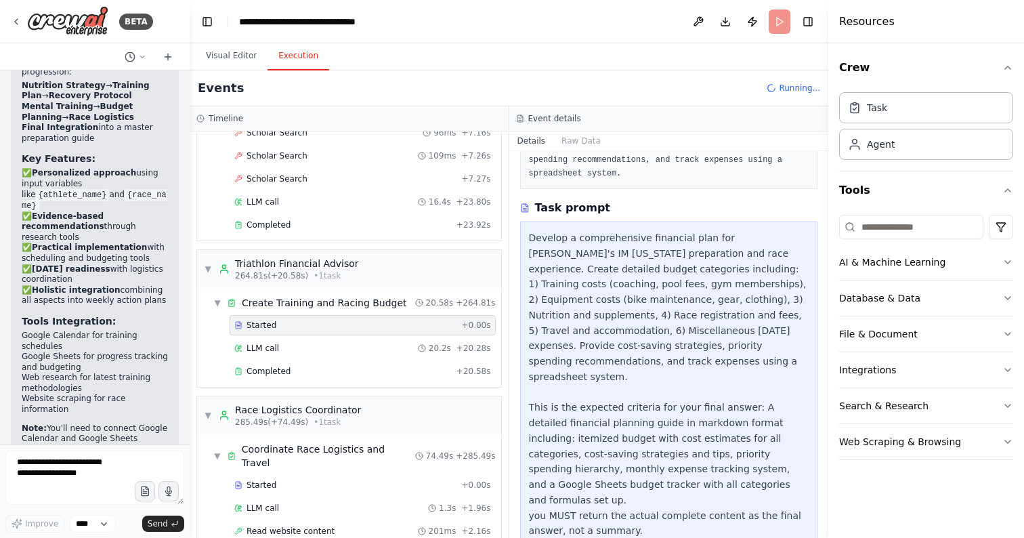
click at [618, 401] on div "Develop a comprehensive financial plan for [PERSON_NAME]'s IM [US_STATE] prepar…" at bounding box center [669, 384] width 280 height 308
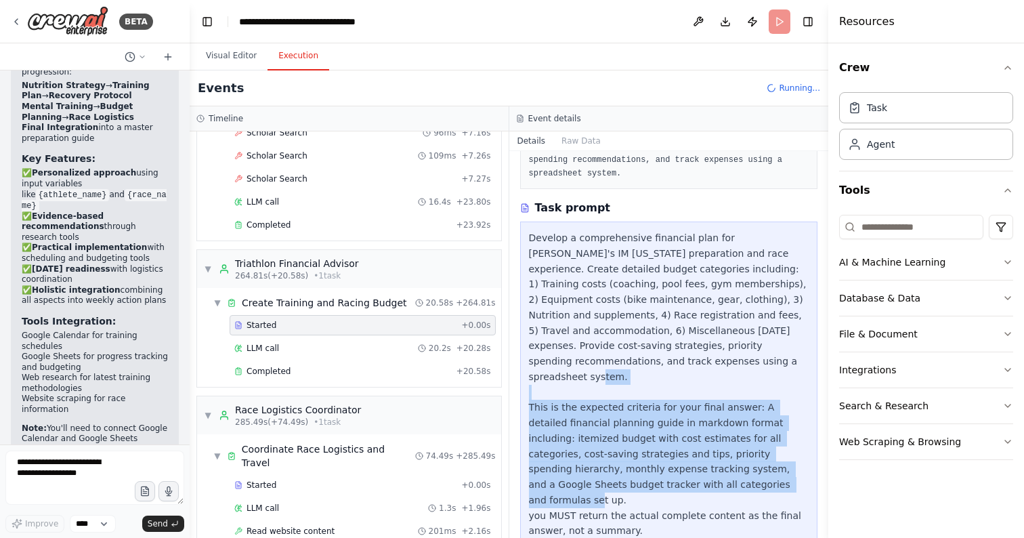
click at [618, 401] on div "Develop a comprehensive financial plan for [PERSON_NAME]'s IM [US_STATE] prepar…" at bounding box center [669, 384] width 280 height 308
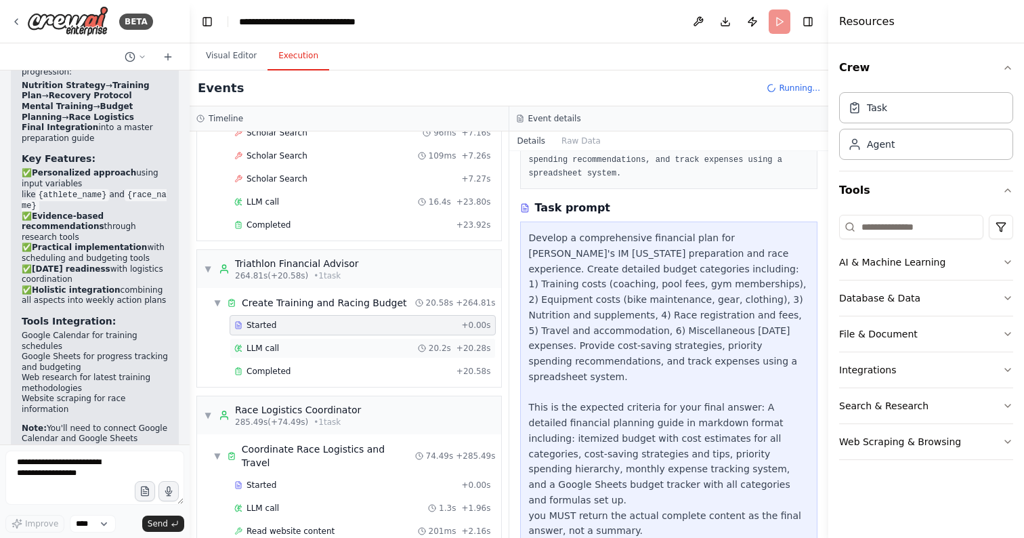
click at [292, 343] on div "LLM call 20.2s + 20.28s" at bounding box center [362, 348] width 257 height 11
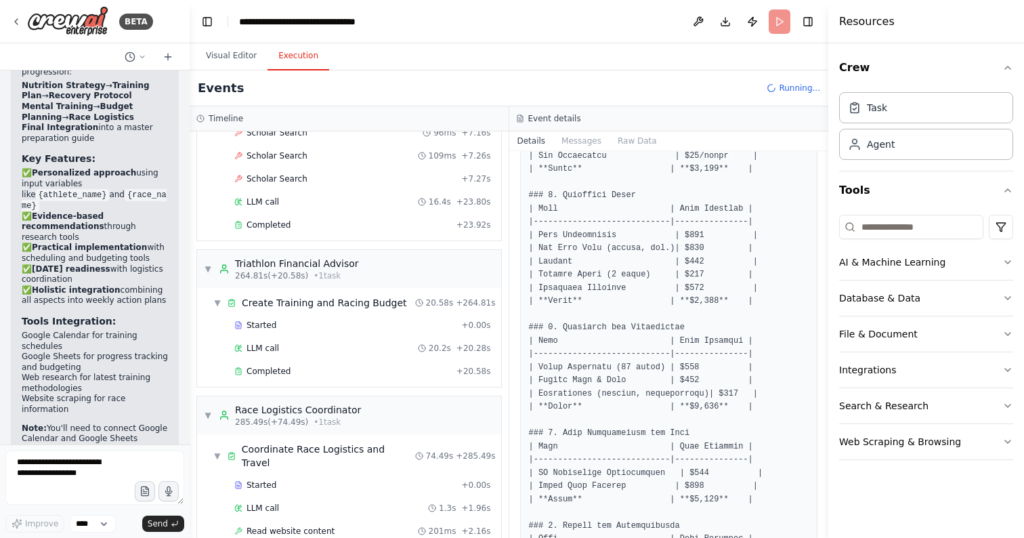
scroll to position [3209, 0]
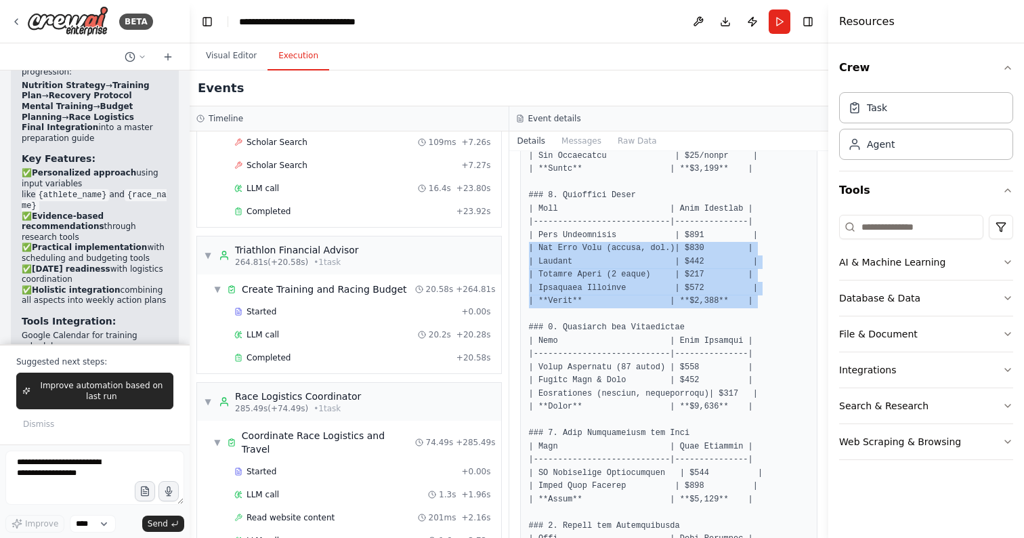
drag, startPoint x: 554, startPoint y: 249, endPoint x: 573, endPoint y: 299, distance: 52.9
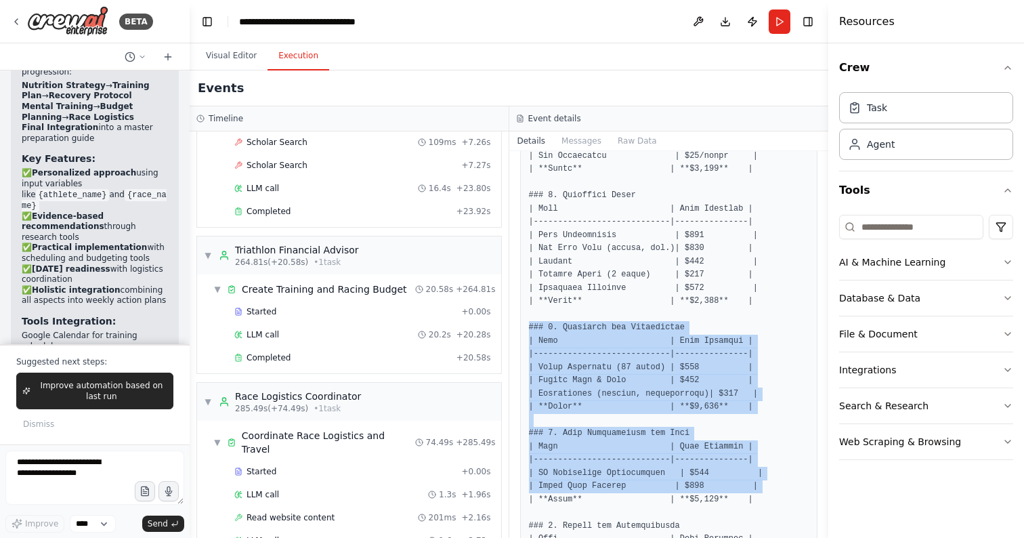
drag, startPoint x: 579, startPoint y: 328, endPoint x: 611, endPoint y: 485, distance: 160.9
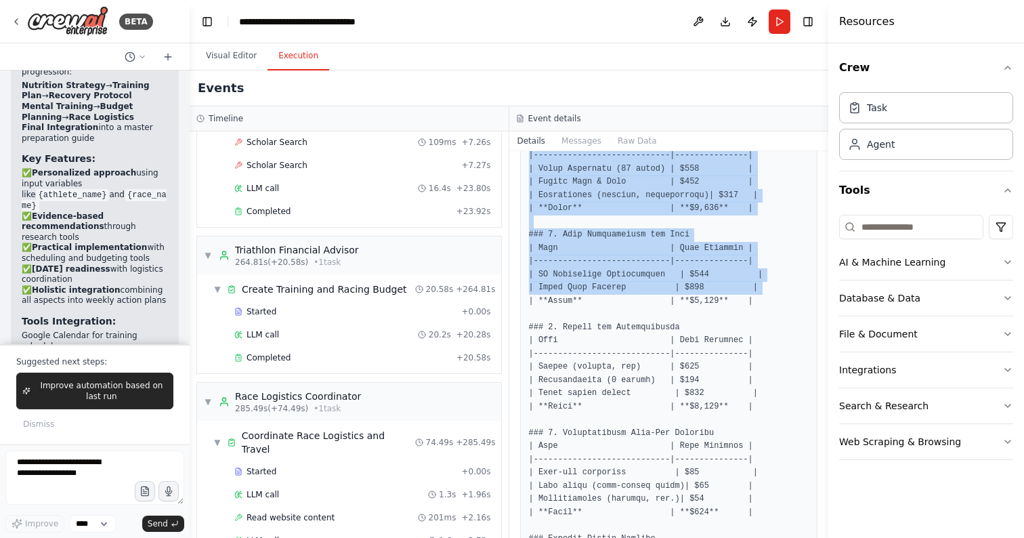
scroll to position [469, 0]
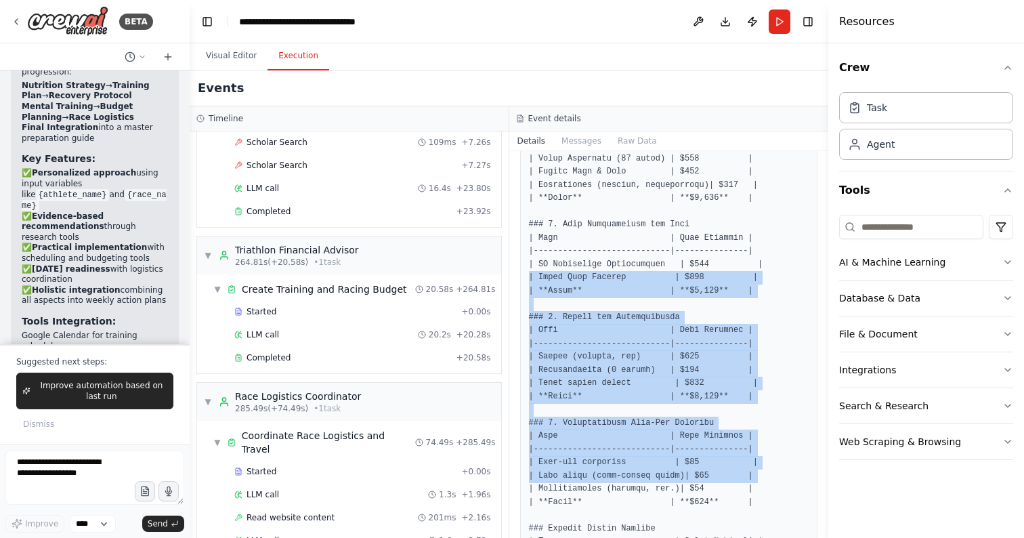
drag, startPoint x: 571, startPoint y: 279, endPoint x: 609, endPoint y: 477, distance: 201.4
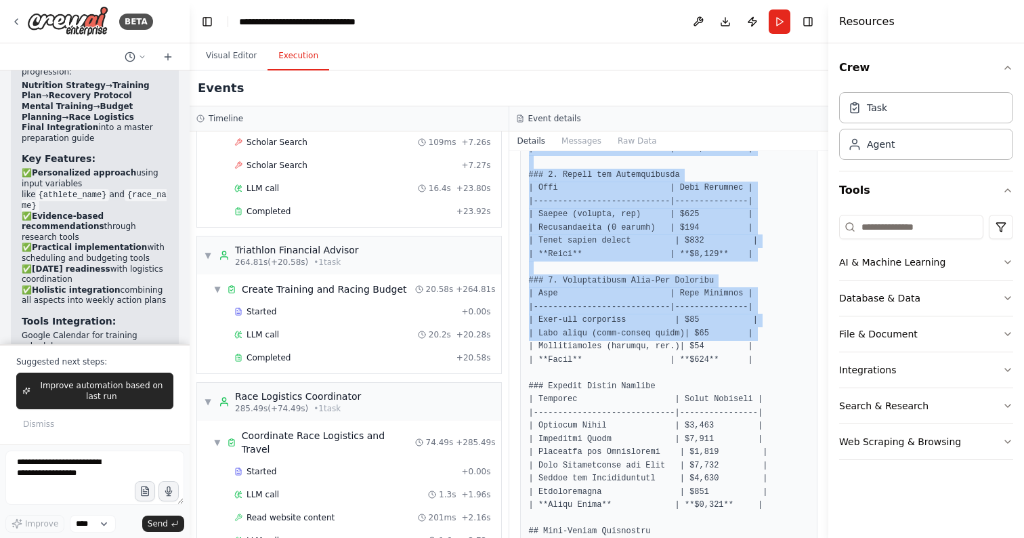
scroll to position [621, 0]
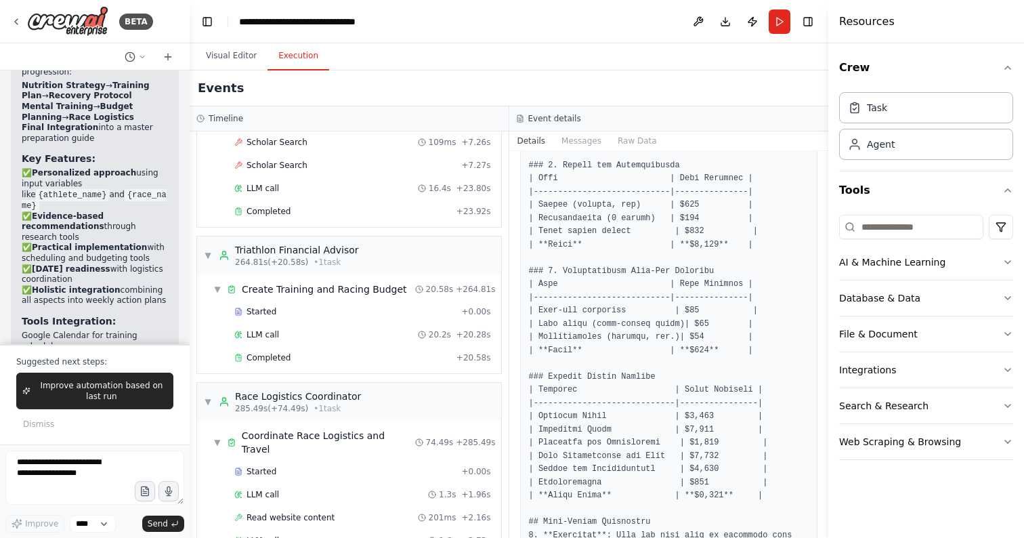
click at [586, 376] on pre at bounding box center [669, 462] width 280 height 1690
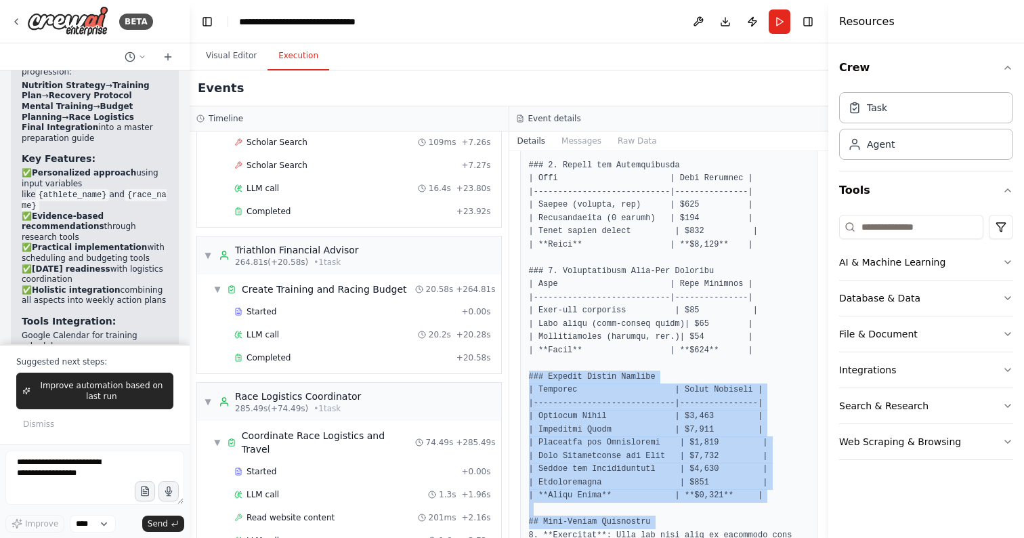
drag, startPoint x: 586, startPoint y: 376, endPoint x: 608, endPoint y: 524, distance: 149.2
click at [609, 524] on pre at bounding box center [669, 462] width 280 height 1690
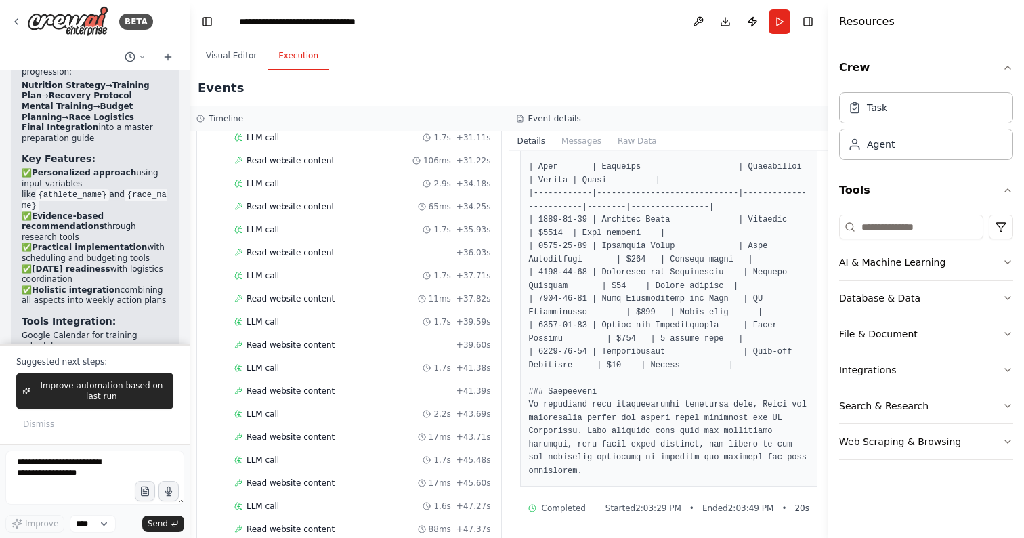
scroll to position [4330, 0]
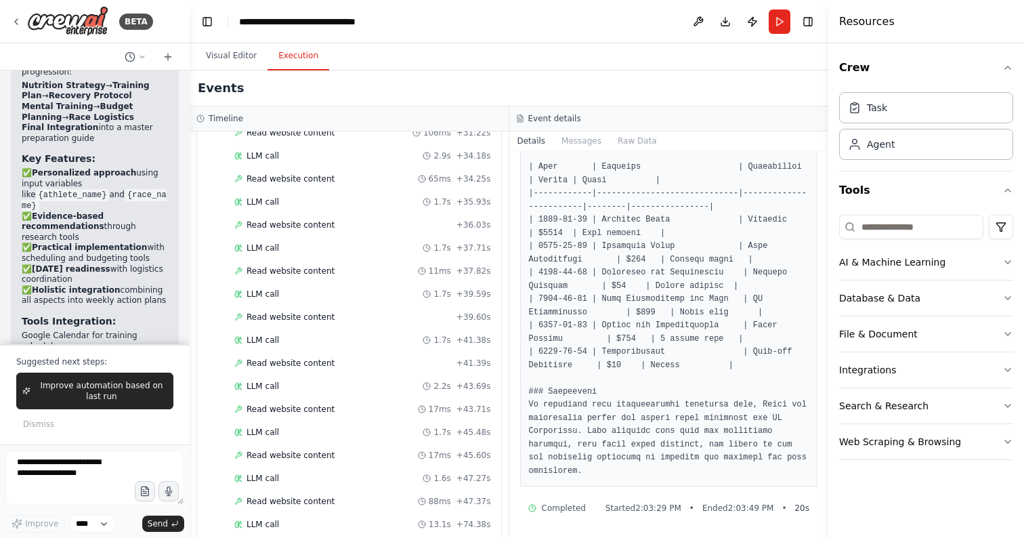
click at [265, 537] on span "Completed" at bounding box center [268, 547] width 44 height 11
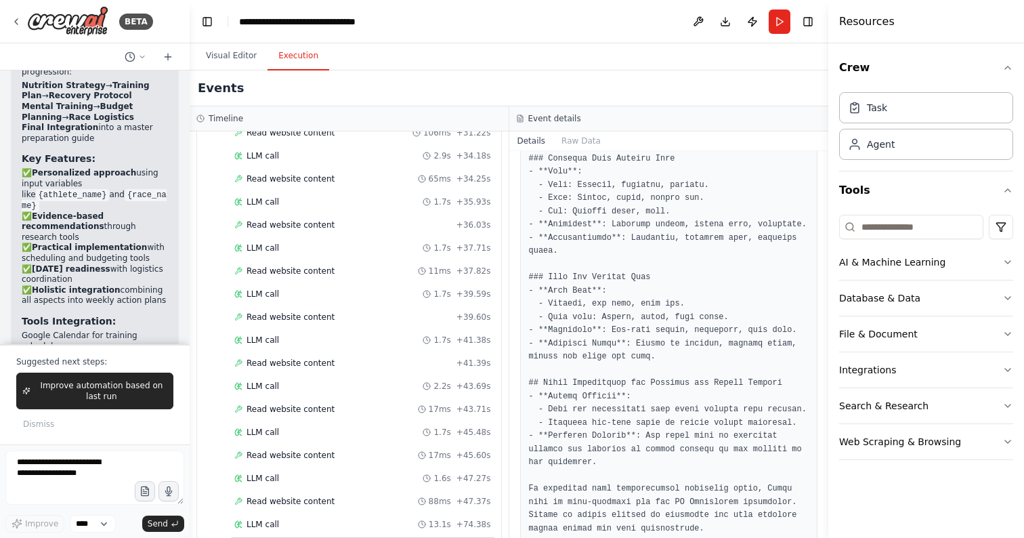
scroll to position [1178, 0]
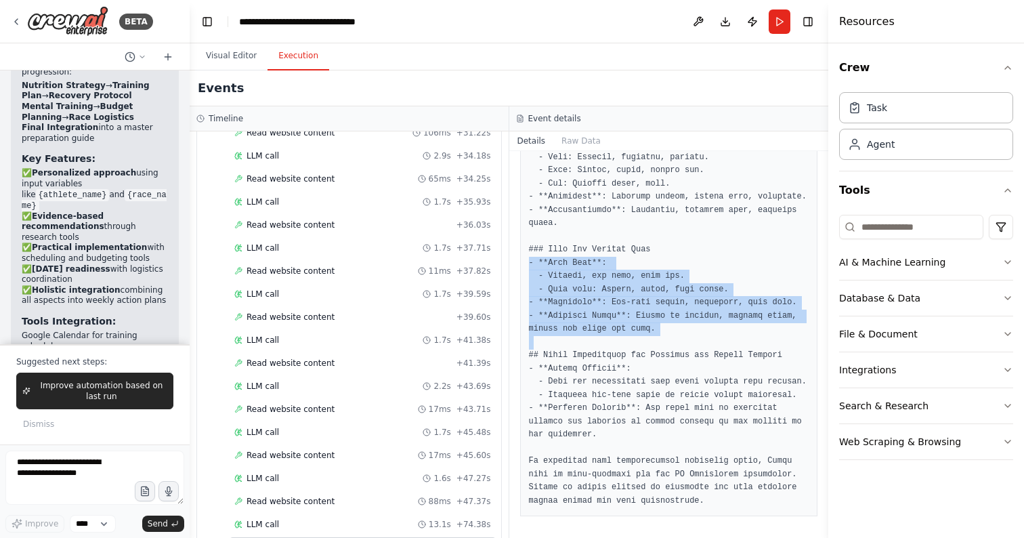
drag, startPoint x: 579, startPoint y: 262, endPoint x: 599, endPoint y: 338, distance: 78.5
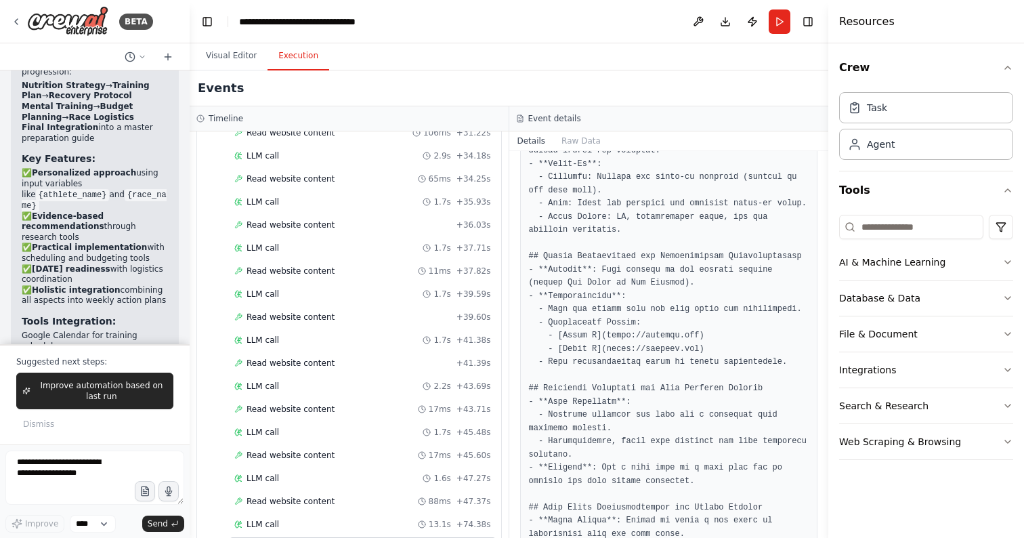
scroll to position [0, 0]
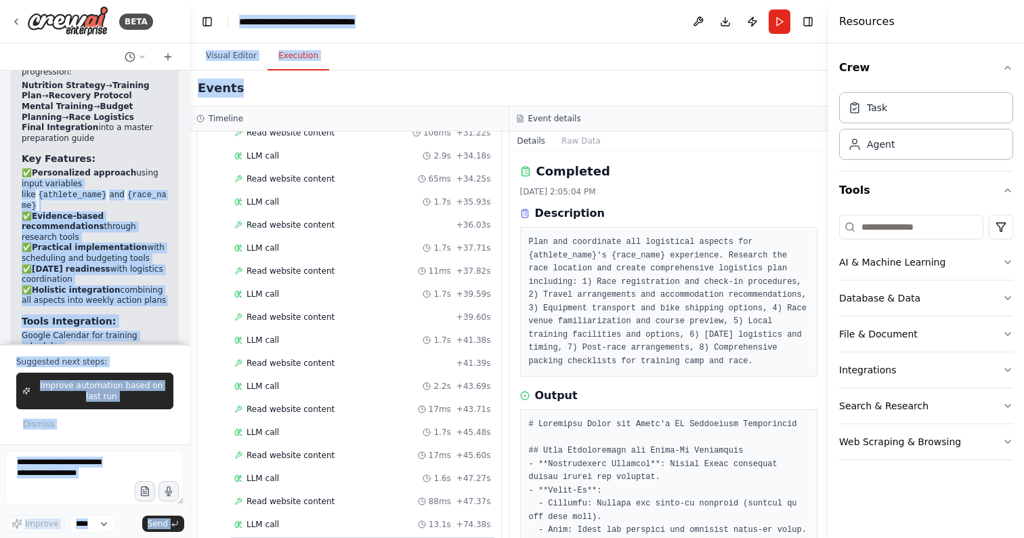
drag, startPoint x: 239, startPoint y: 91, endPoint x: 181, endPoint y: 91, distance: 57.5
click at [180, 91] on div "BETA Hello! I'm the CrewAI assistant. What kind of automation do you want to bu…" at bounding box center [512, 269] width 1024 height 538
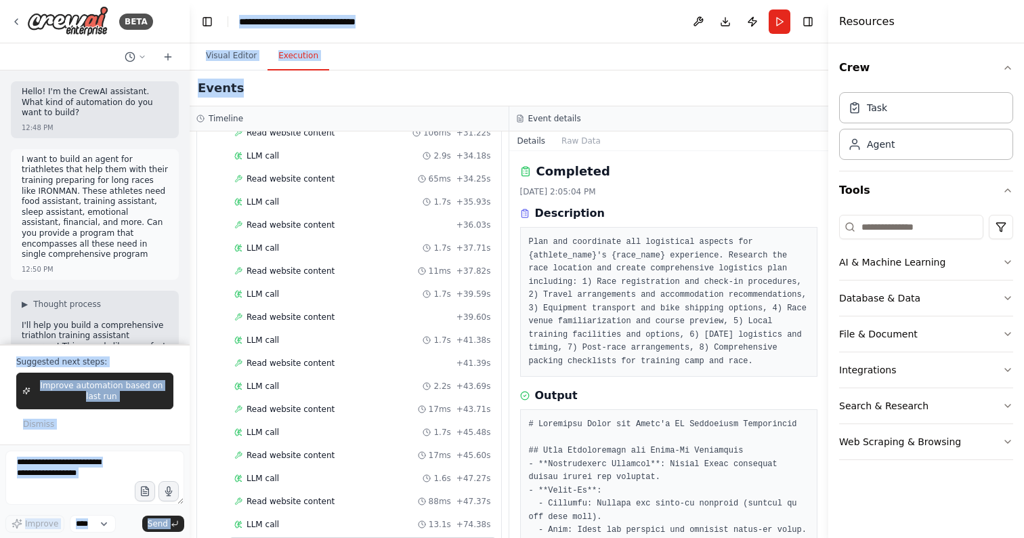
click at [462, 27] on header "**********" at bounding box center [509, 21] width 638 height 43
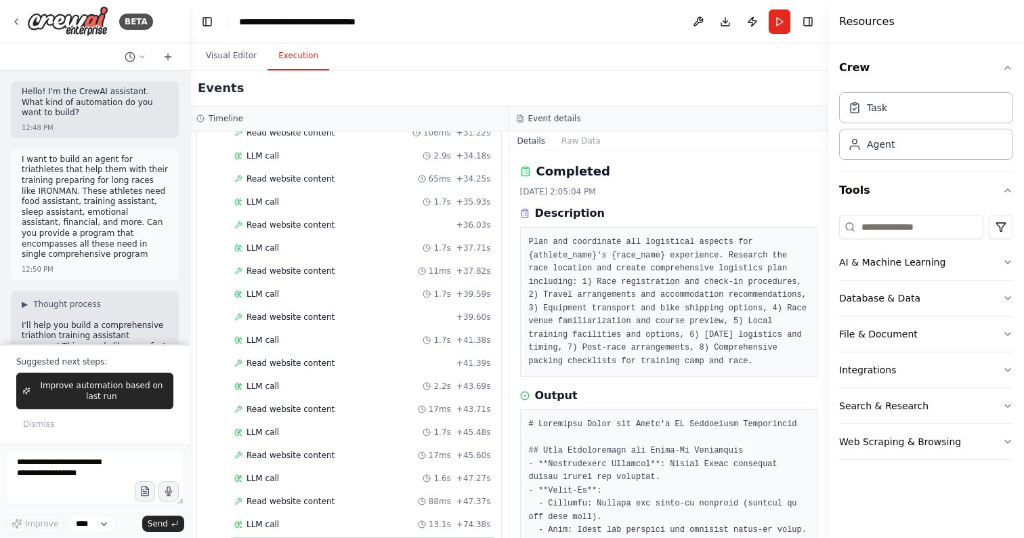
click at [494, 12] on header "**********" at bounding box center [509, 21] width 638 height 43
click at [403, 20] on header "**********" at bounding box center [509, 21] width 638 height 43
click at [399, 22] on icon "breadcrumb" at bounding box center [402, 21] width 11 height 11
click at [401, 21] on icon "breadcrumb" at bounding box center [402, 21] width 9 height 9
click at [341, 24] on div "**********" at bounding box center [315, 22] width 152 height 14
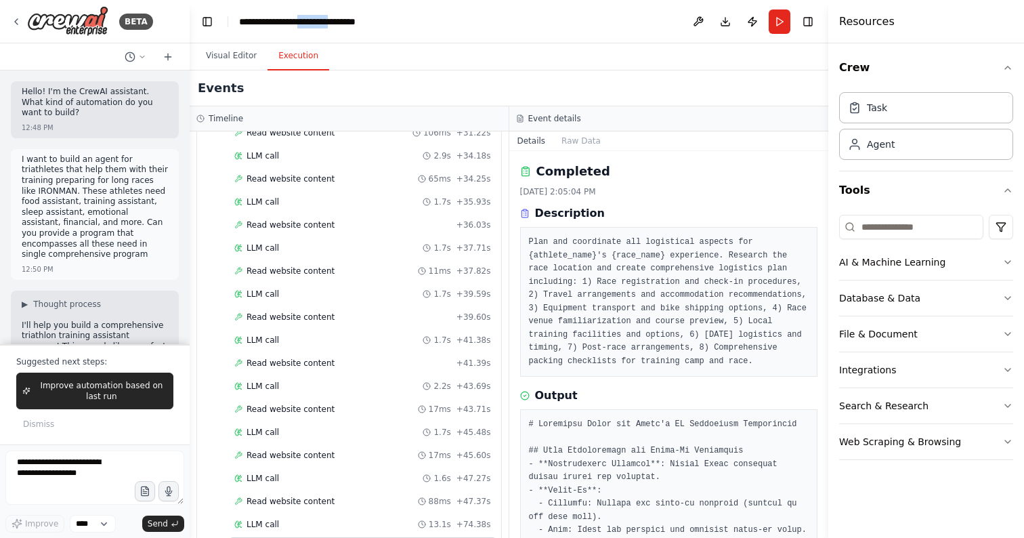
click at [341, 24] on div "**********" at bounding box center [323, 22] width 168 height 14
click at [388, 15] on div "**********" at bounding box center [323, 22] width 168 height 14
click at [473, 21] on header "**********" at bounding box center [509, 21] width 638 height 43
click at [724, 24] on button "Download" at bounding box center [725, 21] width 22 height 24
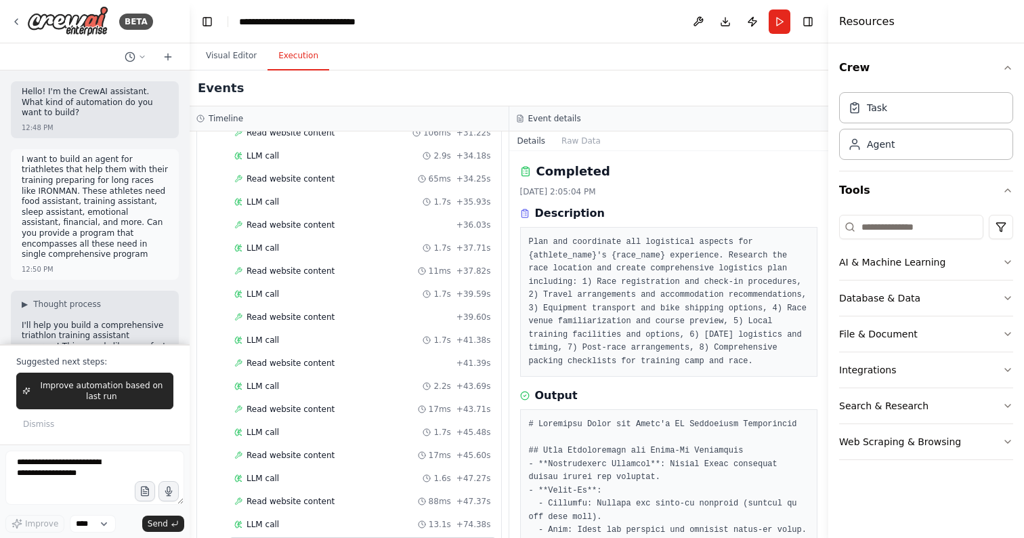
click at [678, 284] on pre "Plan and coordinate all logistical aspects for {athlete_name}'s {race_name} exp…" at bounding box center [669, 302] width 280 height 132
